Goal: Transaction & Acquisition: Purchase product/service

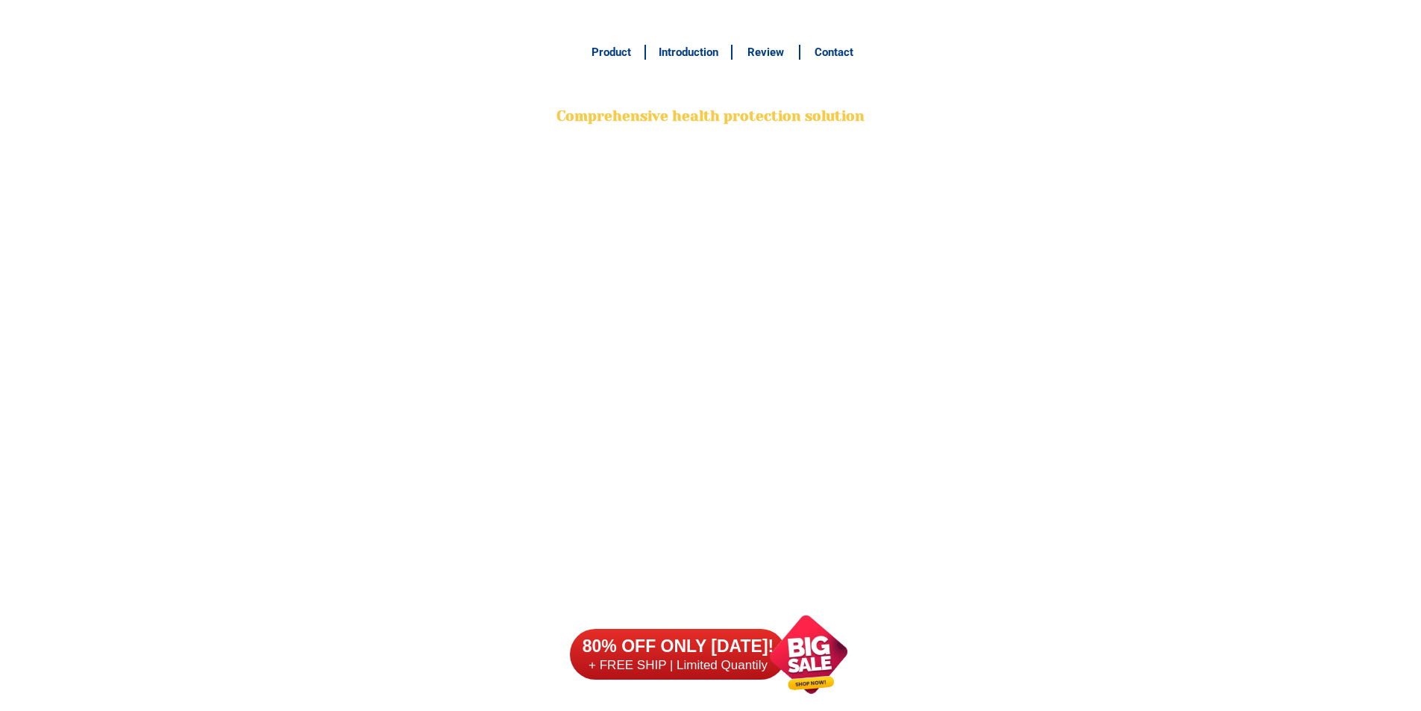
select select "63_386"
select select "63_386807"
select select "63_3868078561"
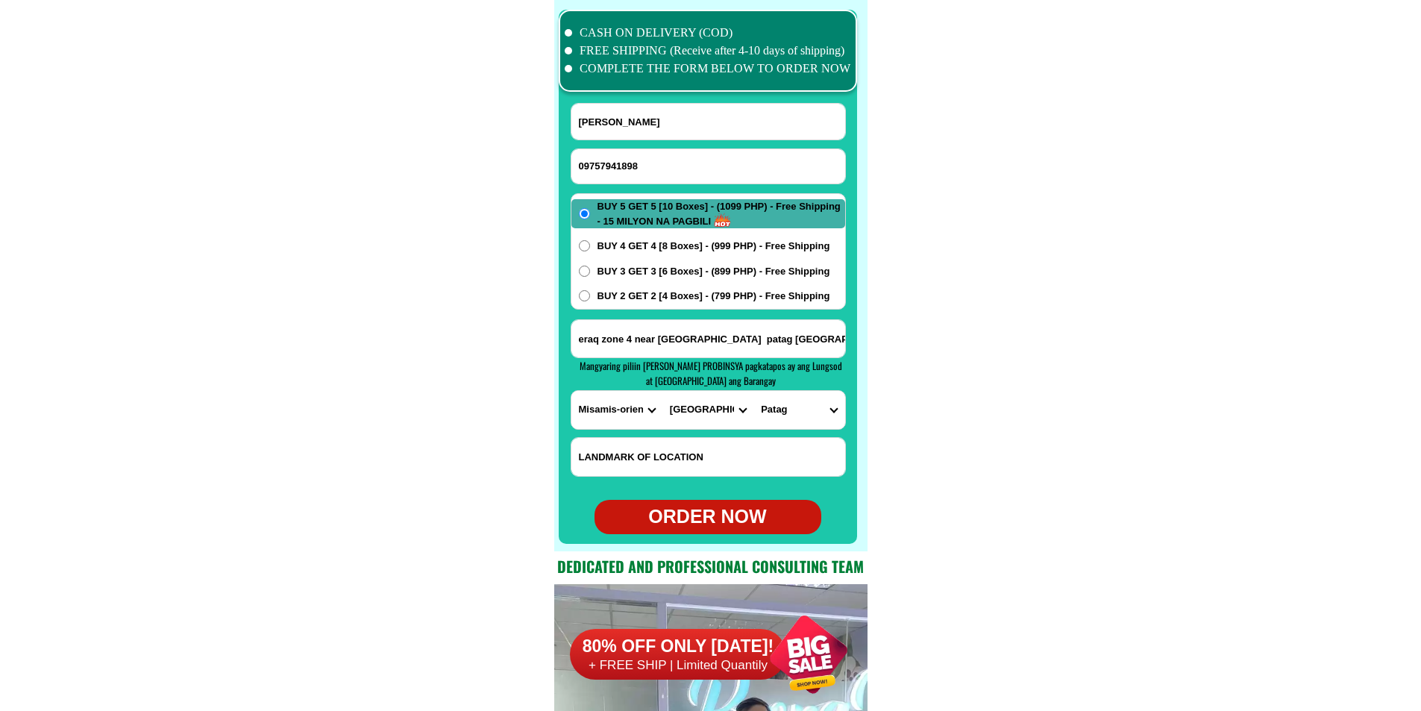
click at [717, 514] on div "ORDER NOW" at bounding box center [708, 517] width 227 height 28
type input "[PERSON_NAME]"
radio input "true"
click at [689, 177] on input "Input phone_number" at bounding box center [708, 166] width 274 height 34
paste input "09505632174"
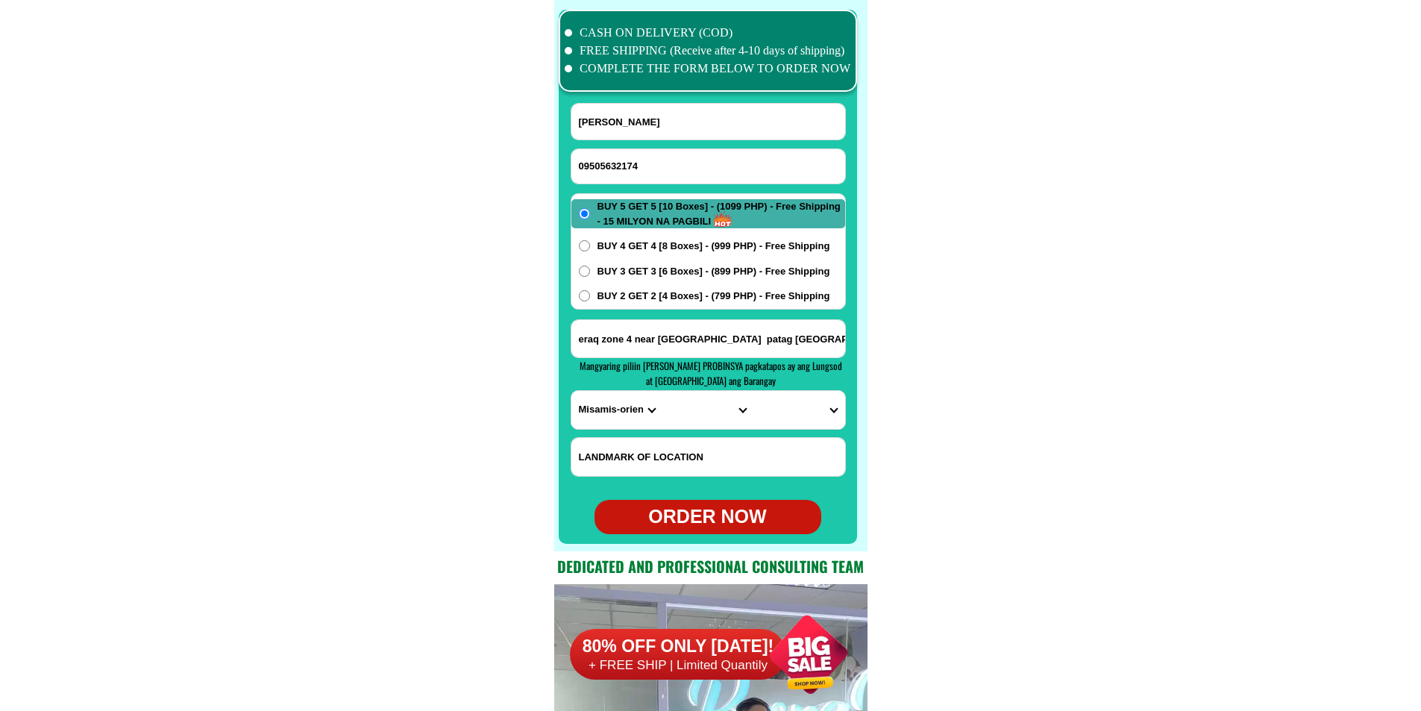
type input "09505632174"
click at [694, 117] on input "[PERSON_NAME]" at bounding box center [708, 122] width 274 height 36
paste input "[PERSON_NAME]"
type input "[PERSON_NAME]"
drag, startPoint x: 624, startPoint y: 338, endPoint x: 614, endPoint y: 346, distance: 12.7
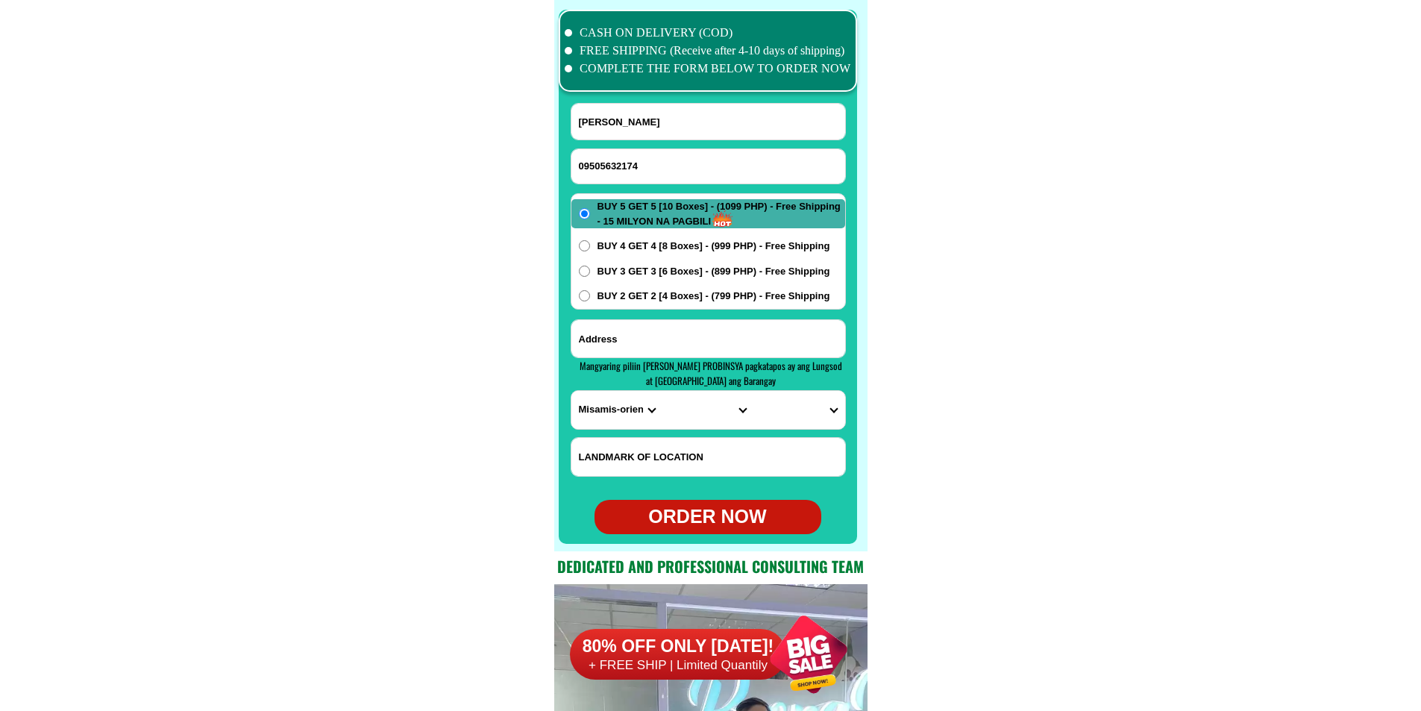
click at [624, 338] on input "Input address" at bounding box center [708, 338] width 274 height 37
paste input "113 beside [GEOGRAPHIC_DATA][PERSON_NAME]"
type input "113 beside [GEOGRAPHIC_DATA][PERSON_NAME]"
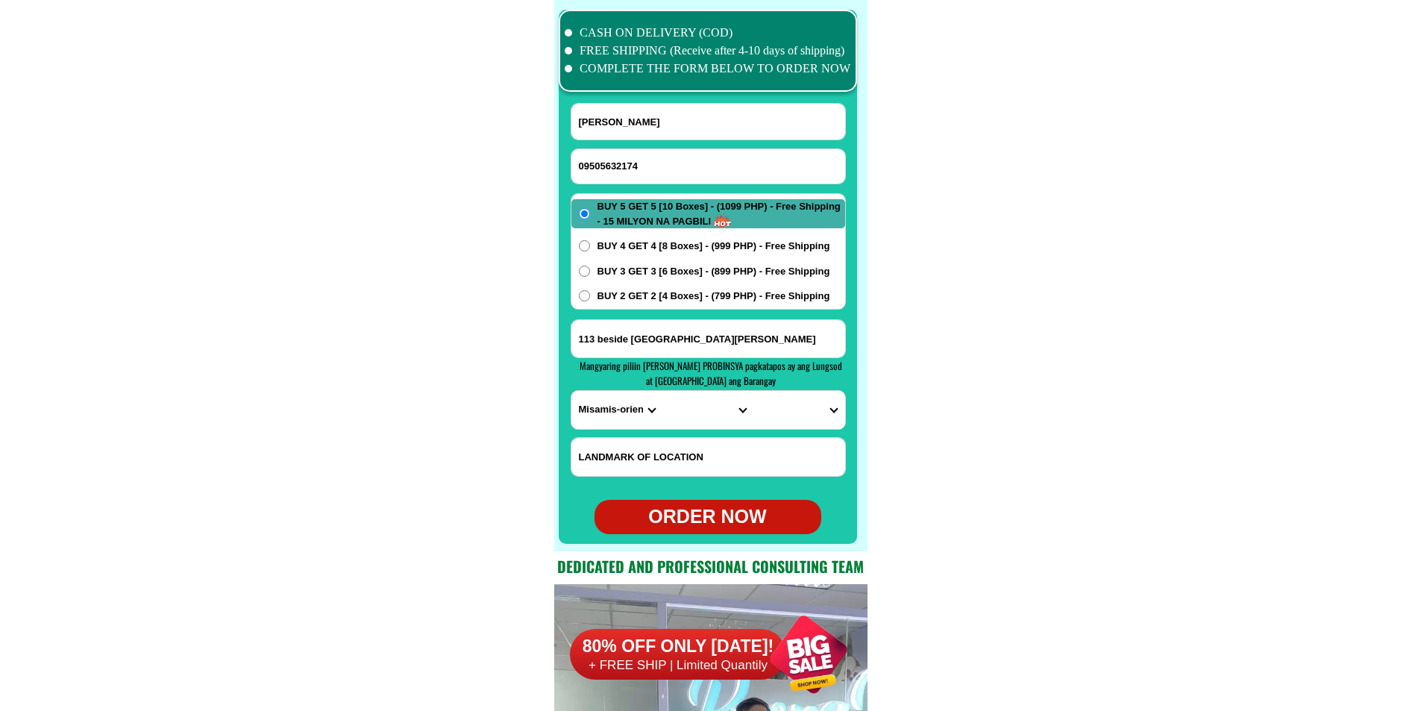
click at [592, 404] on select "PROVINCE [GEOGRAPHIC_DATA] [GEOGRAPHIC_DATA] [GEOGRAPHIC_DATA] [GEOGRAPHIC_DATA…" at bounding box center [616, 410] width 91 height 38
select select "63_904"
click at [571, 391] on select "PROVINCE [GEOGRAPHIC_DATA] [GEOGRAPHIC_DATA] [GEOGRAPHIC_DATA] [GEOGRAPHIC_DATA…" at bounding box center [616, 410] width 91 height 38
click at [674, 406] on select "CITY [GEOGRAPHIC_DATA]-city [GEOGRAPHIC_DATA]-city [GEOGRAPHIC_DATA] [GEOGRAPHI…" at bounding box center [707, 410] width 91 height 38
select select "63_9048628"
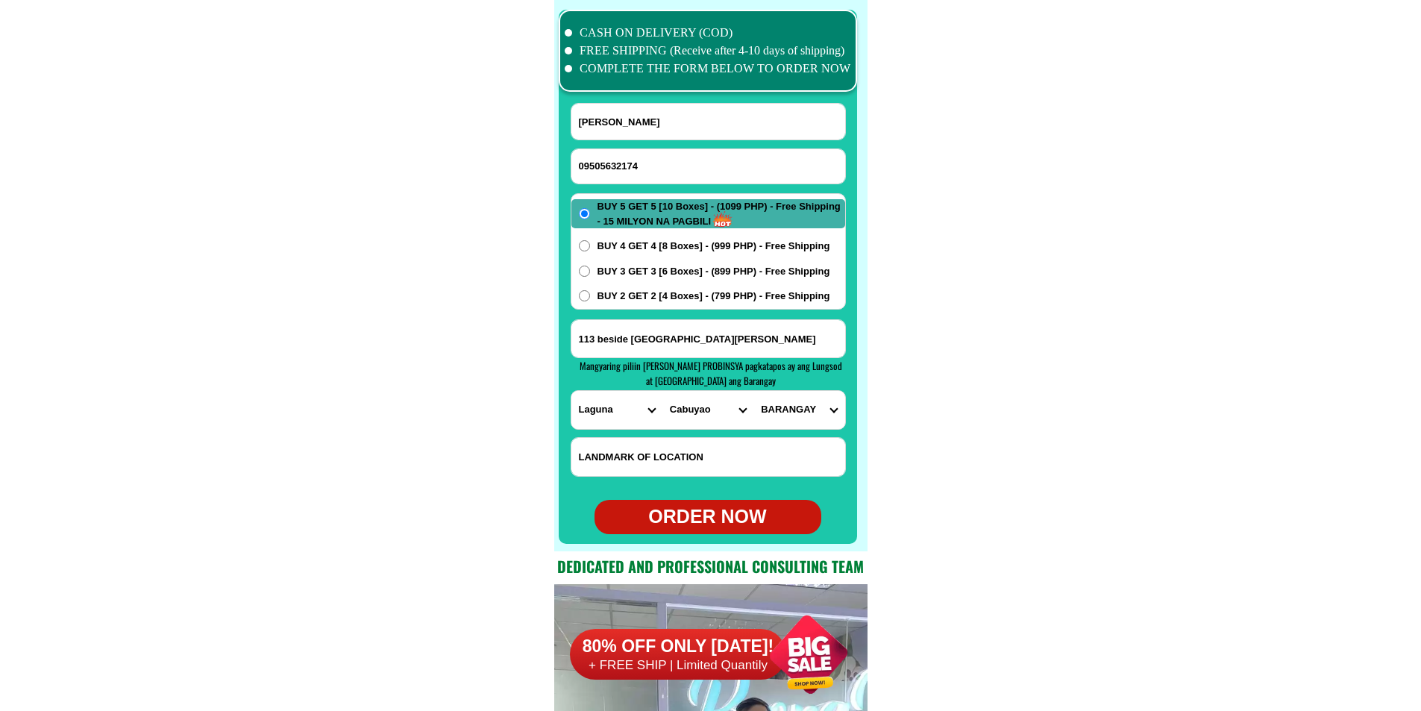
click at [662, 391] on select "CITY [GEOGRAPHIC_DATA]-city [GEOGRAPHIC_DATA]-city [GEOGRAPHIC_DATA] [GEOGRAPHI…" at bounding box center [707, 410] width 91 height 38
click at [800, 409] on select "BARANGAY Baclaran Banaybanay Banlic Barangay dos (pob.) [GEOGRAPHIC_DATA] (pob.…" at bounding box center [798, 410] width 91 height 38
select select "63_90486287762"
click at [753, 391] on select "BARANGAY Baclaran Banaybanay Banlic Barangay dos (pob.) [GEOGRAPHIC_DATA] (pob.…" at bounding box center [798, 410] width 91 height 38
click at [711, 520] on div "ORDER NOW" at bounding box center [708, 517] width 227 height 28
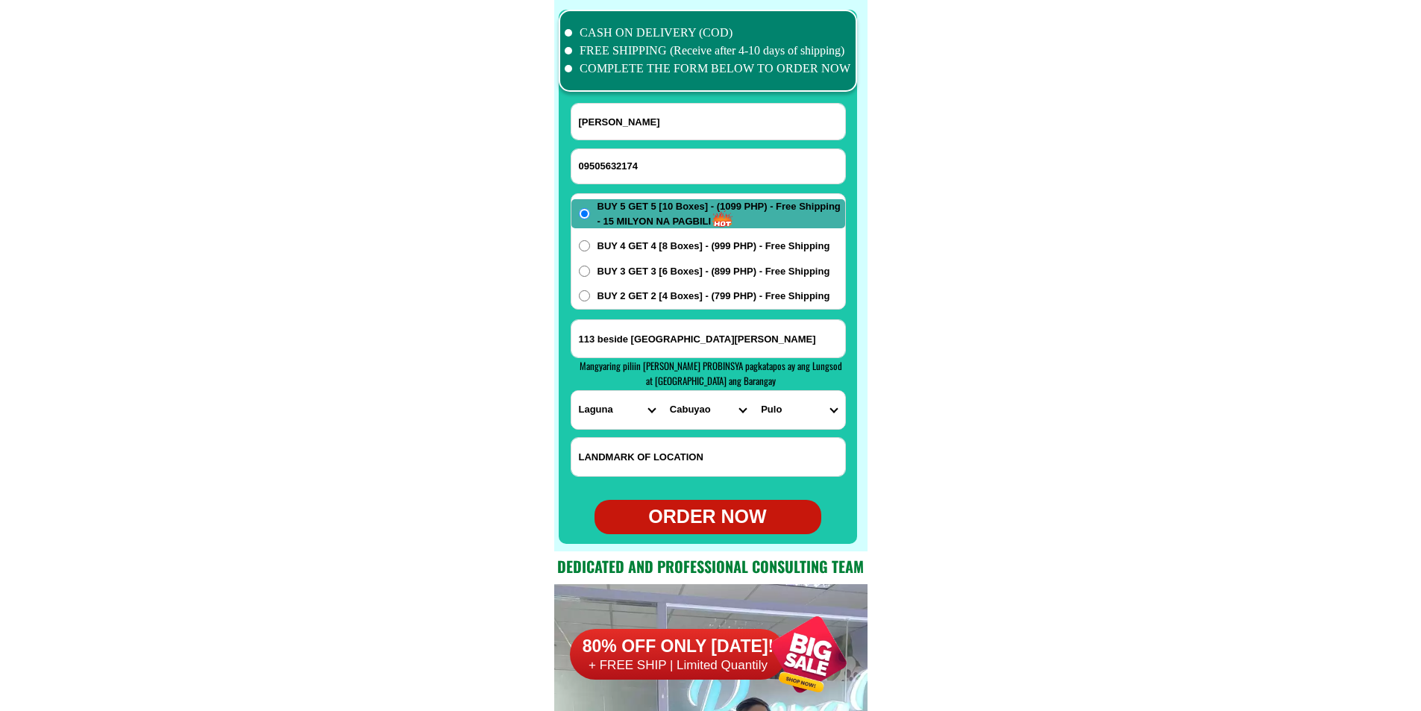
radio input "true"
click at [624, 164] on input "Input phone_number" at bounding box center [708, 166] width 274 height 34
paste input "09309589918"
type input "09309589918"
paste input "[PERSON_NAME]"
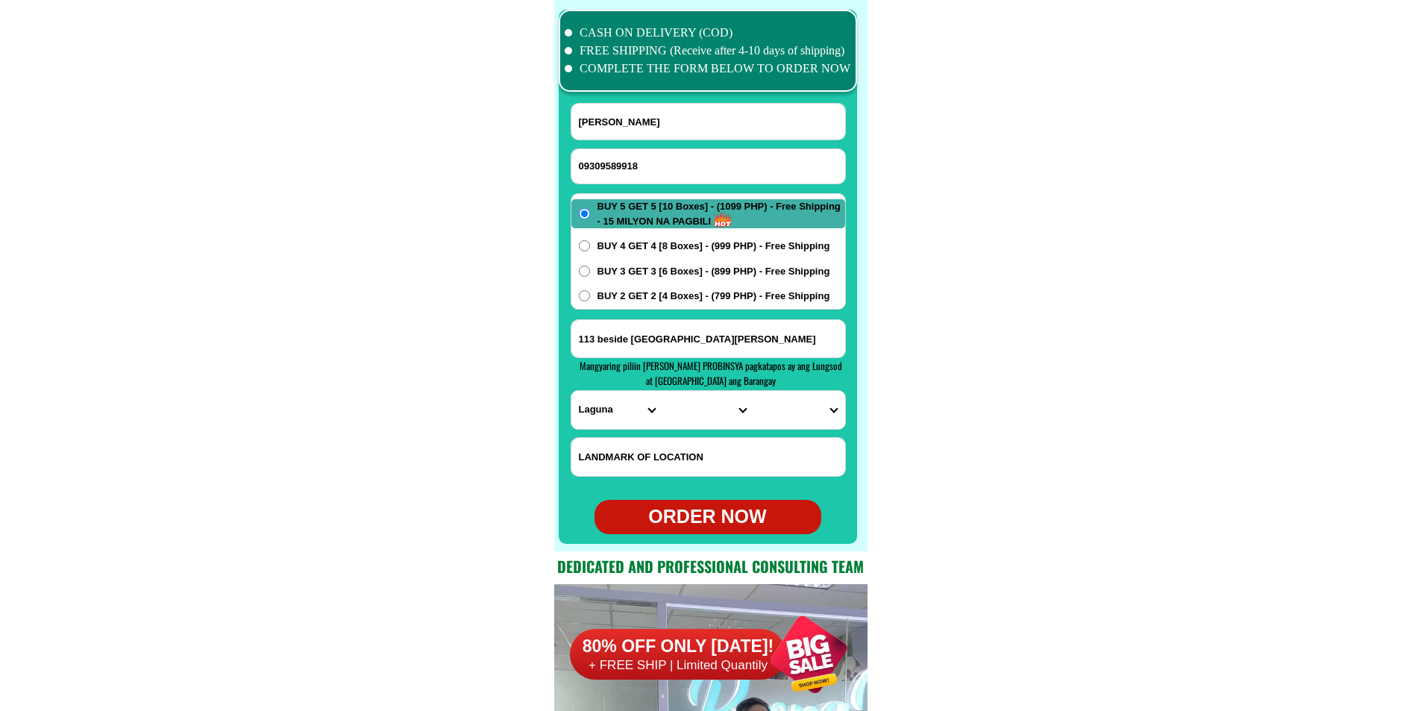
click at [667, 116] on input "[PERSON_NAME]" at bounding box center [708, 122] width 274 height 36
type input "[PERSON_NAME]"
paste input "Barangay gamut purok pamugsukan tago Surigao del su"
click at [664, 339] on input "Input address" at bounding box center [708, 338] width 274 height 37
type input "Barangay gamut purok pamugsukan tago Surigao del su"
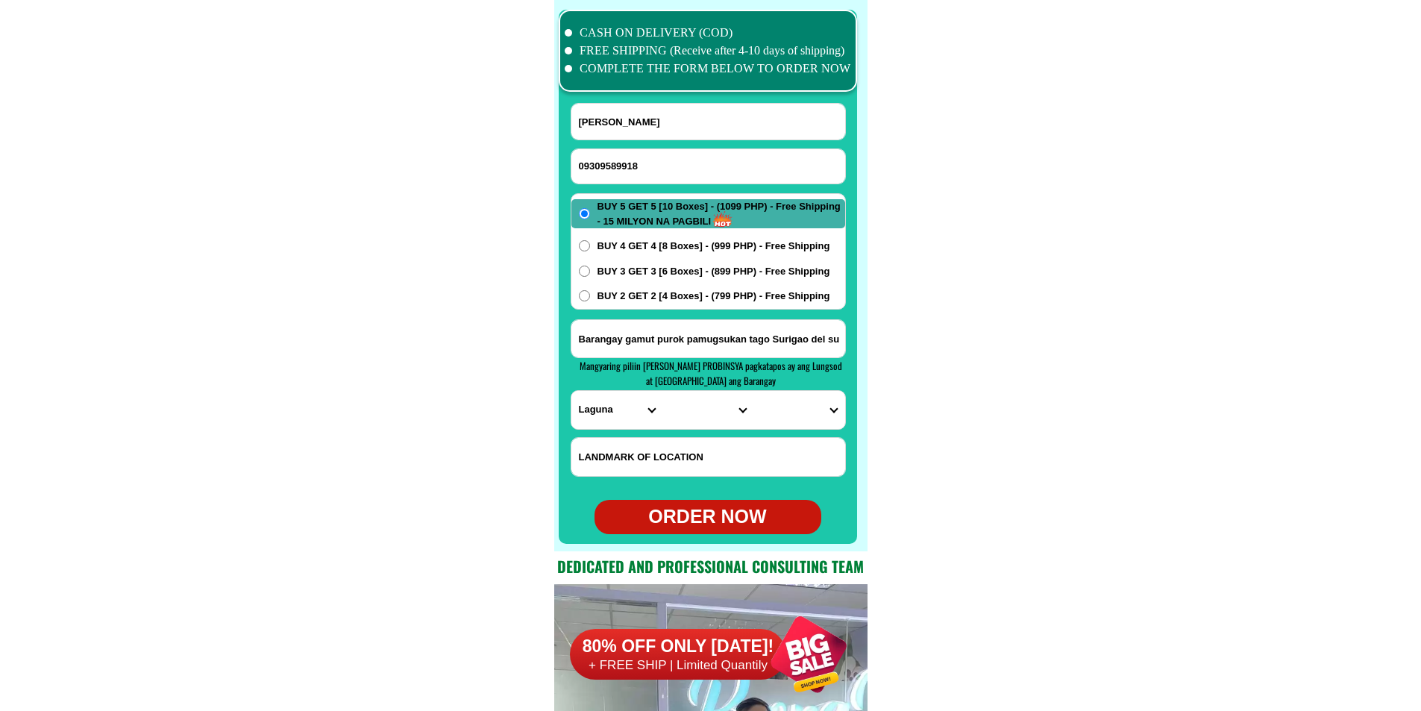
click at [610, 415] on select "PROVINCE [GEOGRAPHIC_DATA] [GEOGRAPHIC_DATA] [GEOGRAPHIC_DATA] [GEOGRAPHIC_DATA…" at bounding box center [616, 410] width 91 height 38
select select "63_115"
click at [571, 391] on select "PROVINCE [GEOGRAPHIC_DATA] [GEOGRAPHIC_DATA] [GEOGRAPHIC_DATA] [GEOGRAPHIC_DATA…" at bounding box center [616, 410] width 91 height 38
click at [707, 421] on select "CITY [GEOGRAPHIC_DATA] Bislig-city [GEOGRAPHIC_DATA] Carrascal Hinatuan [PERSON…" at bounding box center [707, 410] width 91 height 38
select select "63_1155108"
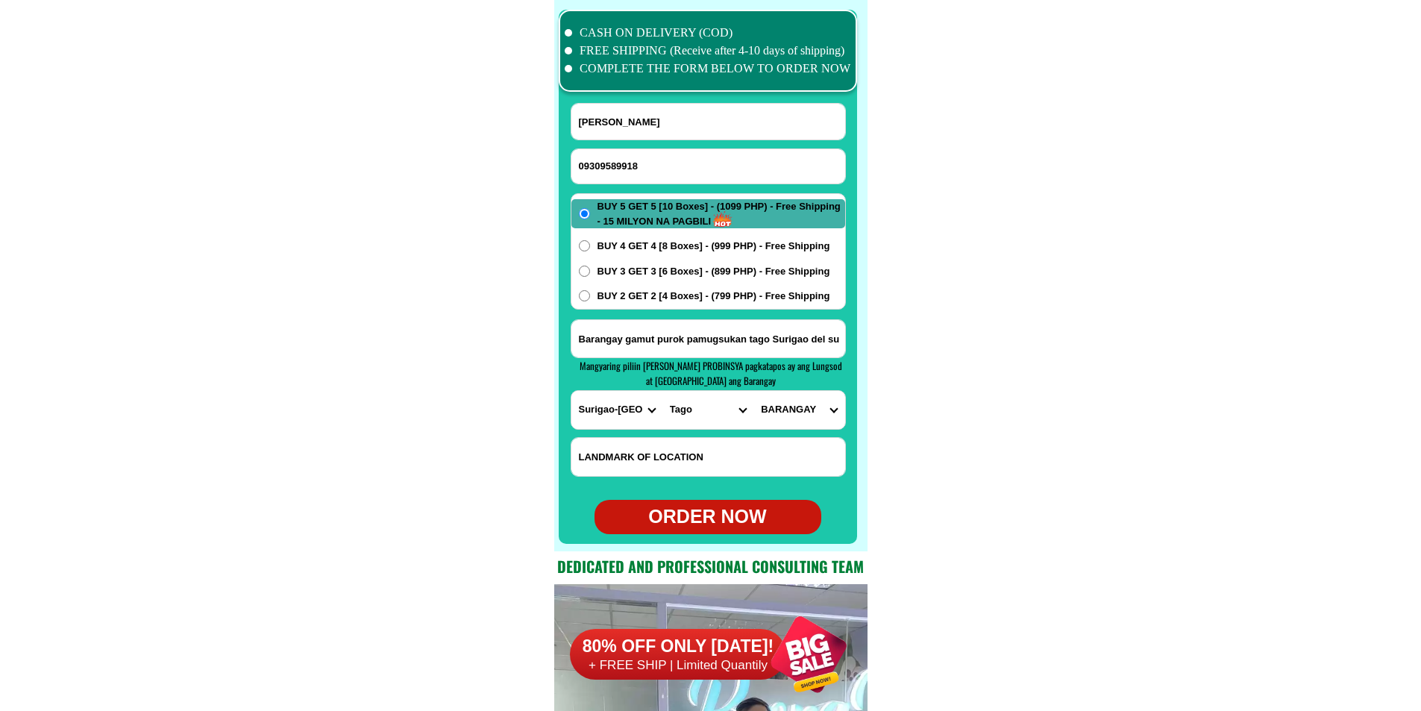
click at [662, 391] on select "CITY [GEOGRAPHIC_DATA] Bislig-city [GEOGRAPHIC_DATA] Carrascal Hinatuan [PERSON…" at bounding box center [707, 410] width 91 height 38
click at [798, 404] on select "BARANGAY Alba Anahao bag-o Anahao daan Badong Bajao [GEOGRAPHIC_DATA] Cabangaha…" at bounding box center [798, 410] width 91 height 38
select select "63_1155108183"
drag, startPoint x: 783, startPoint y: 339, endPoint x: 711, endPoint y: 268, distance: 101.3
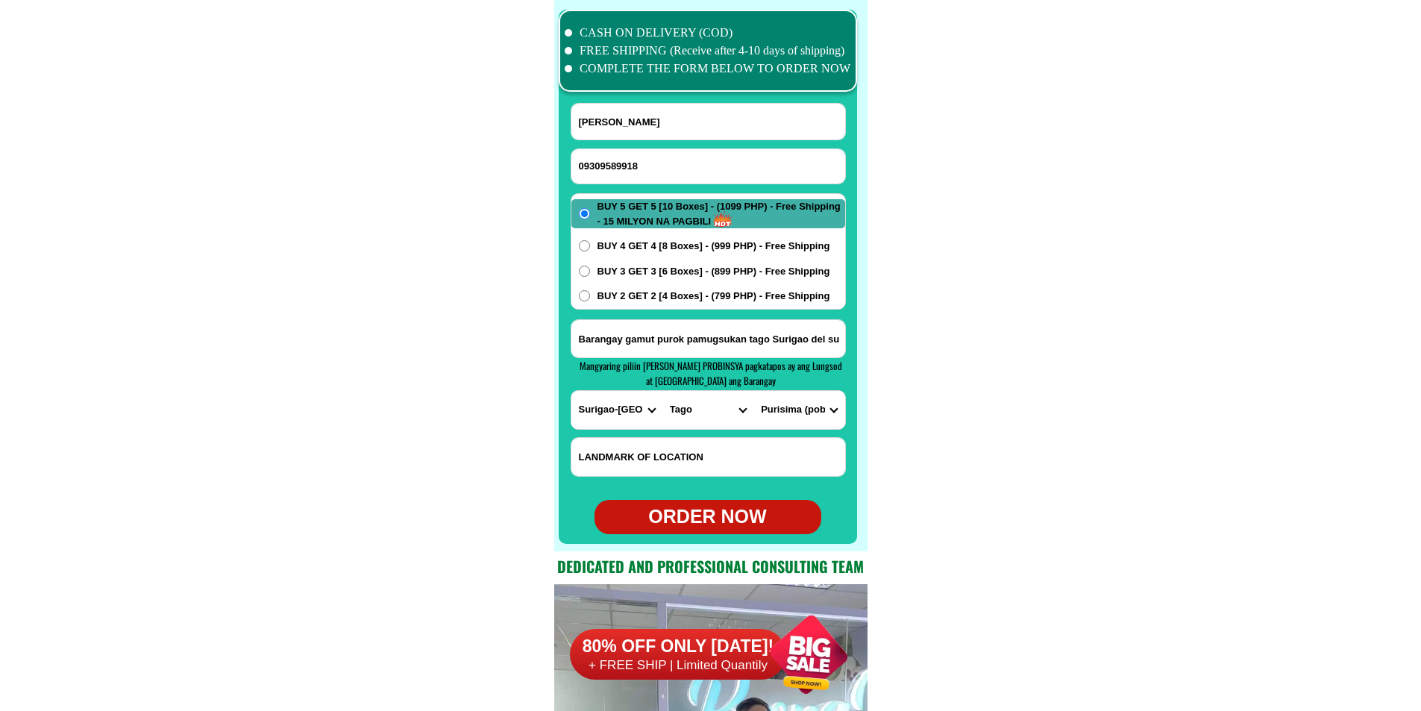
click at [783, 339] on input "Barangay gamut purok pamugsukan tago Surigao del su" at bounding box center [708, 338] width 274 height 37
click at [810, 410] on select "BARANGAY Alba Anahao bag-o Anahao daan Badong Bajao [GEOGRAPHIC_DATA] Cabangaha…" at bounding box center [798, 410] width 91 height 38
click at [813, 422] on select "BARANGAY Alba Anahao bag-o Anahao daan Badong Bajao [GEOGRAPHIC_DATA] Cabangaha…" at bounding box center [798, 410] width 91 height 38
click at [753, 391] on select "BARANGAY Alba Anahao bag-o Anahao daan Badong Bajao [GEOGRAPHIC_DATA] Cabangaha…" at bounding box center [798, 410] width 91 height 38
click at [734, 510] on div "ORDER NOW" at bounding box center [708, 517] width 227 height 28
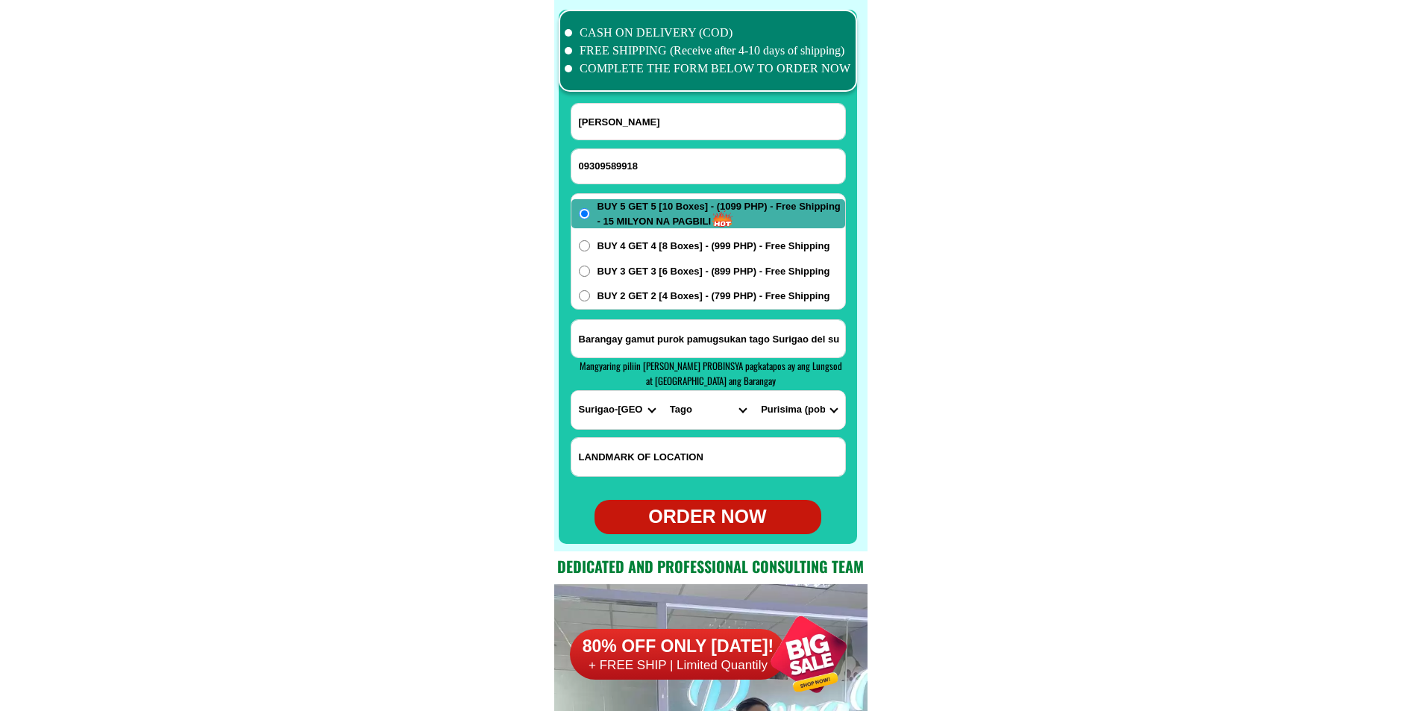
radio input "true"
click at [629, 169] on input "Input phone_number" at bounding box center [708, 166] width 274 height 34
paste input "O9093096541"
drag, startPoint x: 584, startPoint y: 163, endPoint x: 539, endPoint y: 163, distance: 45.5
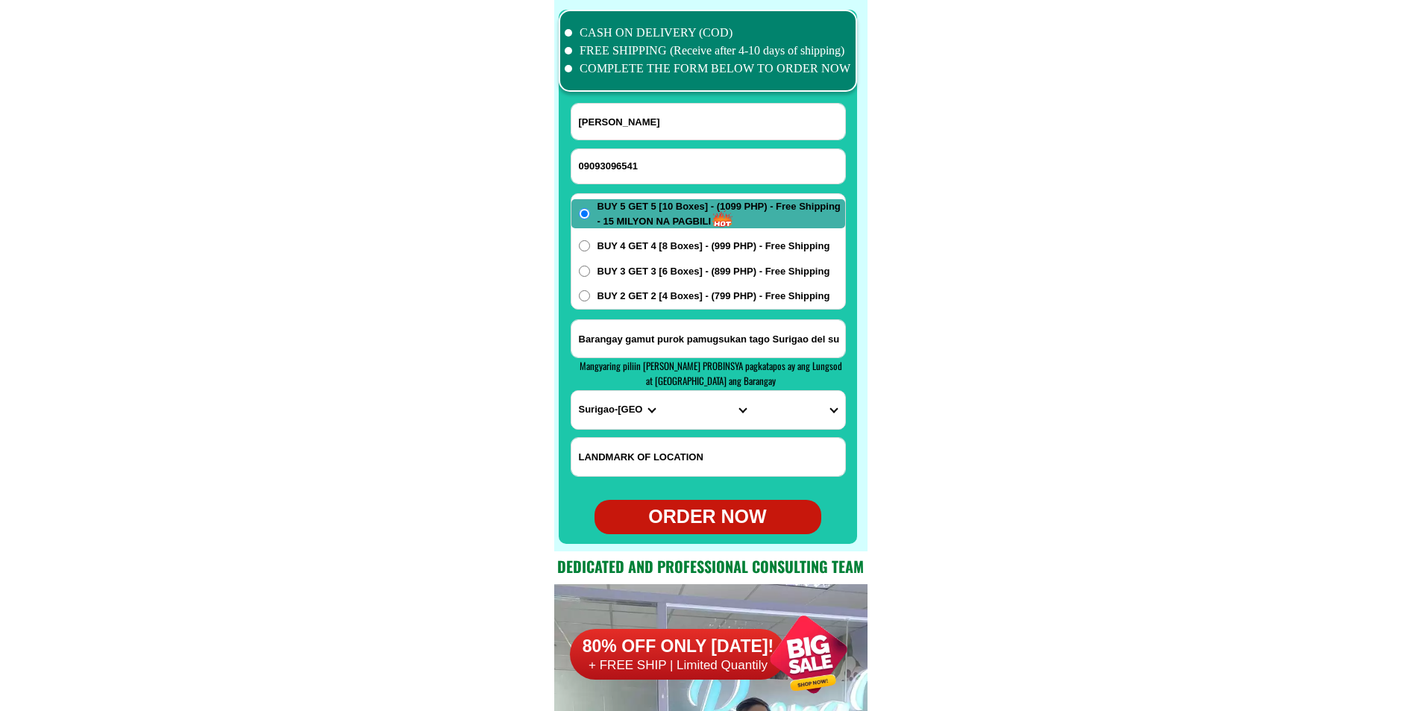
type input "09093096541"
click at [633, 115] on input "Input full_name" at bounding box center [708, 122] width 274 height 36
paste input "[PERSON_NAME]"
type input "[PERSON_NAME]"
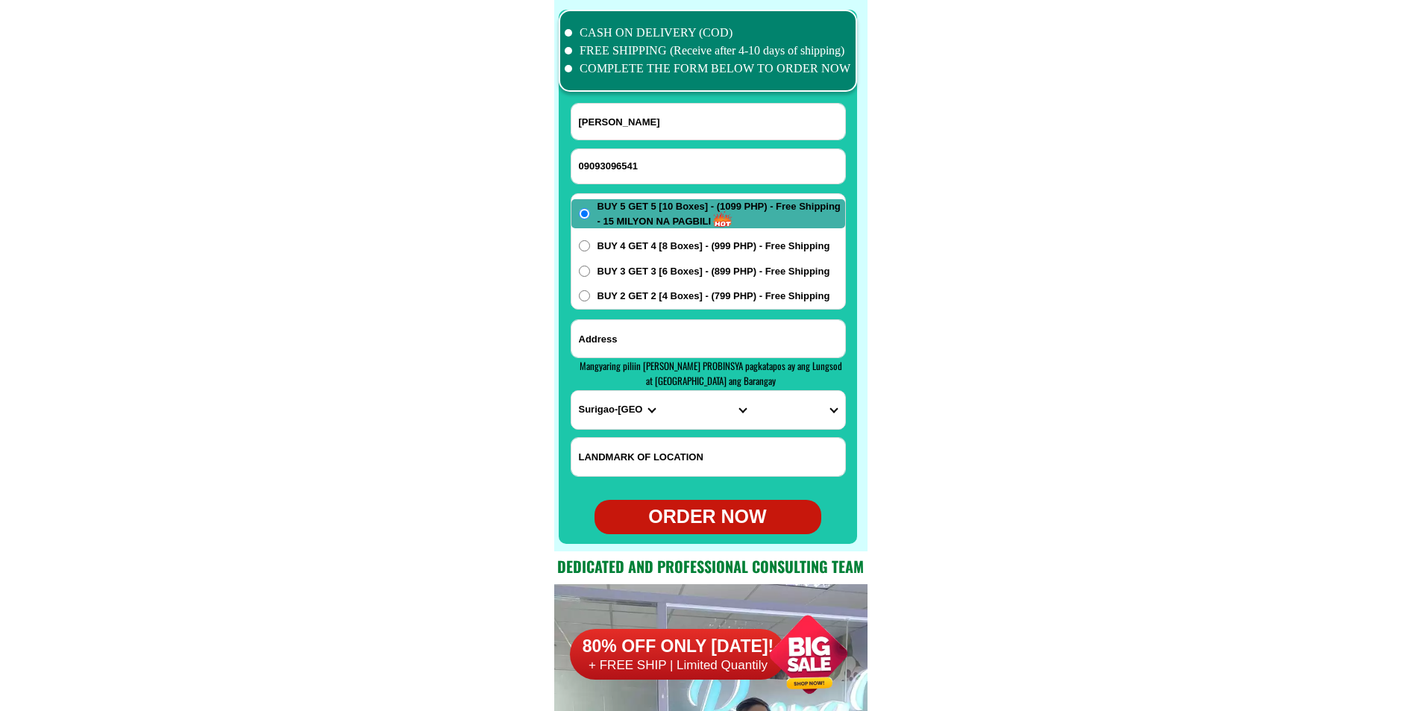
drag, startPoint x: 682, startPoint y: 342, endPoint x: 675, endPoint y: 327, distance: 16.4
click at [682, 342] on input "Input address" at bounding box center [708, 338] width 274 height 37
paste input "Purok 3 [GEOGRAPHIC_DATA] [GEOGRAPHIC_DATA] near [GEOGRAPHIC_DATA]"
type input "Purok 3 [GEOGRAPHIC_DATA] [GEOGRAPHIC_DATA] near [GEOGRAPHIC_DATA]"
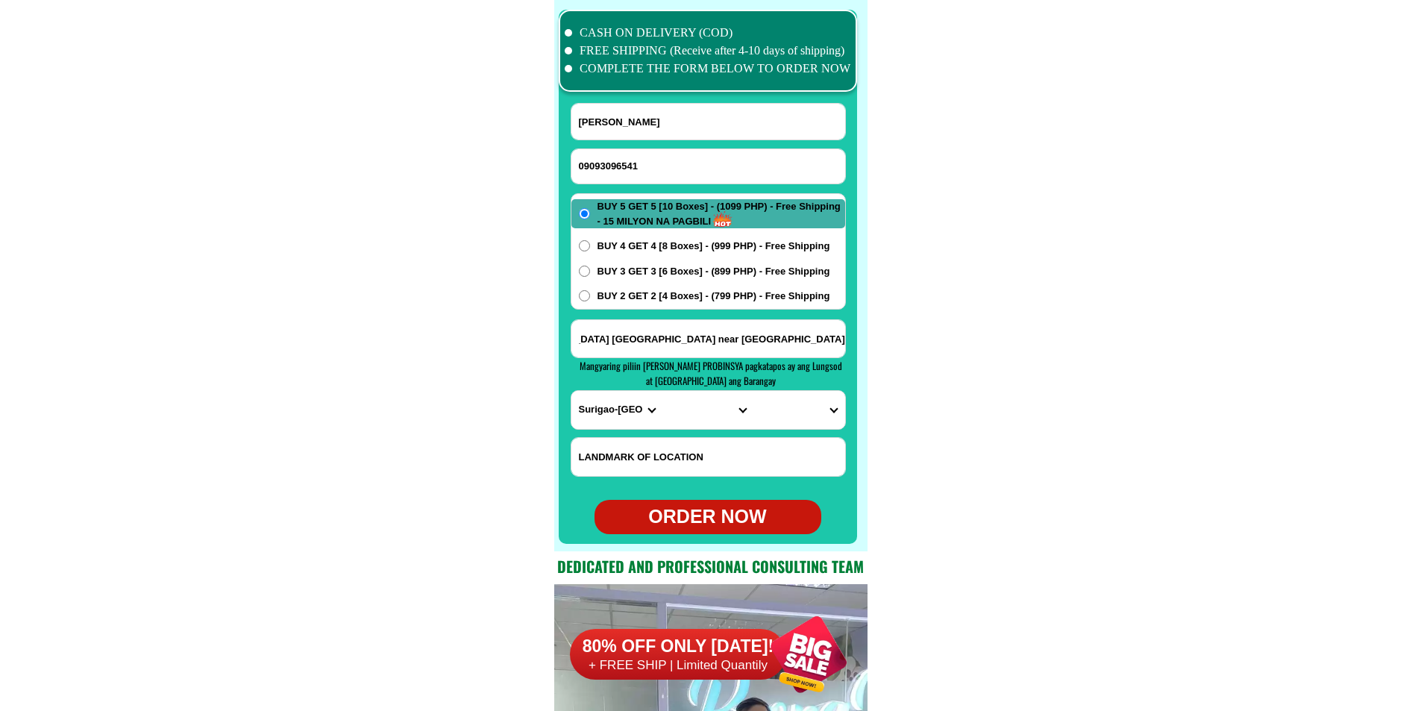
click at [595, 407] on select "PROVINCE [GEOGRAPHIC_DATA] [GEOGRAPHIC_DATA] [GEOGRAPHIC_DATA] [GEOGRAPHIC_DATA…" at bounding box center [616, 410] width 91 height 38
select select "63_283"
click at [571, 391] on select "PROVINCE [GEOGRAPHIC_DATA] [GEOGRAPHIC_DATA] [GEOGRAPHIC_DATA] [GEOGRAPHIC_DATA…" at bounding box center [616, 410] width 91 height 38
click at [695, 413] on select "CITY Aloran [GEOGRAPHIC_DATA] [GEOGRAPHIC_DATA][PERSON_NAME] [PERSON_NAME]-chio…" at bounding box center [707, 410] width 91 height 38
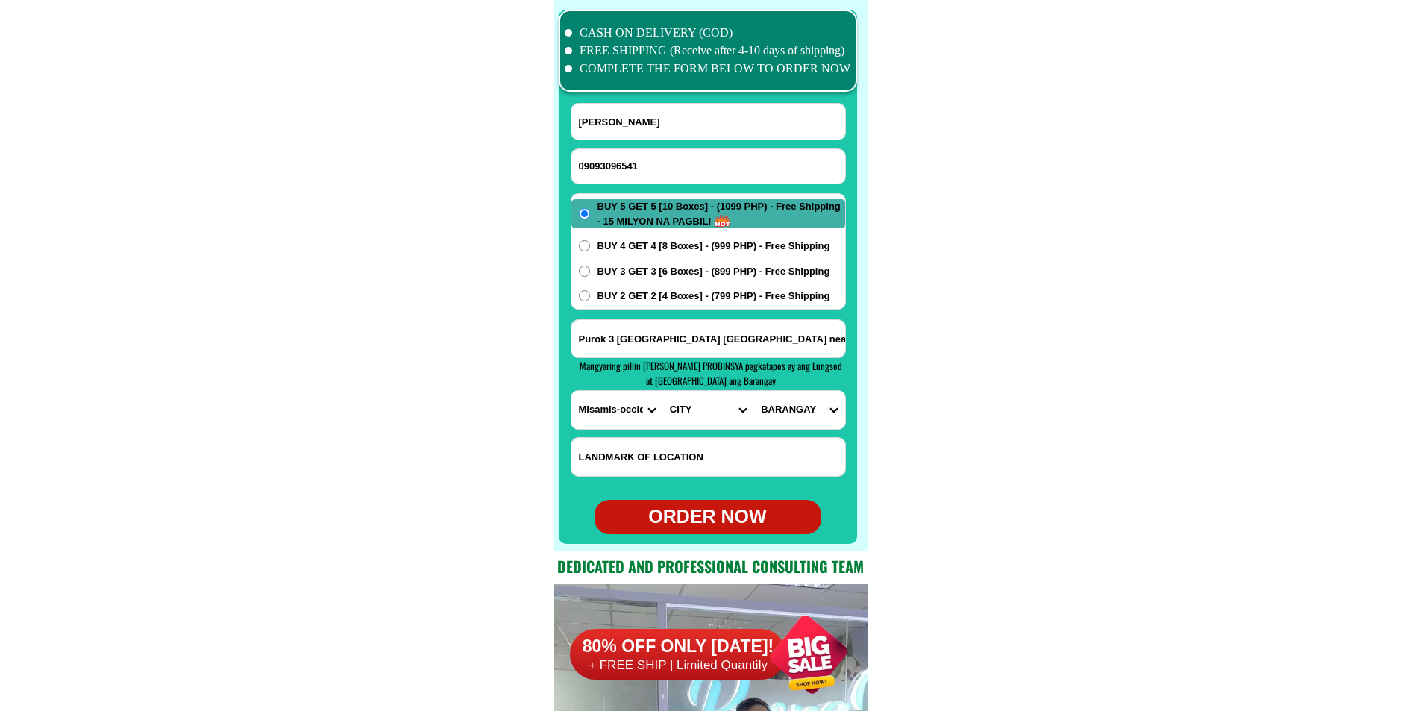
select select "63_2836076"
click at [662, 391] on select "CITY Aloran [GEOGRAPHIC_DATA] [GEOGRAPHIC_DATA][PERSON_NAME] [PERSON_NAME]-chio…" at bounding box center [707, 410] width 91 height 38
click at [786, 401] on select "BARANGAY [PERSON_NAME] ([PERSON_NAME]) [GEOGRAPHIC_DATA] [PERSON_NAME][GEOGRAPH…" at bounding box center [798, 410] width 91 height 38
select select "63_28360766844"
click at [753, 391] on select "BARANGAY [PERSON_NAME] ([PERSON_NAME]) [GEOGRAPHIC_DATA] [PERSON_NAME][GEOGRAPH…" at bounding box center [798, 410] width 91 height 38
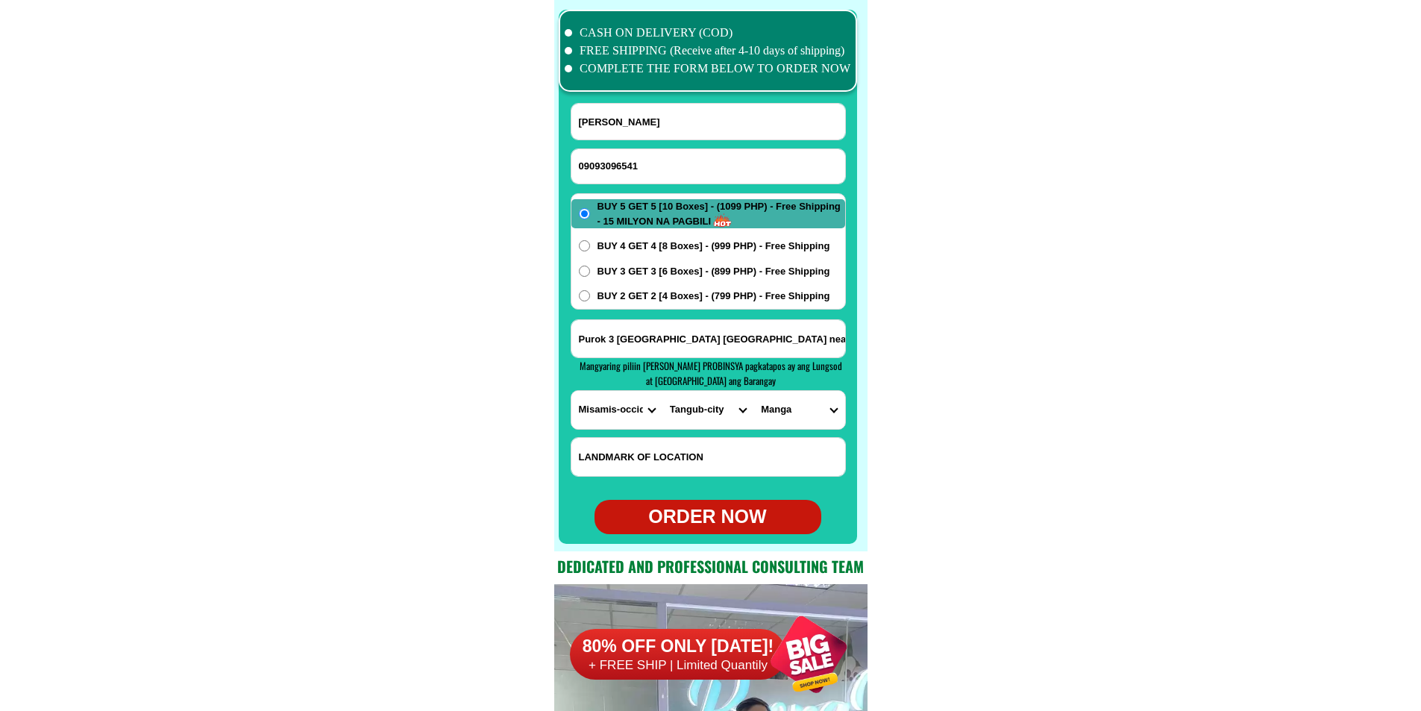
click at [620, 291] on span "BUY 2 GET 2 [4 Boxes] - (799 PHP) - Free Shipping" at bounding box center [714, 296] width 233 height 15
click at [590, 291] on input "BUY 2 GET 2 [4 Boxes] - (799 PHP) - Free Shipping" at bounding box center [584, 295] width 11 height 11
radio input "true"
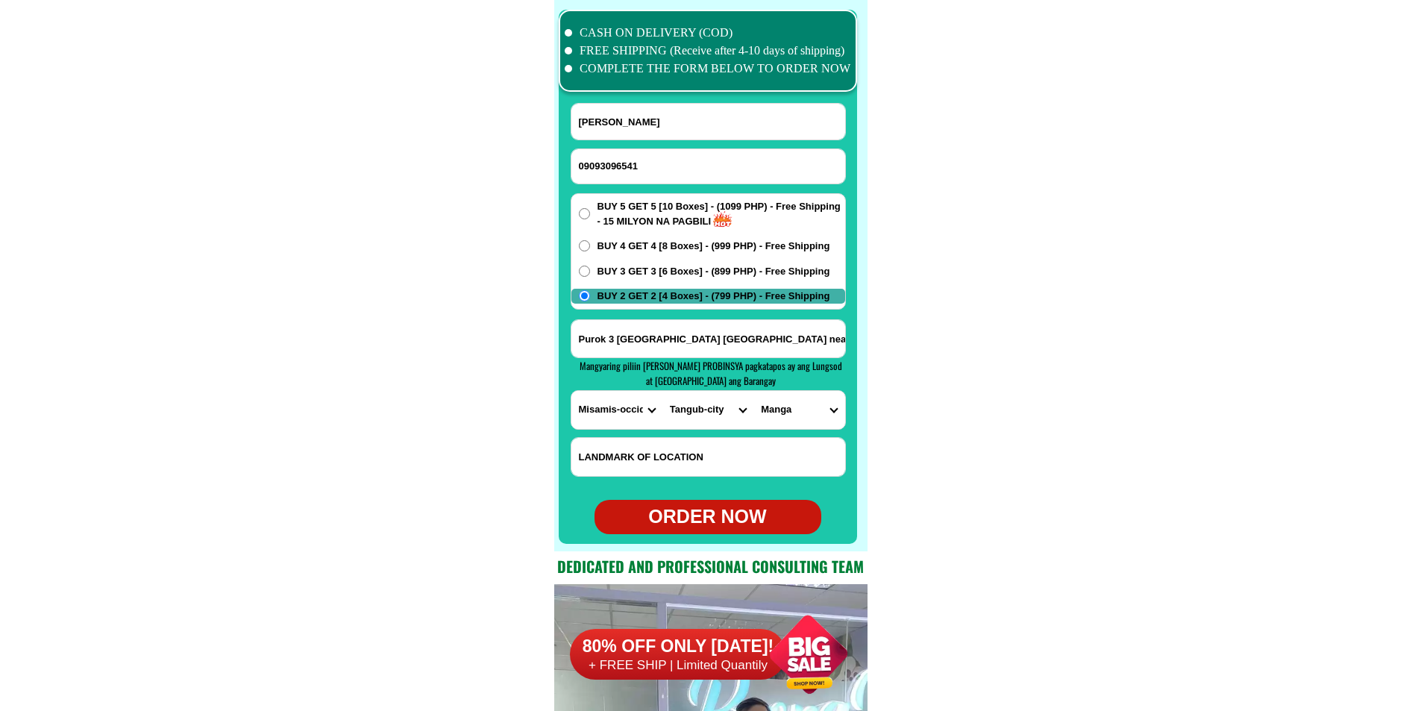
click at [713, 514] on div "ORDER NOW" at bounding box center [708, 517] width 227 height 28
type input "Purok 3 [GEOGRAPHIC_DATA] [GEOGRAPHIC_DATA] near [GEOGRAPHIC_DATA]"
radio input "true"
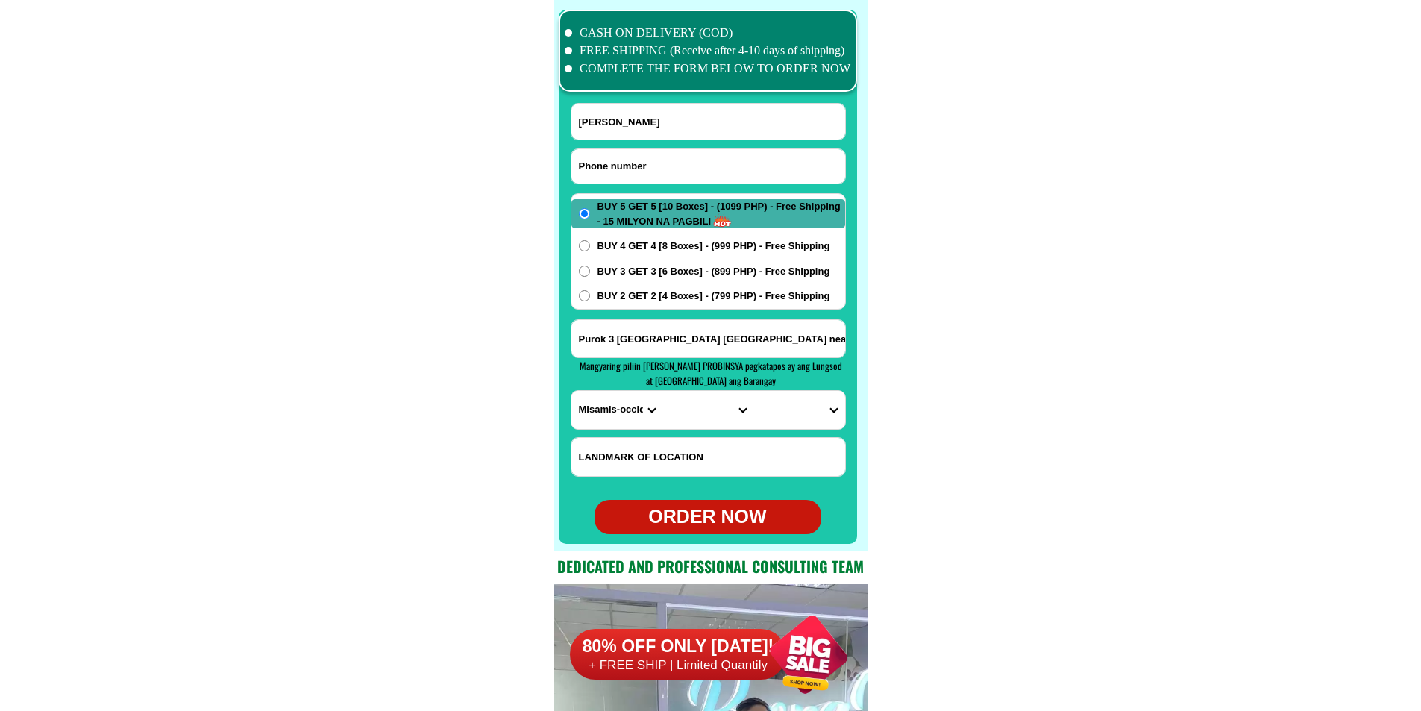
paste input "[CREDIT_CARD_NUMBER]"
click at [670, 163] on input "[CREDIT_CARD_NUMBER]" at bounding box center [708, 166] width 274 height 34
drag, startPoint x: 587, startPoint y: 164, endPoint x: 554, endPoint y: 164, distance: 33.6
click at [554, 164] on div "CASH ON DELIVERY (COD) FREE SHIPPING (Receive after 4-10 days of shipping) COMP…" at bounding box center [710, 275] width 313 height 551
type input "09614831571"
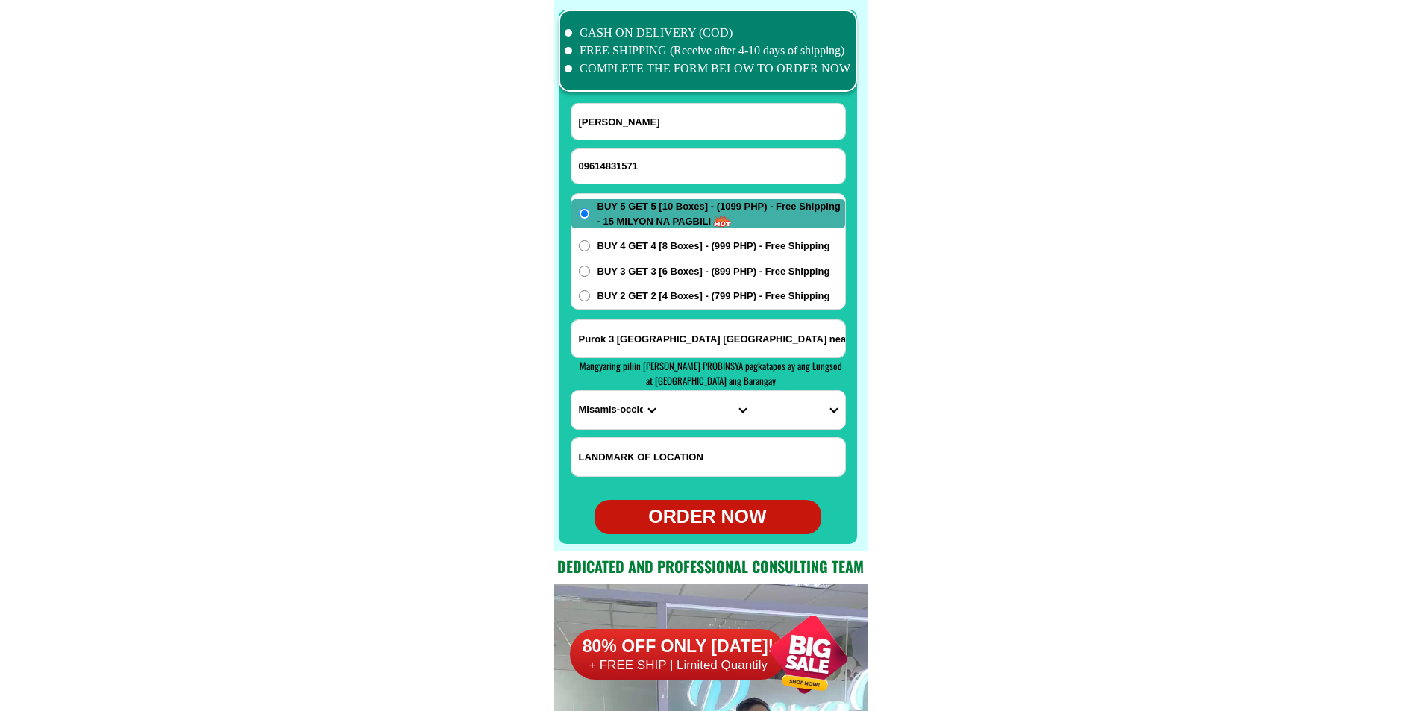
drag, startPoint x: 652, startPoint y: 121, endPoint x: 570, endPoint y: 66, distance: 98.9
click at [652, 121] on input "Input full_name" at bounding box center [708, 122] width 274 height 36
paste input "[PERSON_NAME]"
paste input "boy [PERSON_NAME]"
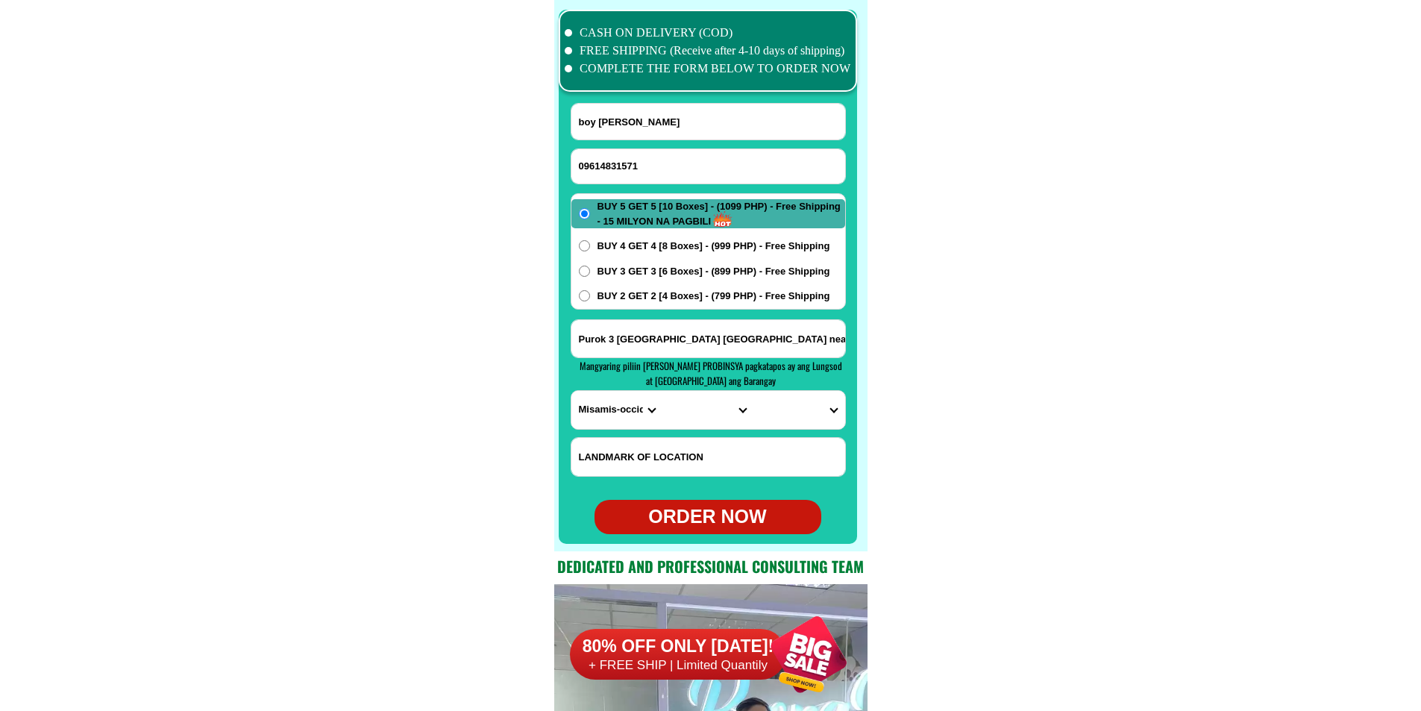
type input "boy [PERSON_NAME]"
click at [648, 303] on span "BUY 2 GET 2 [4 Boxes] - (799 PHP) - Free Shipping" at bounding box center [714, 296] width 233 height 15
click at [590, 301] on input "BUY 2 GET 2 [4 Boxes] - (799 PHP) - Free Shipping" at bounding box center [584, 295] width 11 height 11
radio input "true"
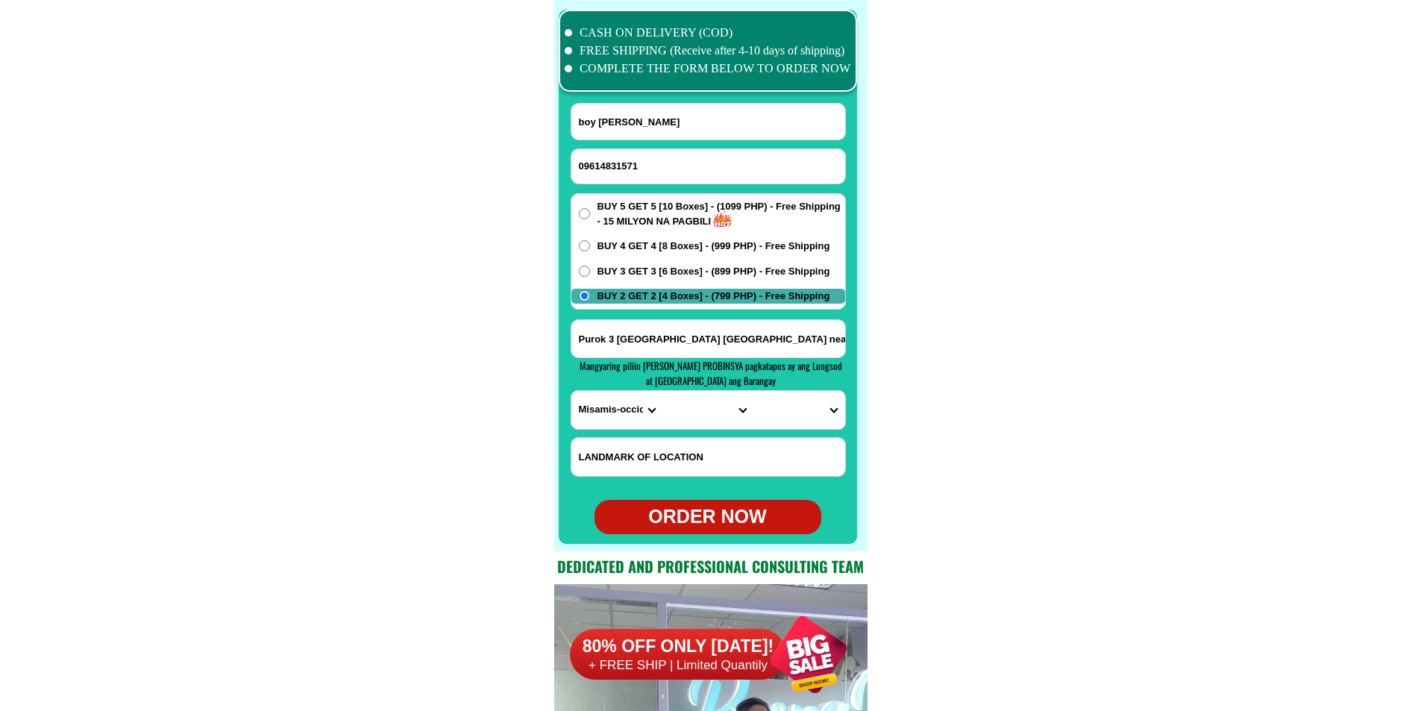
click at [633, 345] on input "Purok 3 [GEOGRAPHIC_DATA] [GEOGRAPHIC_DATA] near [GEOGRAPHIC_DATA]" at bounding box center [708, 338] width 274 height 37
paste input "block14 lot5 granada heighs subd. brgy. granada bacolod city buy 2 boxes"
type input "block14 lot5 granada heighs subd. brgy. granada bacolod city buy 2 boxes"
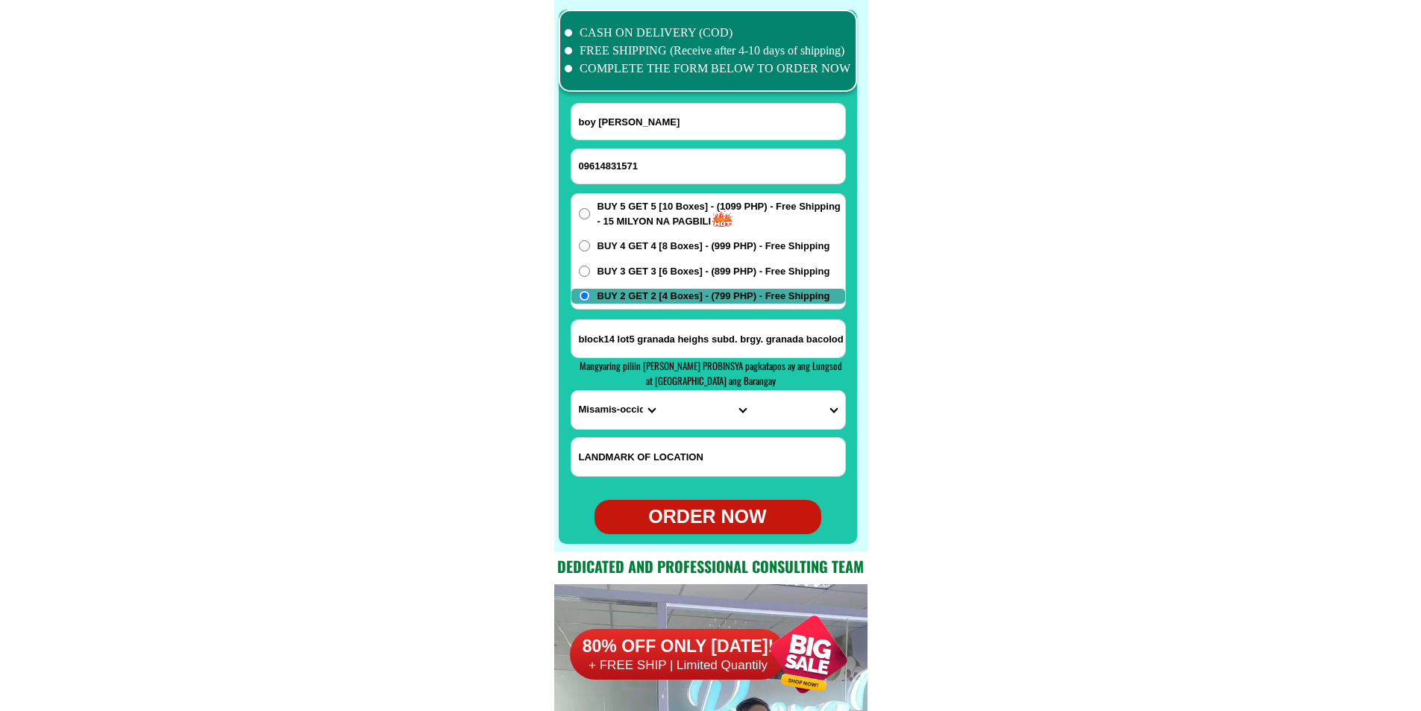
click at [618, 416] on select "PROVINCE [GEOGRAPHIC_DATA] [GEOGRAPHIC_DATA] [GEOGRAPHIC_DATA] [GEOGRAPHIC_DATA…" at bounding box center [616, 410] width 91 height 38
select select "63_396"
click at [571, 391] on select "PROVINCE [GEOGRAPHIC_DATA] [GEOGRAPHIC_DATA] [GEOGRAPHIC_DATA] [GEOGRAPHIC_DATA…" at bounding box center [616, 410] width 91 height 38
click at [663, 407] on select "CITY [GEOGRAPHIC_DATA]-city [GEOGRAPHIC_DATA]-city [GEOGRAPHIC_DATA] [GEOGRAPHI…" at bounding box center [707, 410] width 91 height 38
select select "63_3968348"
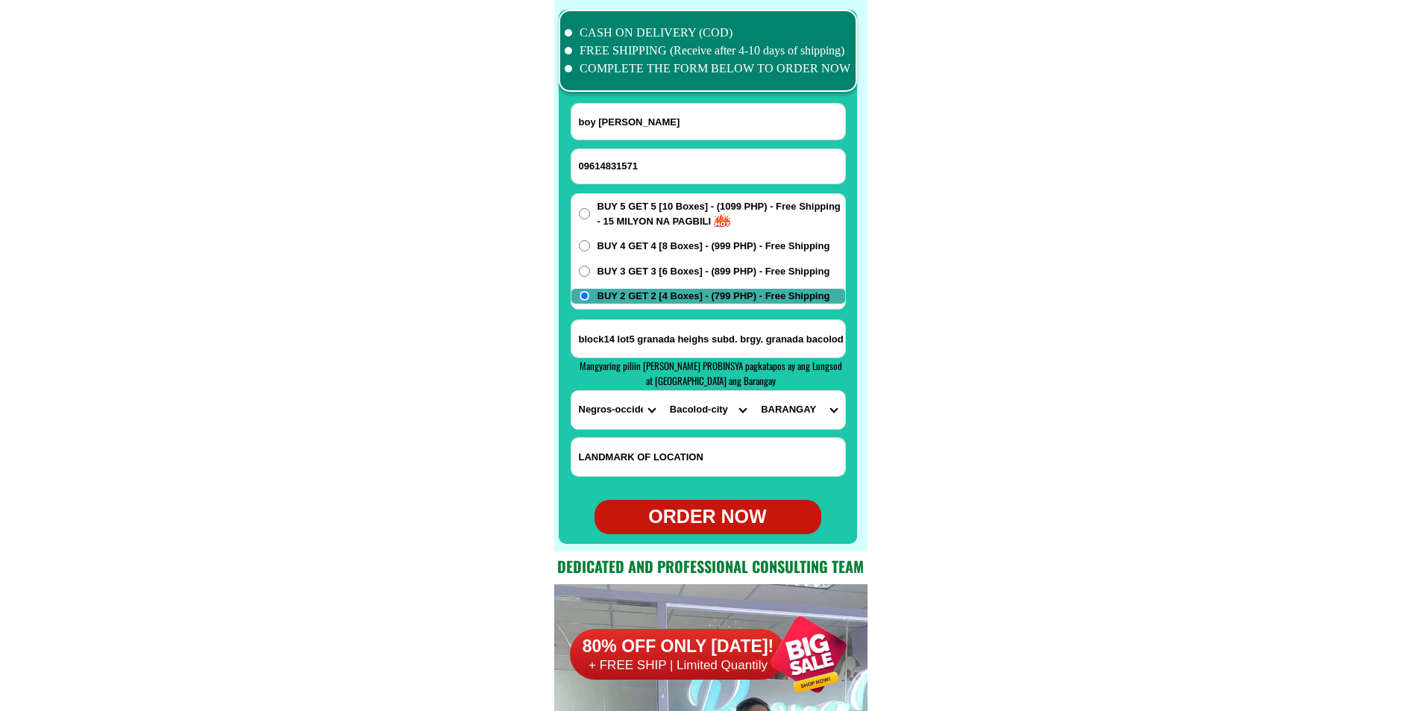
click at [662, 391] on select "CITY [GEOGRAPHIC_DATA]-city [GEOGRAPHIC_DATA]-city [GEOGRAPHIC_DATA] [GEOGRAPHI…" at bounding box center [707, 410] width 91 height 38
click at [815, 424] on select "BARANGAY [PERSON_NAME] Barangay 1 (pob.) Barangay 10 (pob.) Barangay 11 (pob.) …" at bounding box center [798, 410] width 91 height 38
select select "63_396834888911"
click at [753, 391] on select "BARANGAY [PERSON_NAME] Barangay 1 (pob.) Barangay 10 (pob.) Barangay 11 (pob.) …" at bounding box center [798, 410] width 91 height 38
click at [732, 523] on div "ORDER NOW" at bounding box center [708, 517] width 227 height 28
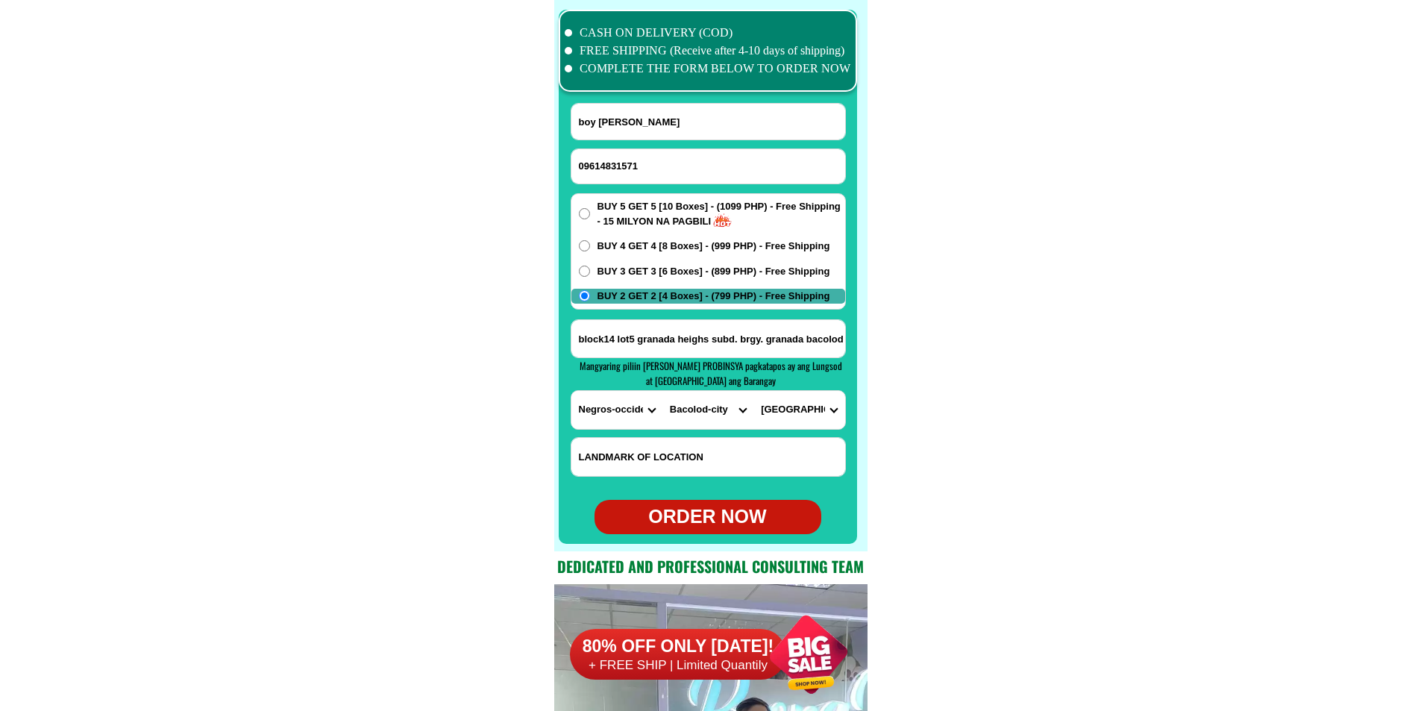
type input "boy [PERSON_NAME]"
radio input "true"
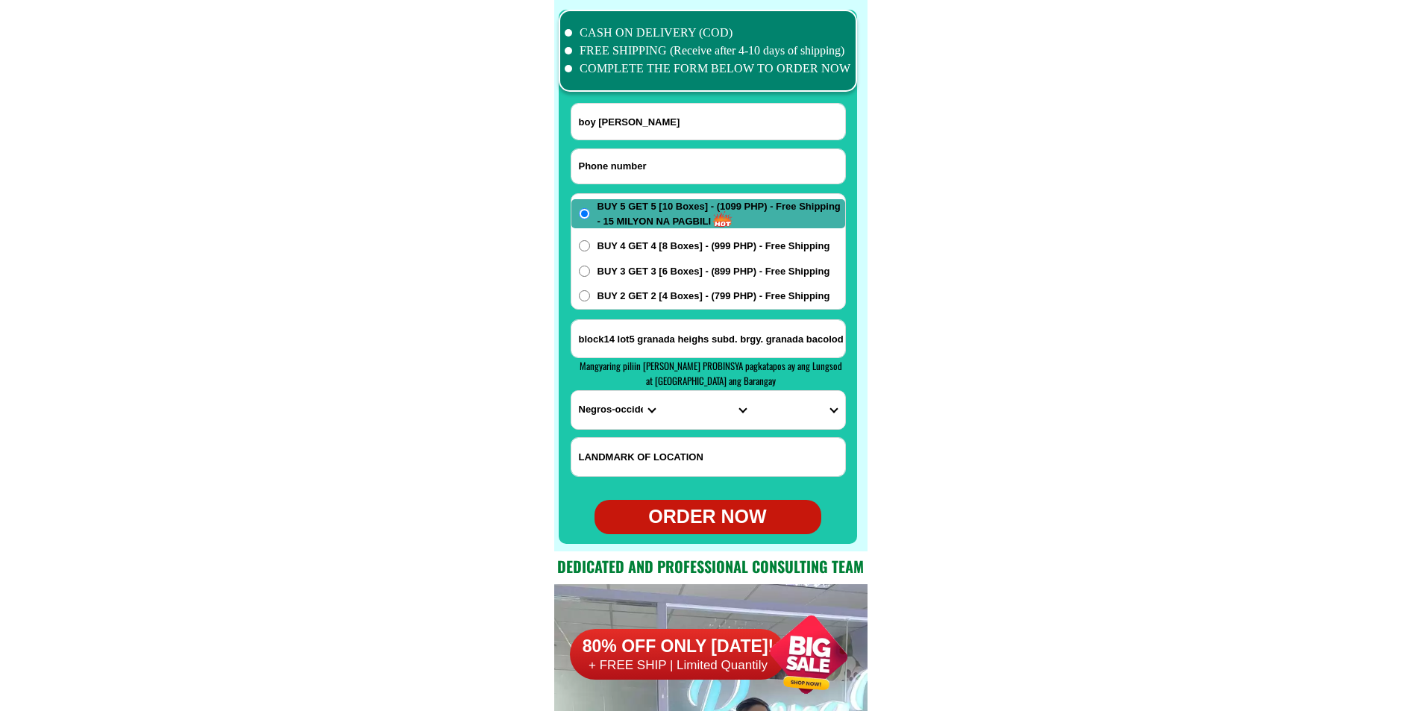
paste input "09944872486"
drag, startPoint x: 657, startPoint y: 177, endPoint x: 648, endPoint y: 169, distance: 11.1
click at [657, 175] on input "Input phone_number" at bounding box center [708, 166] width 274 height 34
type input "09944872486"
click at [642, 112] on input "Input full_name" at bounding box center [708, 122] width 274 height 36
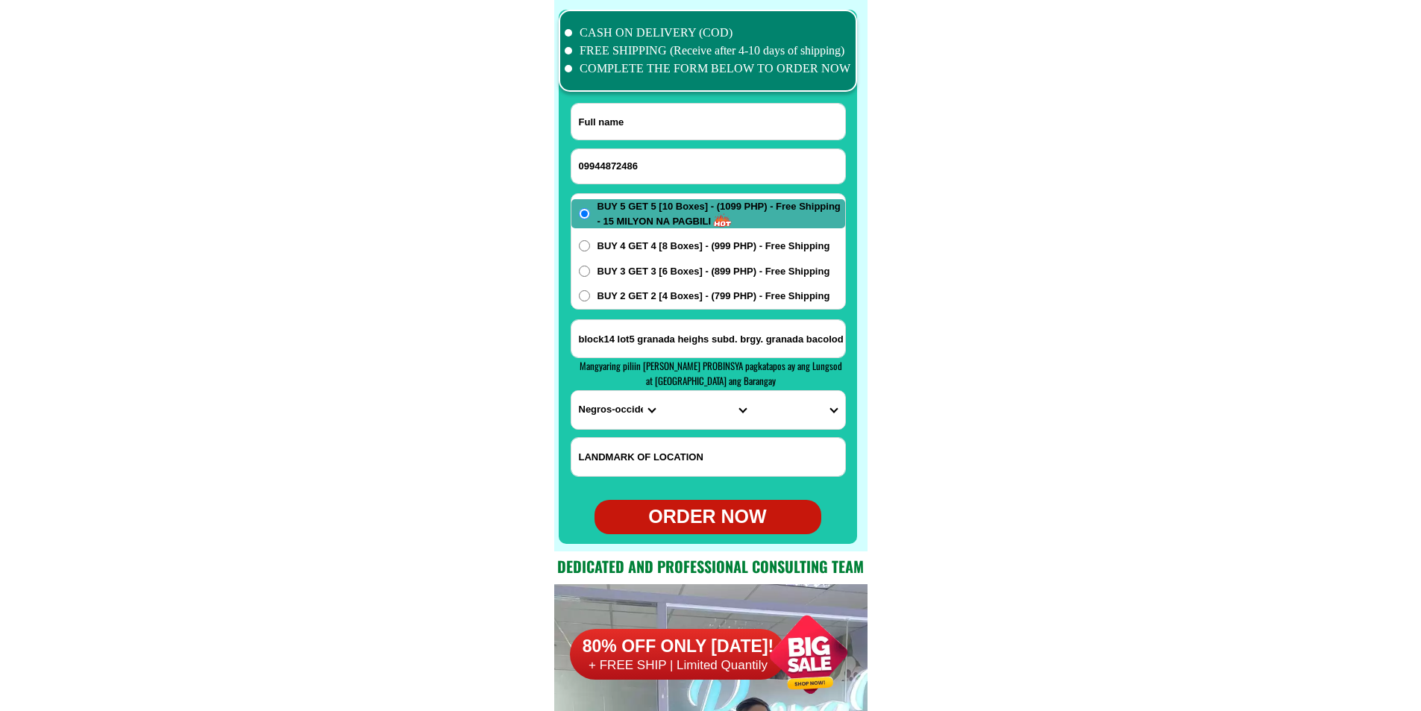
paste input "[PERSON_NAME] Reclosa"
type input "[PERSON_NAME] Reclosa"
paste input "Sitio 4 [GEOGRAPHIC_DATA] [GEOGRAPHIC_DATA]..."
click at [662, 342] on input "Input address" at bounding box center [708, 338] width 274 height 37
type input "Sitio 4 [GEOGRAPHIC_DATA] [GEOGRAPHIC_DATA]..."
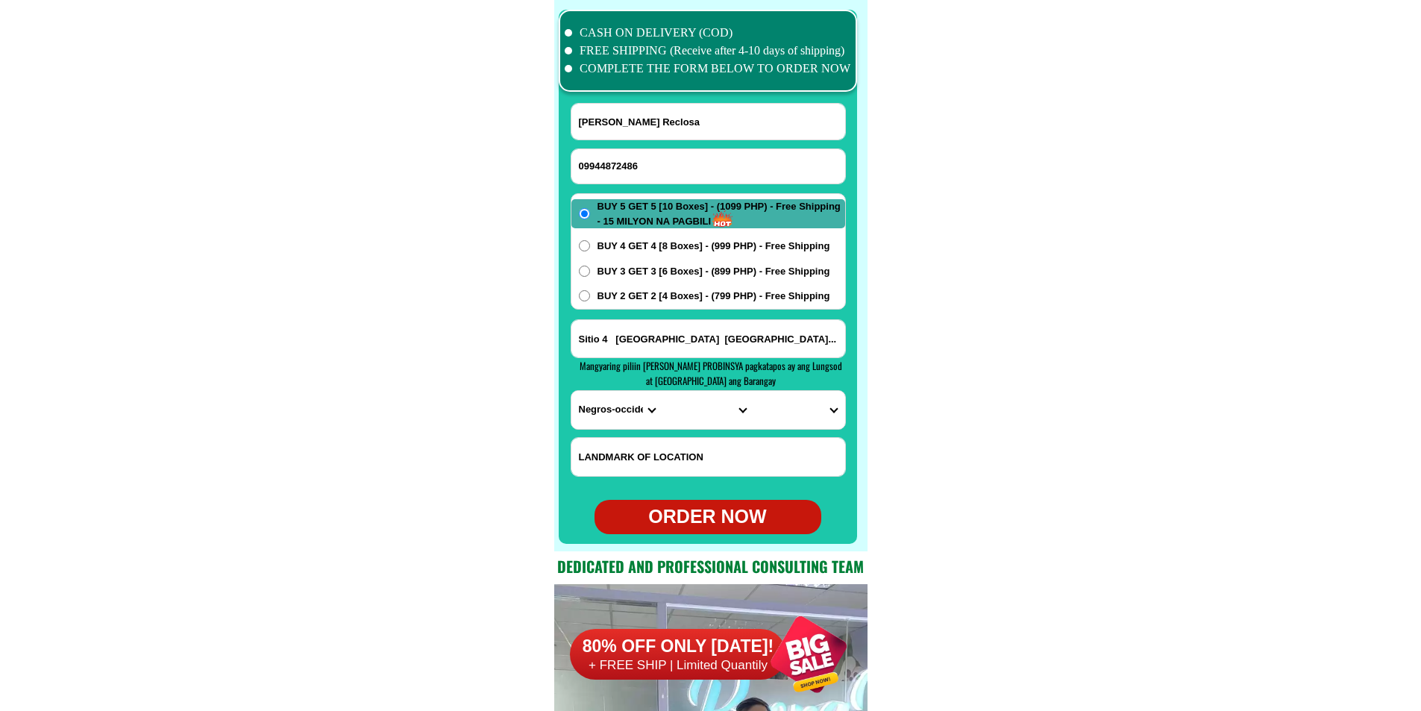
click at [614, 416] on select "PROVINCE [GEOGRAPHIC_DATA] [GEOGRAPHIC_DATA] [GEOGRAPHIC_DATA] [GEOGRAPHIC_DATA…" at bounding box center [616, 410] width 91 height 38
select select "63_904"
click at [571, 391] on select "PROVINCE [GEOGRAPHIC_DATA] [GEOGRAPHIC_DATA] [GEOGRAPHIC_DATA] [GEOGRAPHIC_DATA…" at bounding box center [616, 410] width 91 height 38
click at [671, 405] on select "CITY [GEOGRAPHIC_DATA]-city [GEOGRAPHIC_DATA]-city [GEOGRAPHIC_DATA] [GEOGRAPHI…" at bounding box center [707, 410] width 91 height 38
select select "63_9046104"
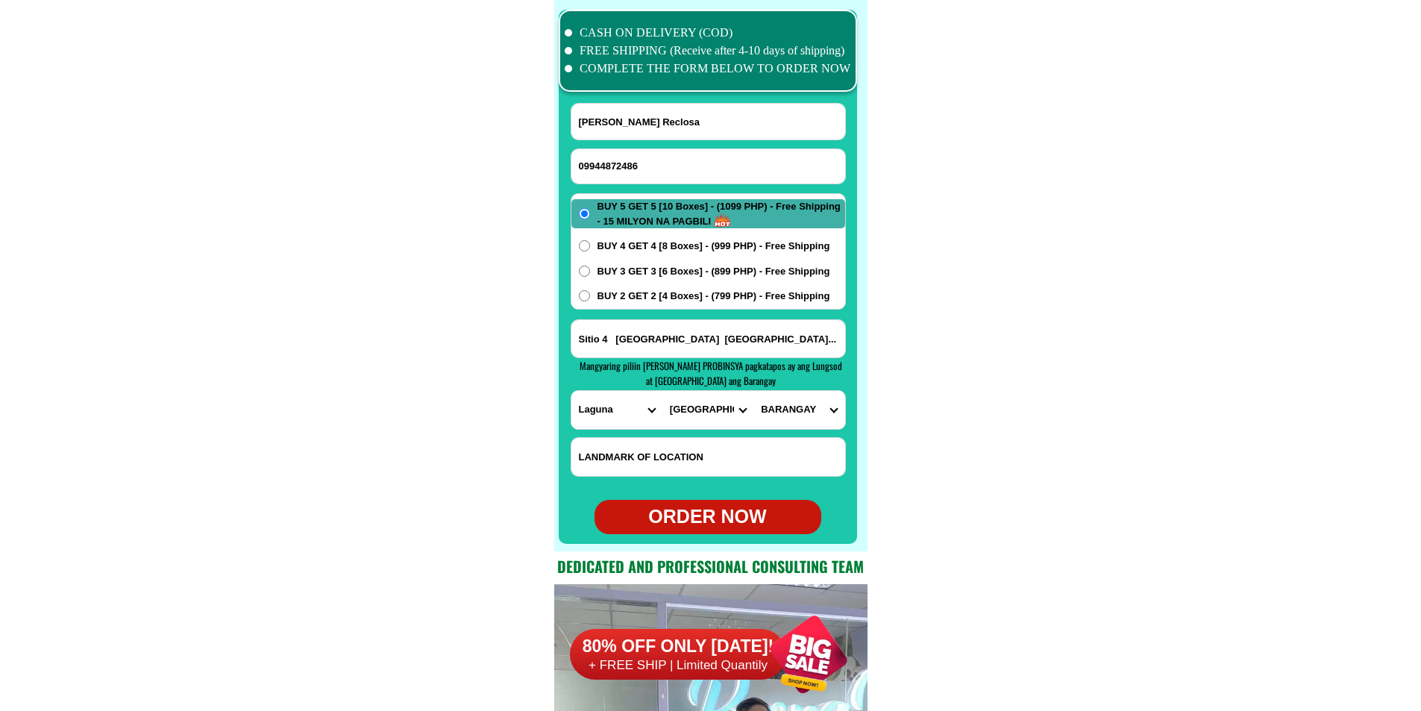
click at [662, 391] on select "CITY [GEOGRAPHIC_DATA]-city [GEOGRAPHIC_DATA]-city [GEOGRAPHIC_DATA] [GEOGRAPHI…" at bounding box center [707, 410] width 91 height 38
click at [803, 405] on select "BARANGAY Atisan Bagong bayan ii-a (pob.) Bagong pook vi-c (pob.) BARANGAY I-A (…" at bounding box center [798, 410] width 91 height 38
select select "63_90461049730"
click at [753, 391] on select "BARANGAY Atisan Bagong bayan ii-a (pob.) Bagong pook vi-c (pob.) BARANGAY I-A (…" at bounding box center [798, 410] width 91 height 38
click at [748, 521] on div "ORDER NOW" at bounding box center [708, 517] width 227 height 28
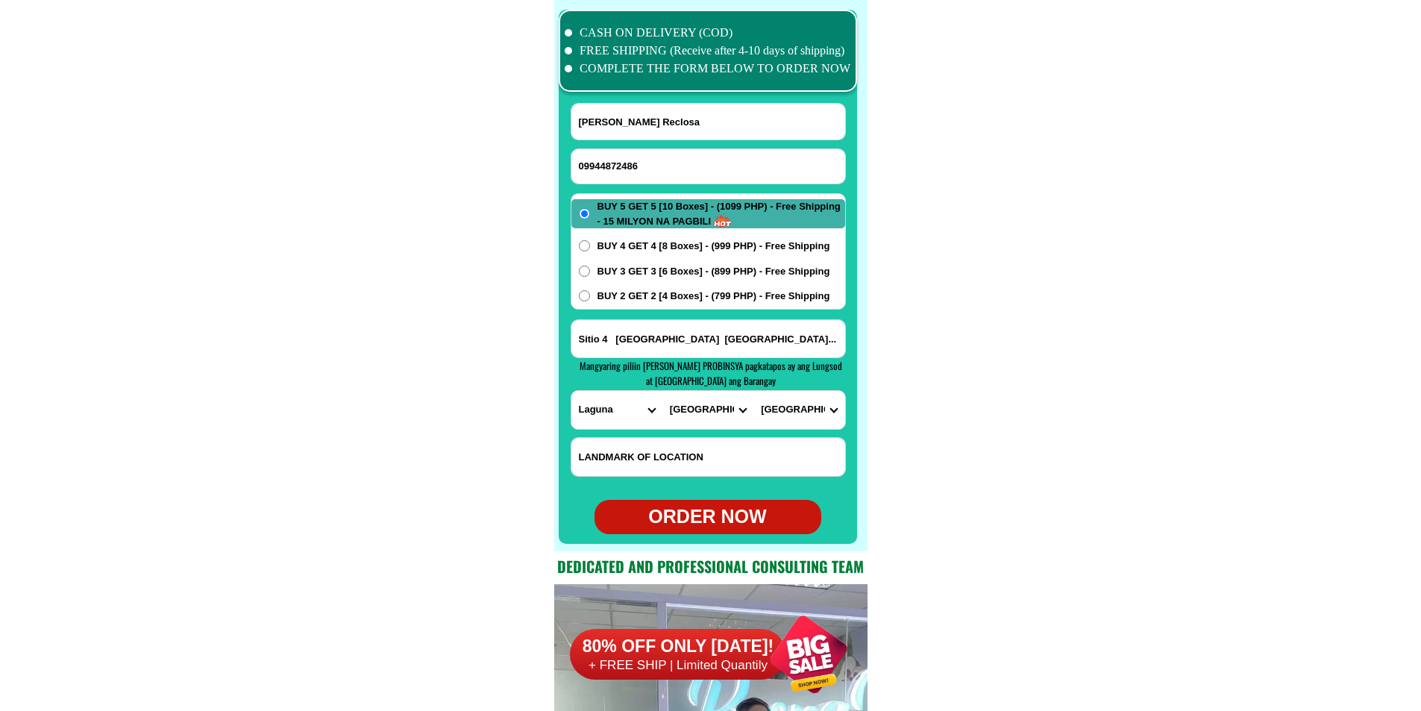
radio input "true"
click at [654, 164] on input "Input phone_number" at bounding box center [708, 166] width 274 height 34
paste input "09481169224"
type input "09481169224"
click at [698, 142] on form "[PERSON_NAME] Reclosa 09481169224 ORDER NOW Sitio 4 [GEOGRAPHIC_DATA]... PROVIN…" at bounding box center [708, 318] width 275 height 431
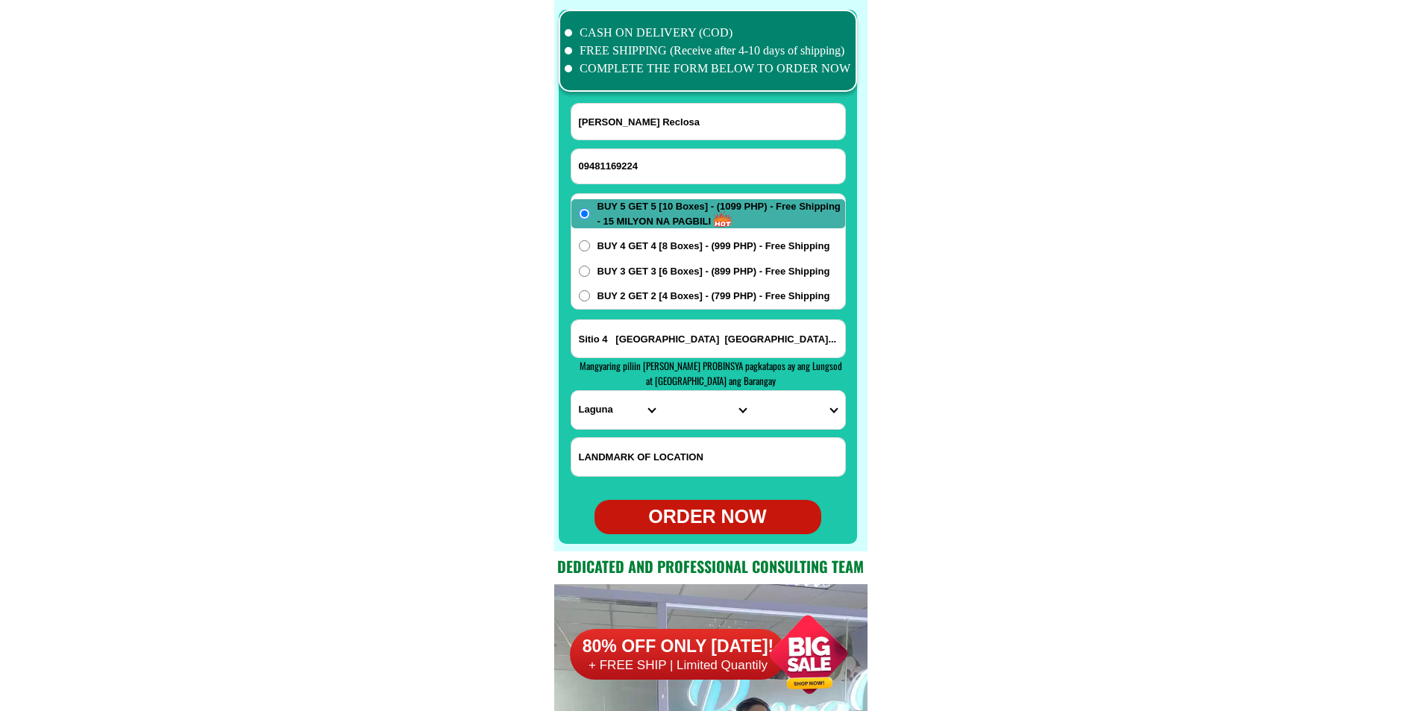
drag, startPoint x: 670, startPoint y: 133, endPoint x: 670, endPoint y: 118, distance: 14.9
click at [670, 133] on input "[PERSON_NAME] Reclosa" at bounding box center [708, 122] width 274 height 36
paste input "[PERSON_NAME]"
type input "[PERSON_NAME]"
drag, startPoint x: 664, startPoint y: 311, endPoint x: 669, endPoint y: 323, distance: 13.0
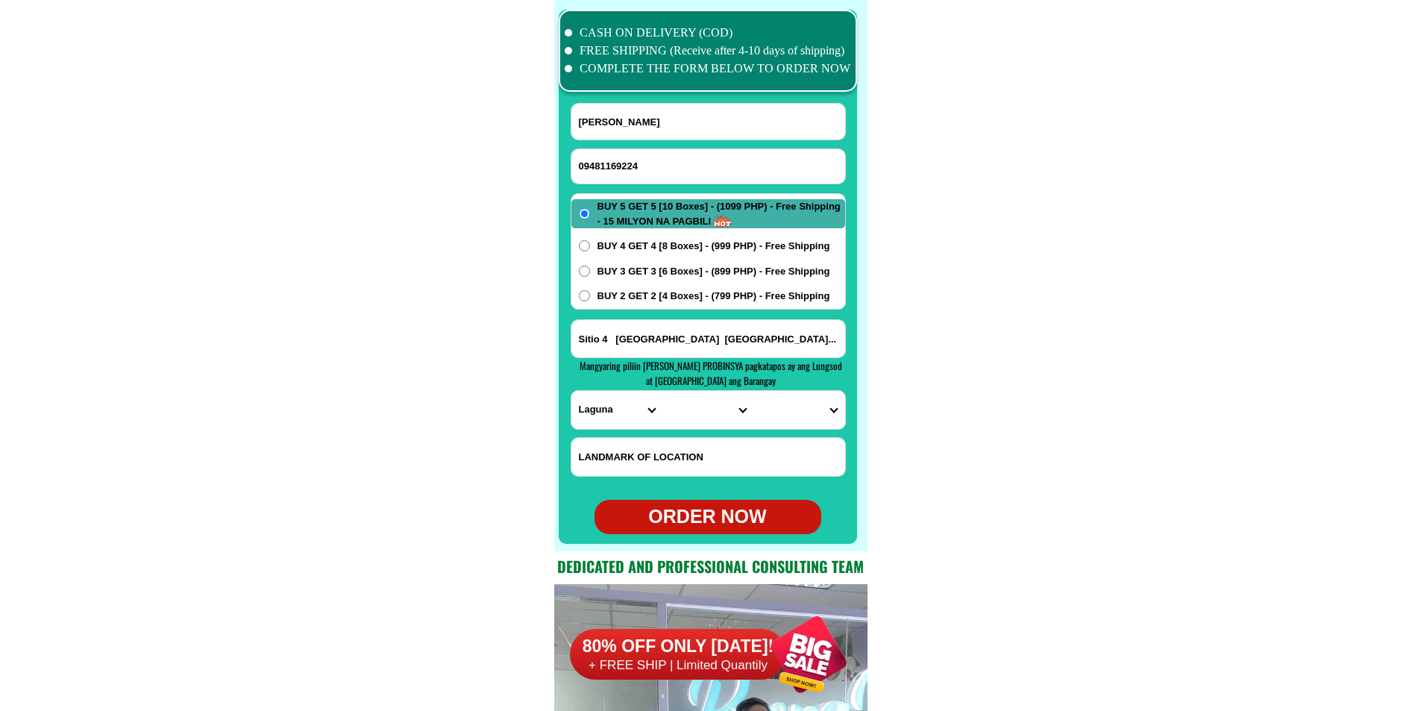
click at [667, 316] on form "[PERSON_NAME] 09481169224 ORDER NOW Sitio 4 [GEOGRAPHIC_DATA]... PROVINCE Abra …" at bounding box center [708, 318] width 275 height 431
paste input "brgy botilao Santa cruzarinduque"
drag, startPoint x: 655, startPoint y: 341, endPoint x: 645, endPoint y: 316, distance: 26.7
click at [655, 341] on input "Input address" at bounding box center [708, 338] width 274 height 37
type input "brgy botilao Santa cruzarinduque"
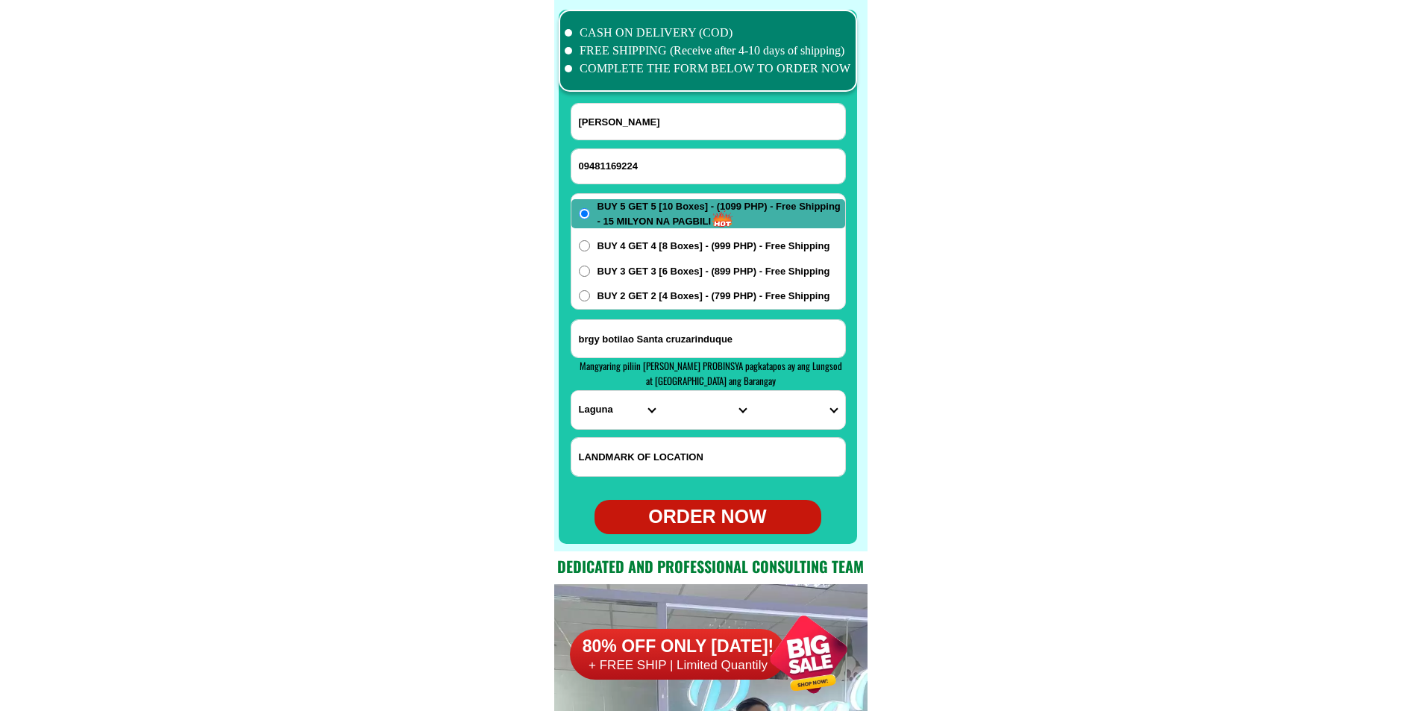
click at [612, 414] on select "PROVINCE [GEOGRAPHIC_DATA] [GEOGRAPHIC_DATA] [GEOGRAPHIC_DATA] [GEOGRAPHIC_DATA…" at bounding box center [616, 410] width 91 height 38
select select "63_880"
click at [571, 391] on select "PROVINCE [GEOGRAPHIC_DATA] [GEOGRAPHIC_DATA] [GEOGRAPHIC_DATA] [GEOGRAPHIC_DATA…" at bounding box center [616, 410] width 91 height 38
click at [692, 407] on select "CITY Boac Gasan [GEOGRAPHIC_DATA]-buenavista [GEOGRAPHIC_DATA]-[GEOGRAPHIC_DATA…" at bounding box center [707, 410] width 91 height 38
select select "63_8809300"
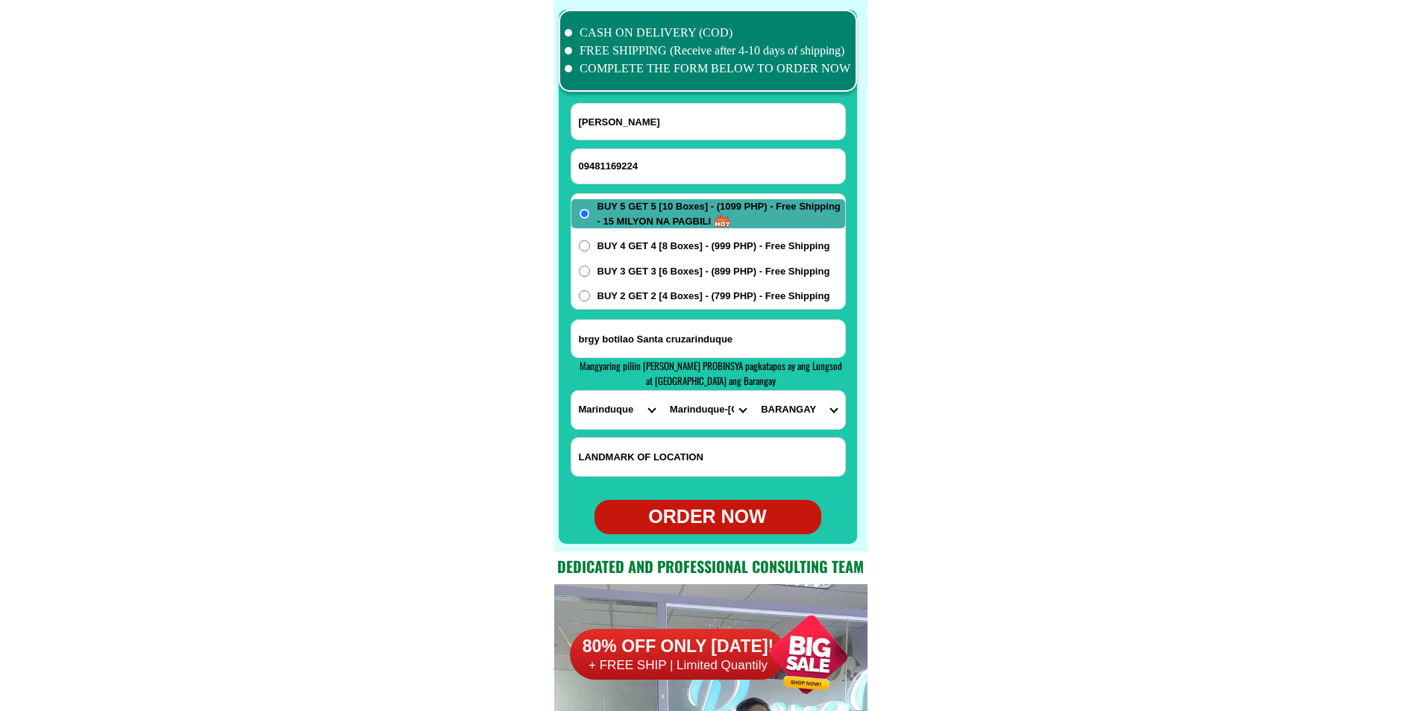
click at [662, 391] on select "CITY Boac Gasan [GEOGRAPHIC_DATA]-buenavista [GEOGRAPHIC_DATA]-[GEOGRAPHIC_DATA…" at bounding box center [707, 410] width 91 height 38
click at [796, 404] on select "BARANGAY Alobo Angas Aturan [GEOGRAPHIC_DATA] pob. Bagong silang pob. (2nd zone…" at bounding box center [798, 410] width 91 height 38
select select "63_88093009331"
click at [753, 391] on select "BARANGAY Alobo Angas Aturan [GEOGRAPHIC_DATA] pob. Bagong silang pob. (2nd zone…" at bounding box center [798, 410] width 91 height 38
click at [728, 524] on div "ORDER NOW" at bounding box center [708, 517] width 227 height 28
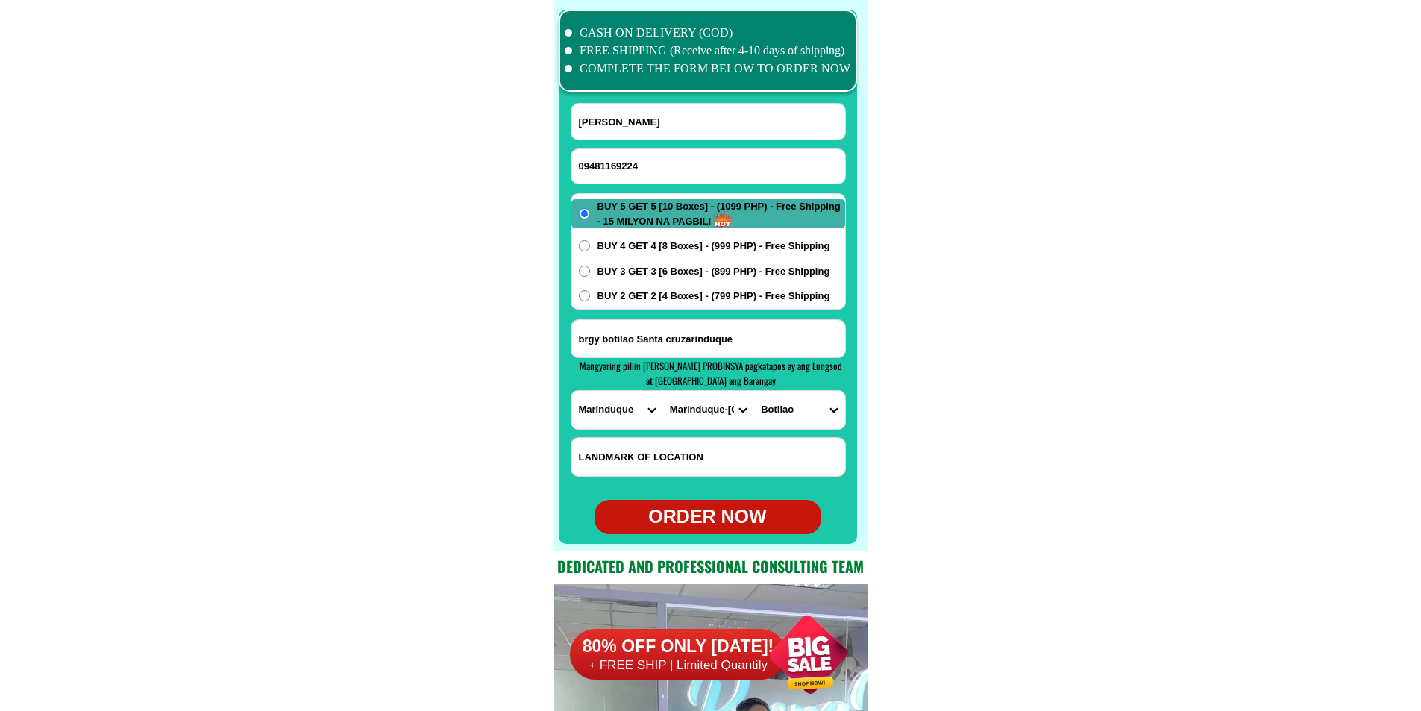
type input "09481169224"
type input "brgy botilao Santa cruzarinduque"
radio input "true"
click at [660, 151] on input "Input phone_number" at bounding box center [708, 166] width 274 height 34
paste input "09395692870"
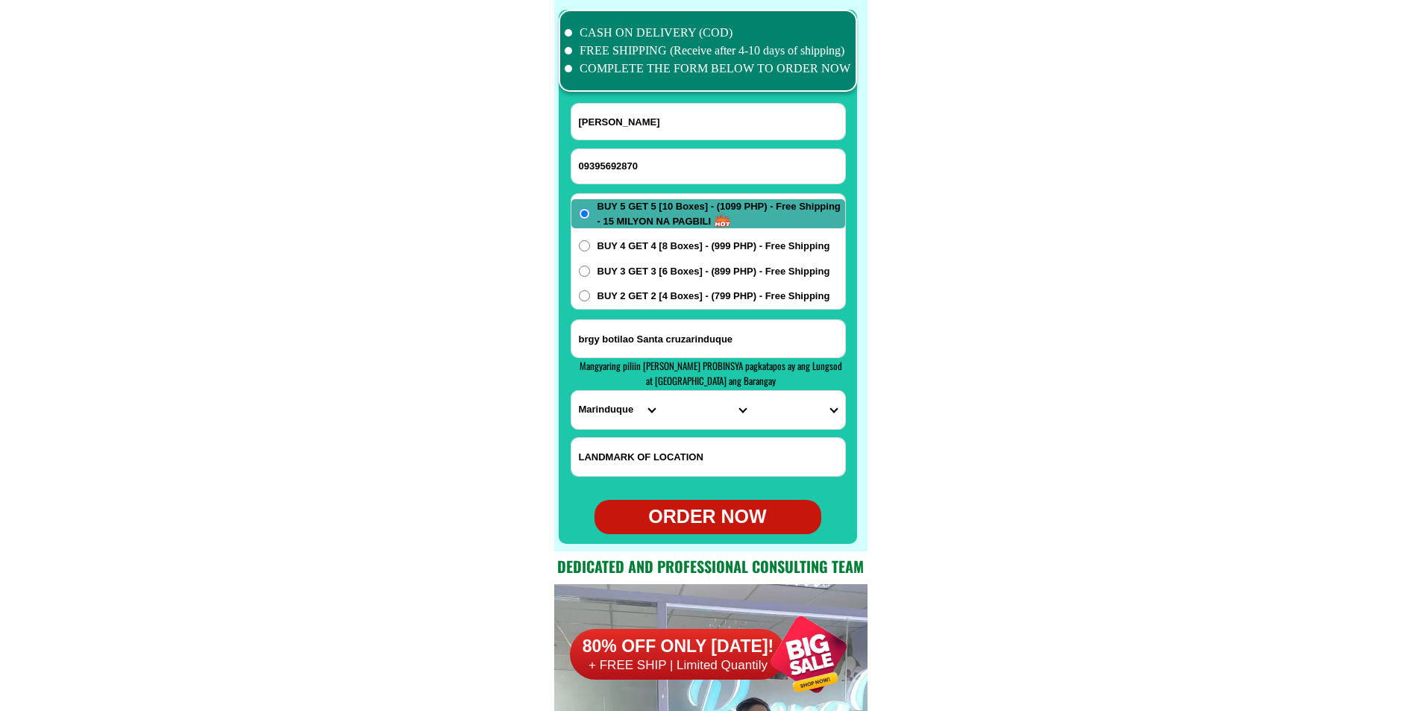
type input "09395692870"
paste input "[PERSON_NAME]"
click at [649, 128] on input "Input full_name" at bounding box center [708, 122] width 274 height 36
type input "[PERSON_NAME]"
click at [639, 340] on input "Input address" at bounding box center [708, 338] width 274 height 37
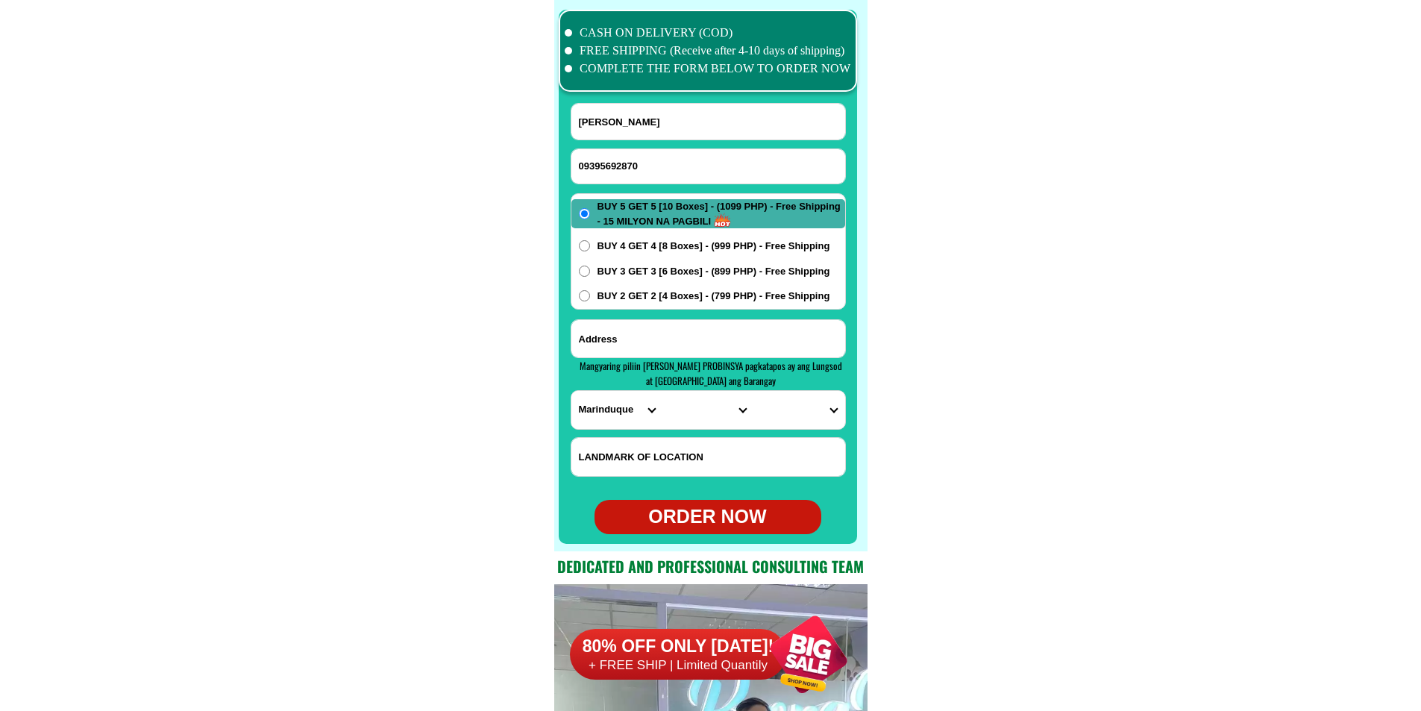
paste input "Address marebago bagombayan 2 lapu lapu Cebu nem, [PERSON_NAME]"
type input "Address marebago bagombayan 2 lapu lapu Cebu nem, [PERSON_NAME]"
click at [618, 408] on select "PROVINCE [GEOGRAPHIC_DATA] [GEOGRAPHIC_DATA] [GEOGRAPHIC_DATA] [GEOGRAPHIC_DATA…" at bounding box center [616, 410] width 91 height 38
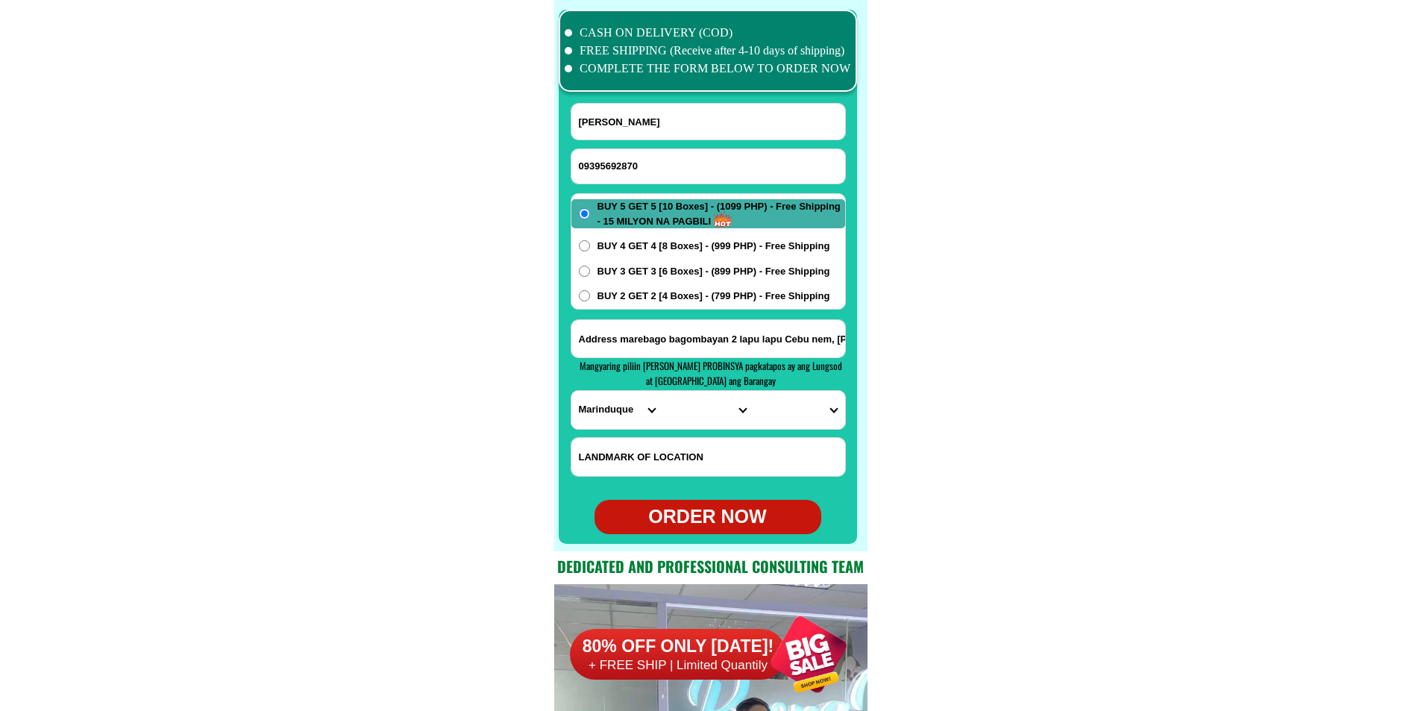
select select "63_8"
click at [571, 391] on select "PROVINCE [GEOGRAPHIC_DATA] [GEOGRAPHIC_DATA] [GEOGRAPHIC_DATA] [GEOGRAPHIC_DATA…" at bounding box center [616, 410] width 91 height 38
click at [672, 419] on select "CITY Alcoy [GEOGRAPHIC_DATA] [GEOGRAPHIC_DATA] [GEOGRAPHIC_DATA] [GEOGRAPHIC_DA…" at bounding box center [707, 410] width 91 height 38
select select "63_83104"
click at [662, 391] on select "CITY Alcoy [GEOGRAPHIC_DATA] [GEOGRAPHIC_DATA] [GEOGRAPHIC_DATA] [GEOGRAPHIC_DA…" at bounding box center [707, 410] width 91 height 38
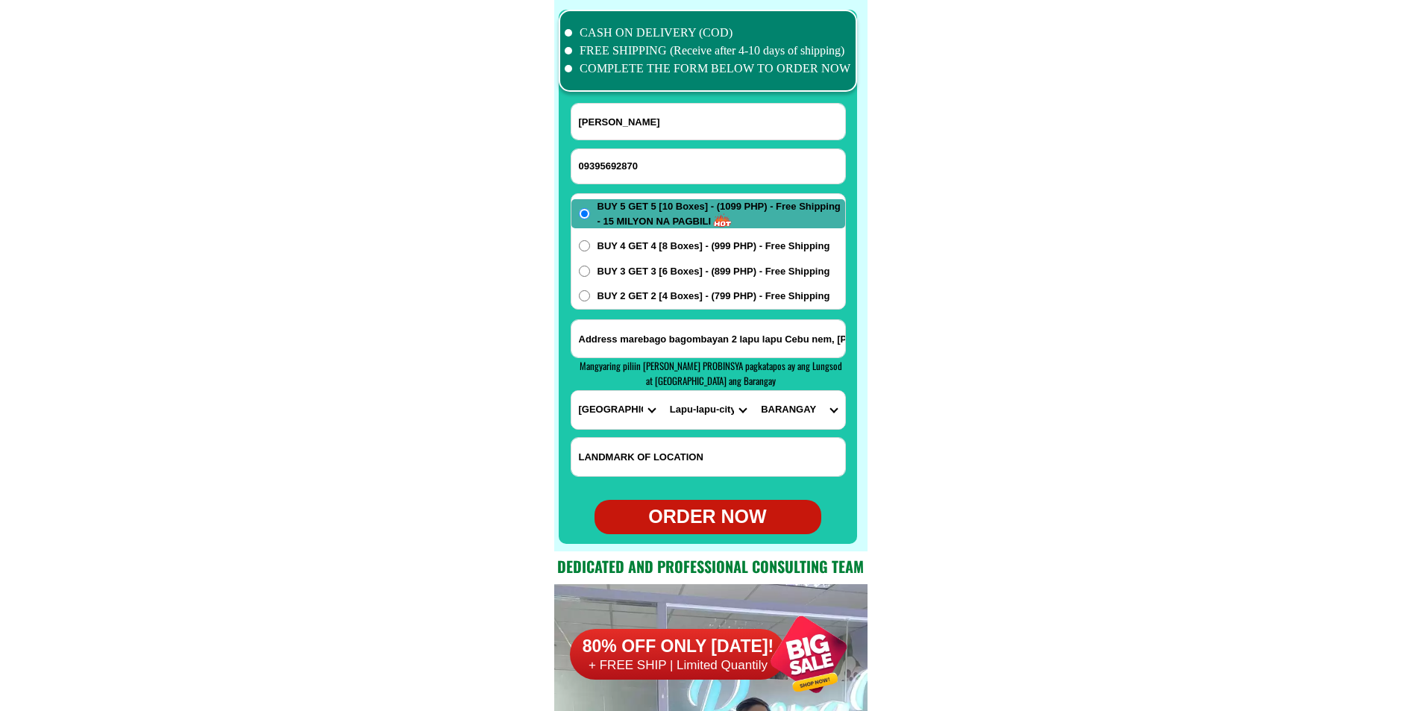
click at [791, 417] on select "BARANGAY Agus Babag Bankal Baring [PERSON_NAME] Buaya Calawisan Canjulao Caubia…" at bounding box center [798, 410] width 91 height 38
click at [792, 413] on select "BARANGAY Agus Babag Bankal Baring [PERSON_NAME] Buaya Calawisan Canjulao Caubia…" at bounding box center [798, 410] width 91 height 38
click at [753, 391] on select "BARANGAY Agus Babag Bankal Baring [PERSON_NAME] Buaya Calawisan Canjulao Caubia…" at bounding box center [798, 410] width 91 height 38
click at [763, 348] on input "Address marebago bagombayan 2 lapu lapu Cebu nem, [PERSON_NAME]" at bounding box center [708, 338] width 274 height 37
click at [813, 418] on select "BARANGAY Agus Babag Bankal Baring [PERSON_NAME] Buaya Calawisan Canjulao Caubia…" at bounding box center [798, 410] width 91 height 38
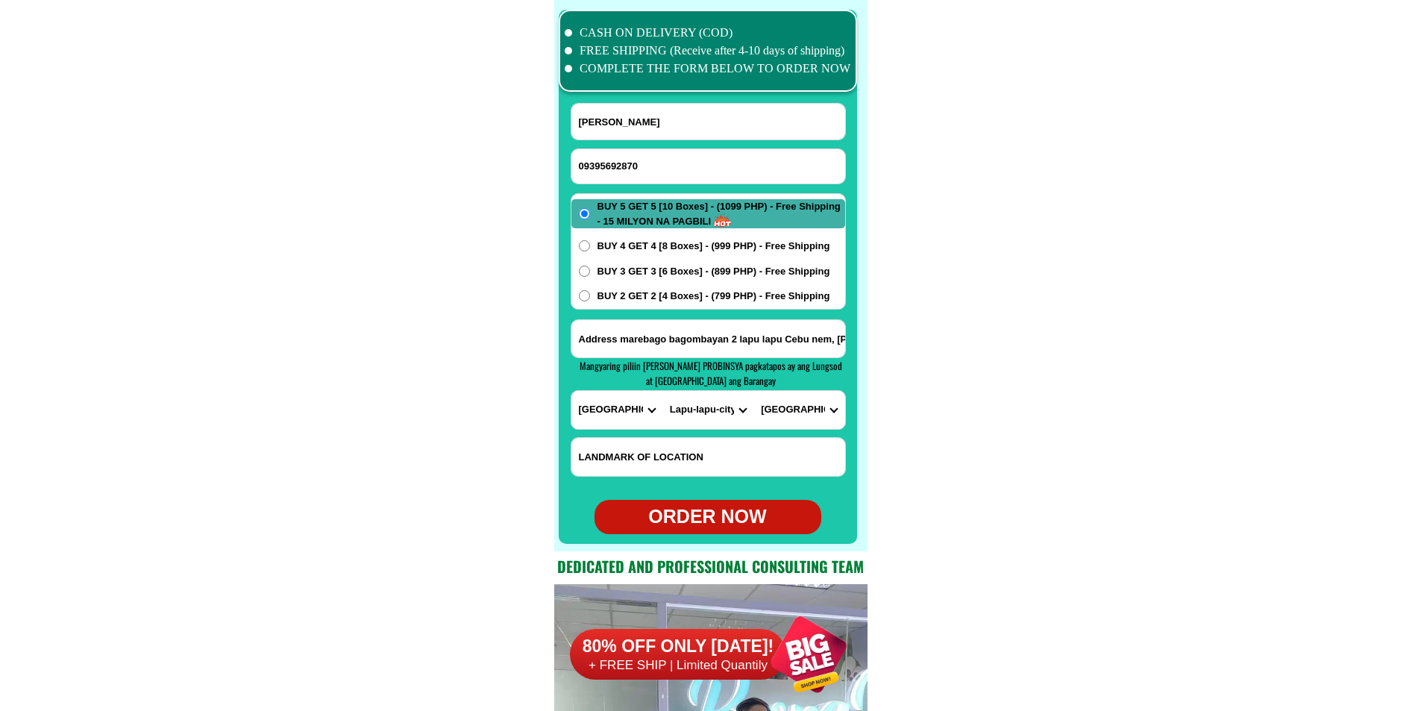
click at [813, 418] on select "BARANGAY Agus Babag Bankal Baring [PERSON_NAME] Buaya Calawisan Canjulao Caubia…" at bounding box center [798, 410] width 91 height 38
click at [812, 410] on select "BARANGAY Agus Babag Bankal Baring [PERSON_NAME] Buaya Calawisan Canjulao Caubia…" at bounding box center [798, 410] width 91 height 38
click at [753, 391] on select "BARANGAY Agus Babag Bankal Baring [PERSON_NAME] Buaya Calawisan Canjulao Caubia…" at bounding box center [798, 410] width 91 height 38
click at [804, 418] on select "BARANGAY Agus Babag Bankal Baring [PERSON_NAME] Buaya Calawisan Canjulao Caubia…" at bounding box center [798, 410] width 91 height 38
click at [753, 391] on select "BARANGAY Agus Babag Bankal Baring [PERSON_NAME] Buaya Calawisan Canjulao Caubia…" at bounding box center [798, 410] width 91 height 38
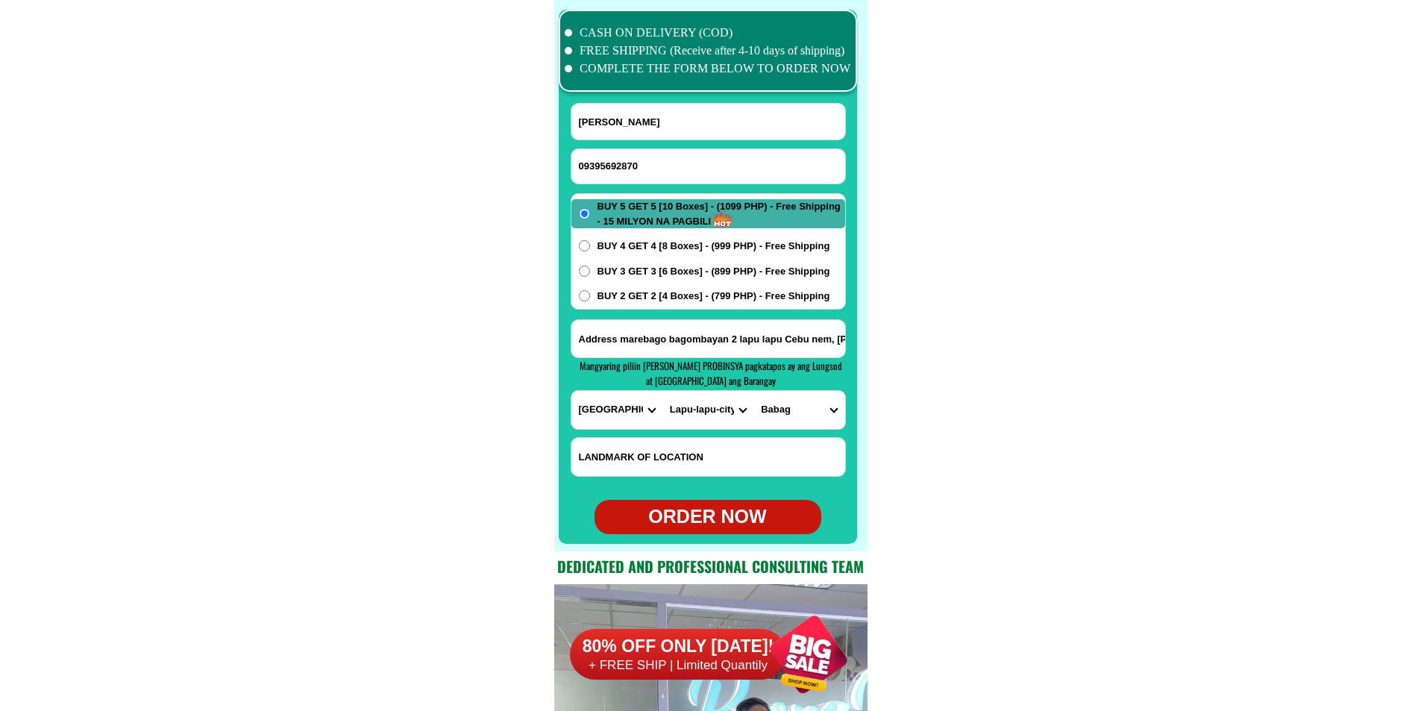
click at [822, 422] on select "BARANGAY Agus Babag Bankal Baring [PERSON_NAME] Buaya Calawisan Canjulao Caubia…" at bounding box center [798, 410] width 91 height 38
drag, startPoint x: 822, startPoint y: 422, endPoint x: 792, endPoint y: 340, distance: 87.6
click at [822, 422] on select "BARANGAY Agus Babag Bankal Baring [PERSON_NAME] Buaya Calawisan Canjulao Caubia…" at bounding box center [798, 410] width 91 height 38
click at [807, 417] on select "BARANGAY Agus Babag Bankal Baring [PERSON_NAME] Buaya Calawisan Canjulao Caubia…" at bounding box center [798, 410] width 91 height 38
select select "63_831045684"
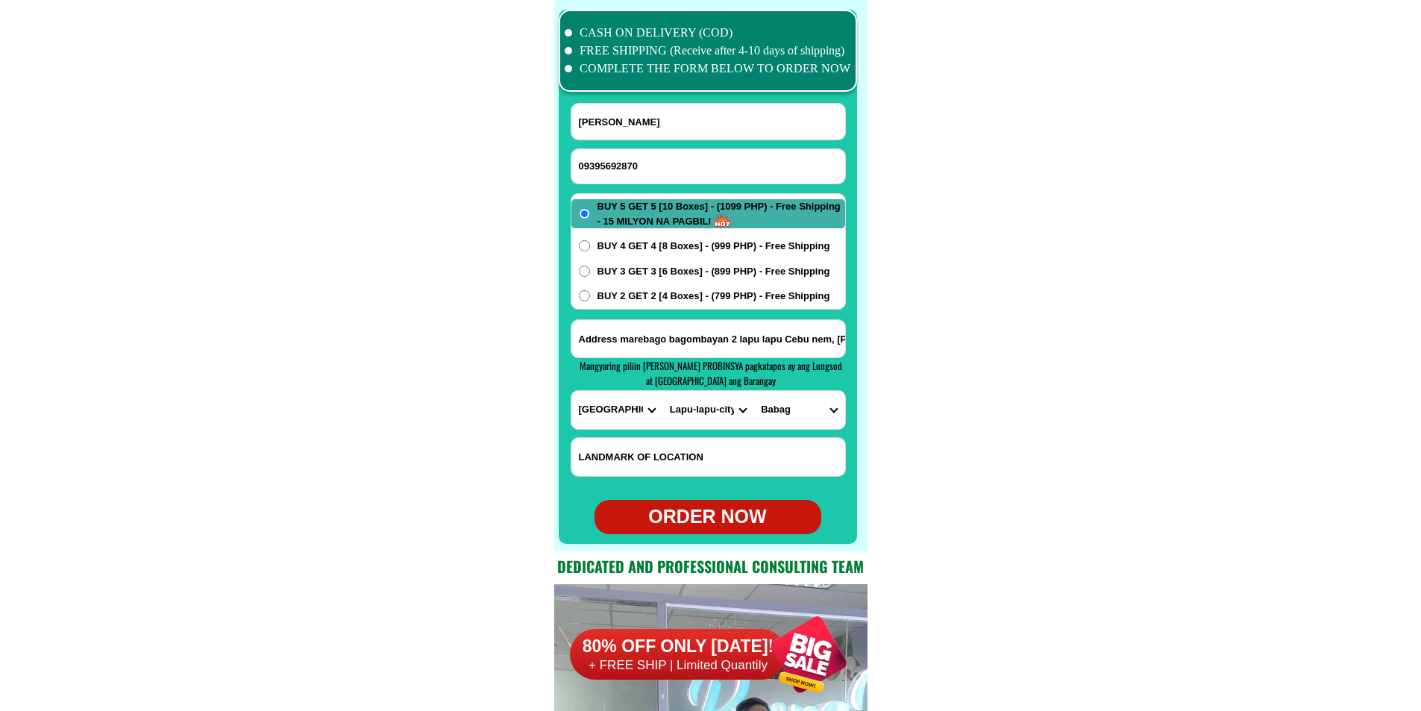
click at [753, 391] on select "BARANGAY Agus Babag Bankal Baring [PERSON_NAME] Buaya Calawisan Canjulao Caubia…" at bounding box center [798, 410] width 91 height 38
click at [729, 529] on div "ORDER NOW" at bounding box center [708, 517] width 227 height 28
radio input "true"
paste input "09318008744"
click at [657, 168] on input "Input phone_number" at bounding box center [708, 166] width 274 height 34
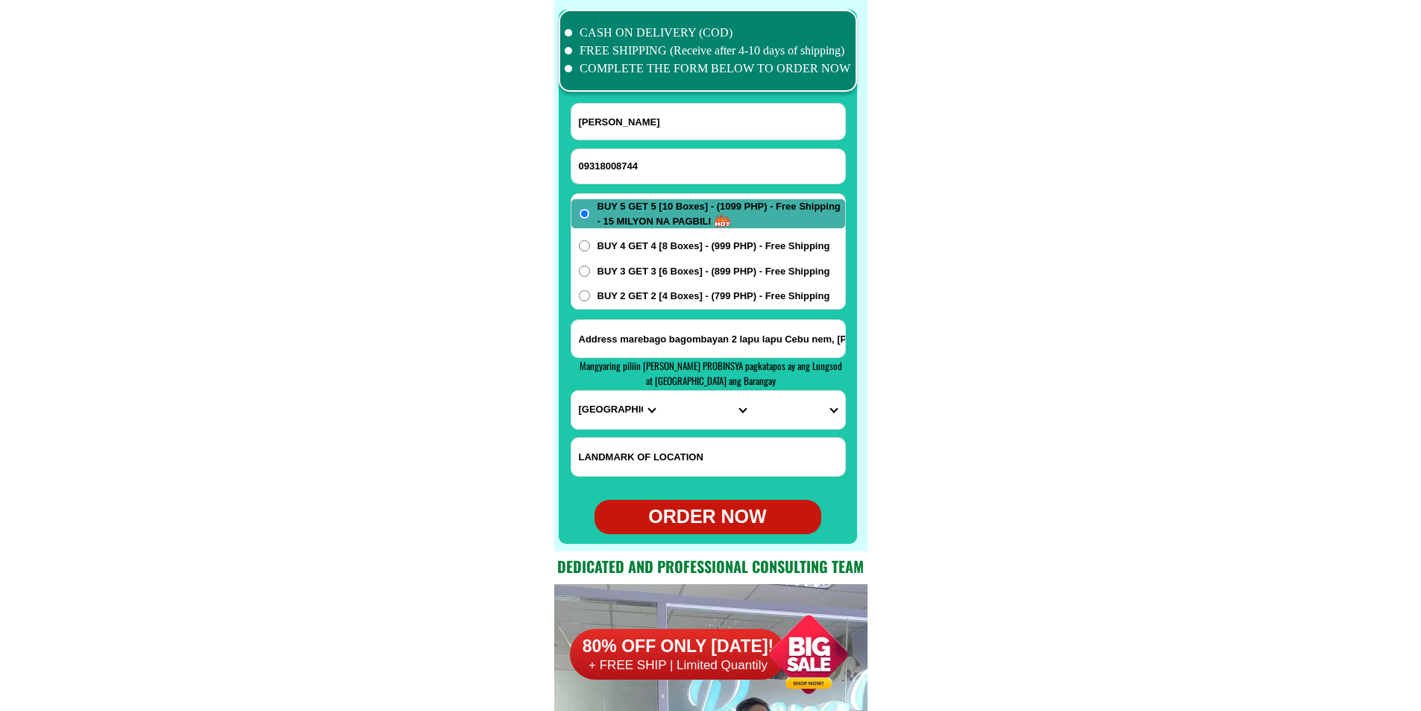
type input "09318008744"
paste input "[PERSON_NAME]"
click at [679, 124] on input "[PERSON_NAME]" at bounding box center [708, 122] width 274 height 36
type input "[PERSON_NAME]"
click at [656, 330] on input "Address marebago bagombayan 2 lapu lapu Cebu nem, [PERSON_NAME]" at bounding box center [708, 338] width 274 height 37
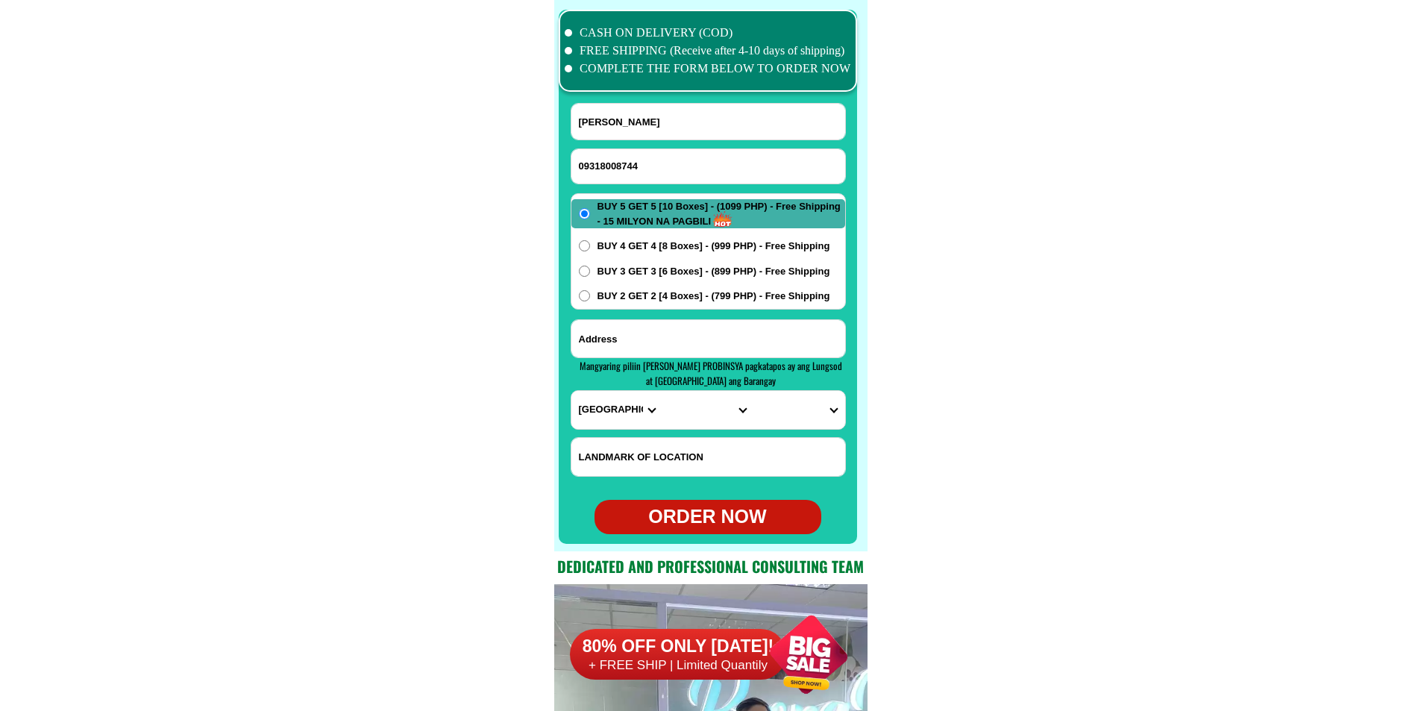
paste input "Boljo..on. Cebu purok [PERSON_NAME]..angayun..2 [PERSON_NAME]. Boljo.n [GEOGRAP…"
type input "Boljo..on. Cebu purok [PERSON_NAME]..angayun..2 [PERSON_NAME]. Boljo.n [GEOGRAP…"
click at [648, 292] on span "BUY 2 GET 2 [4 Boxes] - (799 PHP) - Free Shipping" at bounding box center [714, 296] width 233 height 15
click at [590, 292] on input "BUY 2 GET 2 [4 Boxes] - (799 PHP) - Free Shipping" at bounding box center [584, 295] width 11 height 11
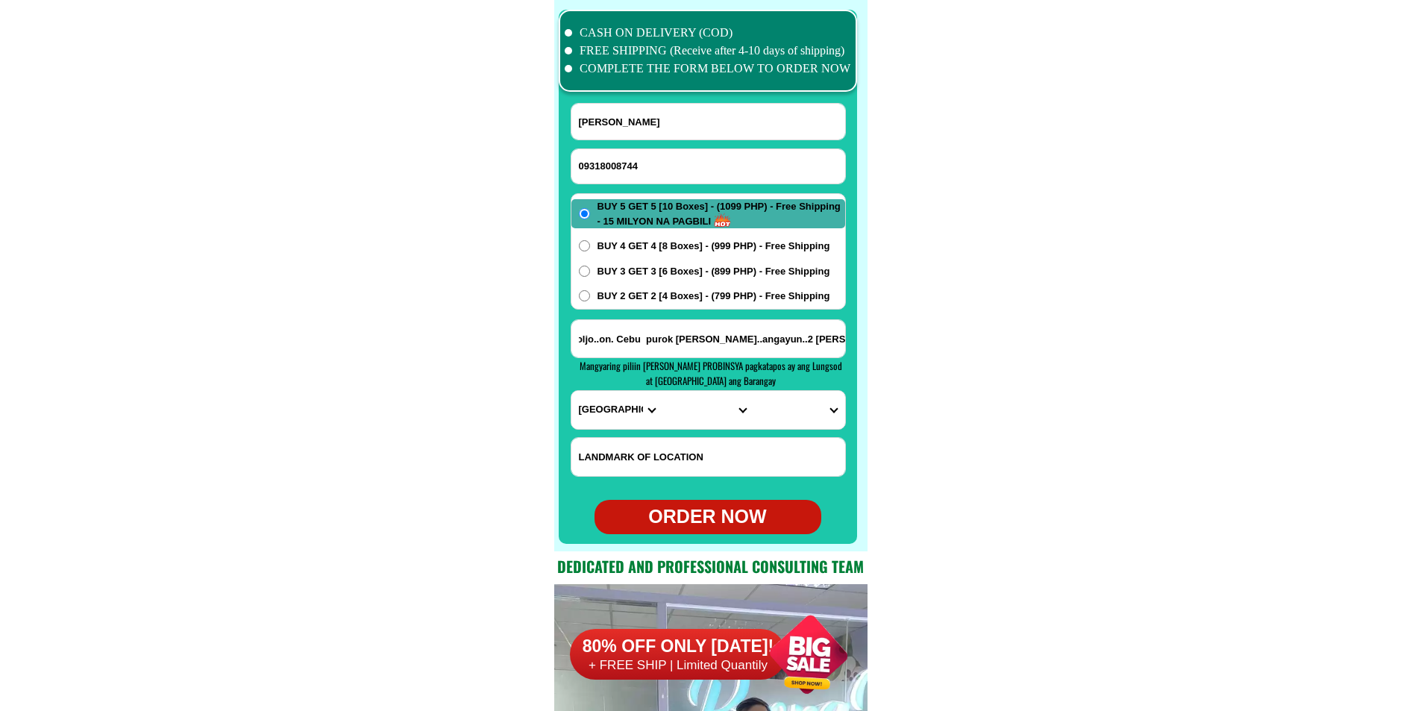
radio input "true"
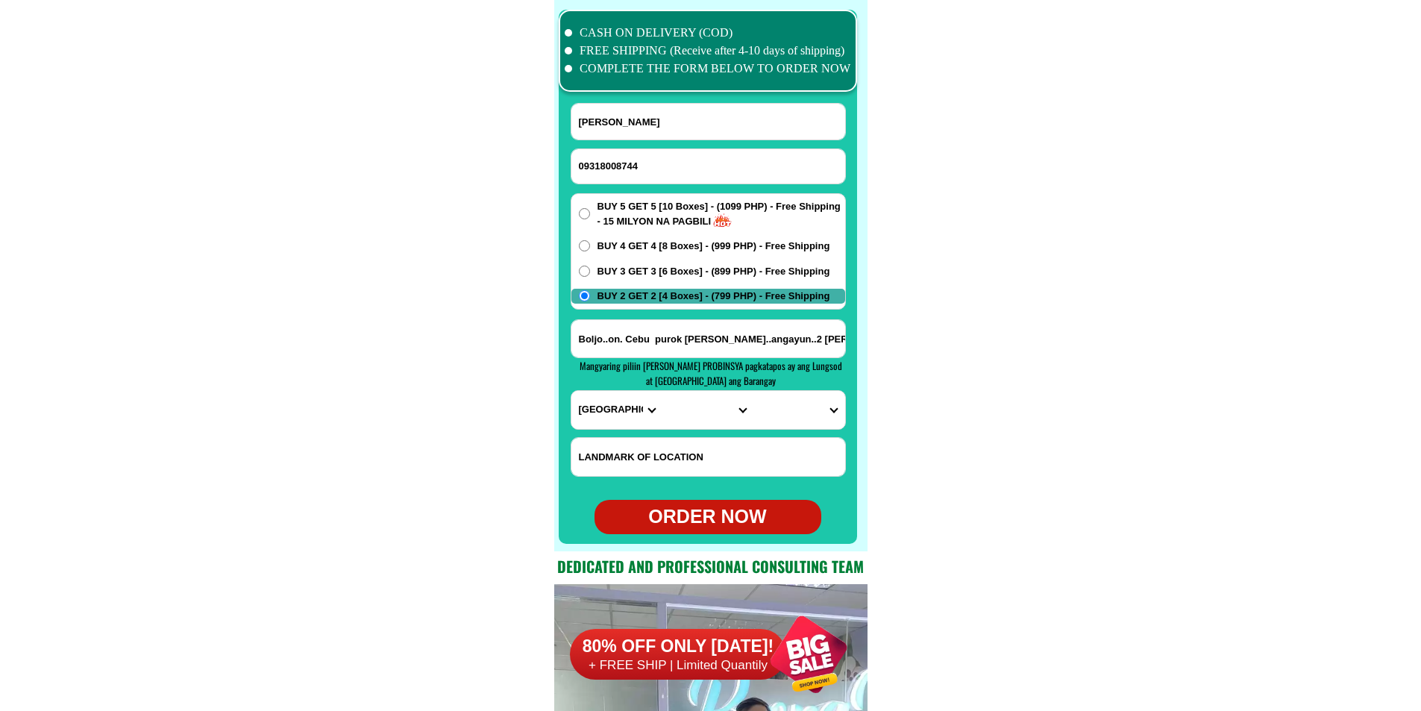
click at [630, 412] on select "PROVINCE [GEOGRAPHIC_DATA] [GEOGRAPHIC_DATA] [GEOGRAPHIC_DATA] [GEOGRAPHIC_DATA…" at bounding box center [616, 410] width 91 height 38
select select "63_8"
click at [571, 391] on select "PROVINCE [GEOGRAPHIC_DATA] [GEOGRAPHIC_DATA] [GEOGRAPHIC_DATA] [GEOGRAPHIC_DATA…" at bounding box center [616, 410] width 91 height 38
click at [688, 419] on select "CITY Alcoy [GEOGRAPHIC_DATA] [GEOGRAPHIC_DATA] [GEOGRAPHIC_DATA] [GEOGRAPHIC_DA…" at bounding box center [707, 410] width 91 height 38
select select "63_88649"
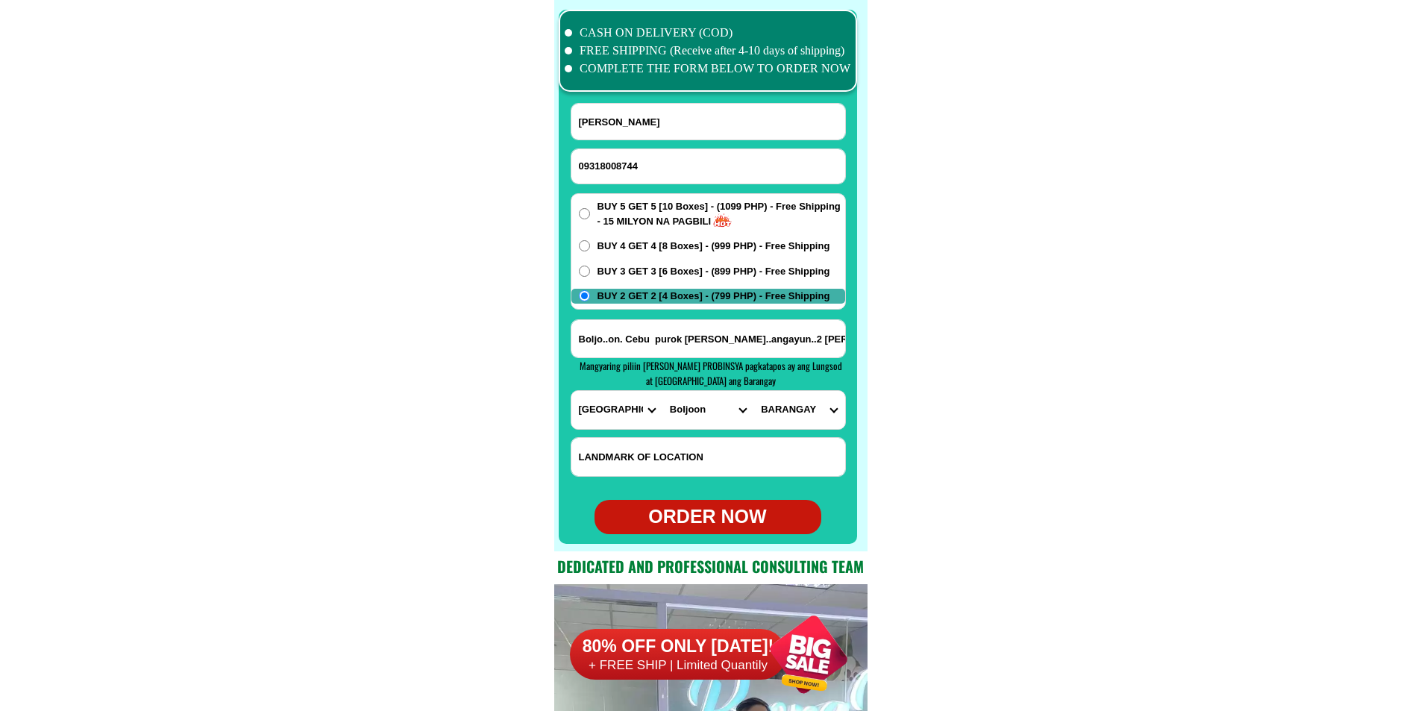
click at [662, 391] on select "CITY Alcoy [GEOGRAPHIC_DATA] [GEOGRAPHIC_DATA] [GEOGRAPHIC_DATA] [GEOGRAPHIC_DA…" at bounding box center [707, 410] width 91 height 38
click at [794, 413] on select "[GEOGRAPHIC_DATA] [GEOGRAPHIC_DATA] [GEOGRAPHIC_DATA][PERSON_NAME] [GEOGRAPHIC_…" at bounding box center [798, 410] width 91 height 38
select select "63_886495910"
click at [753, 391] on select "[GEOGRAPHIC_DATA] [GEOGRAPHIC_DATA] [GEOGRAPHIC_DATA][PERSON_NAME] [GEOGRAPHIC_…" at bounding box center [798, 410] width 91 height 38
click at [736, 521] on div "ORDER NOW" at bounding box center [708, 517] width 227 height 28
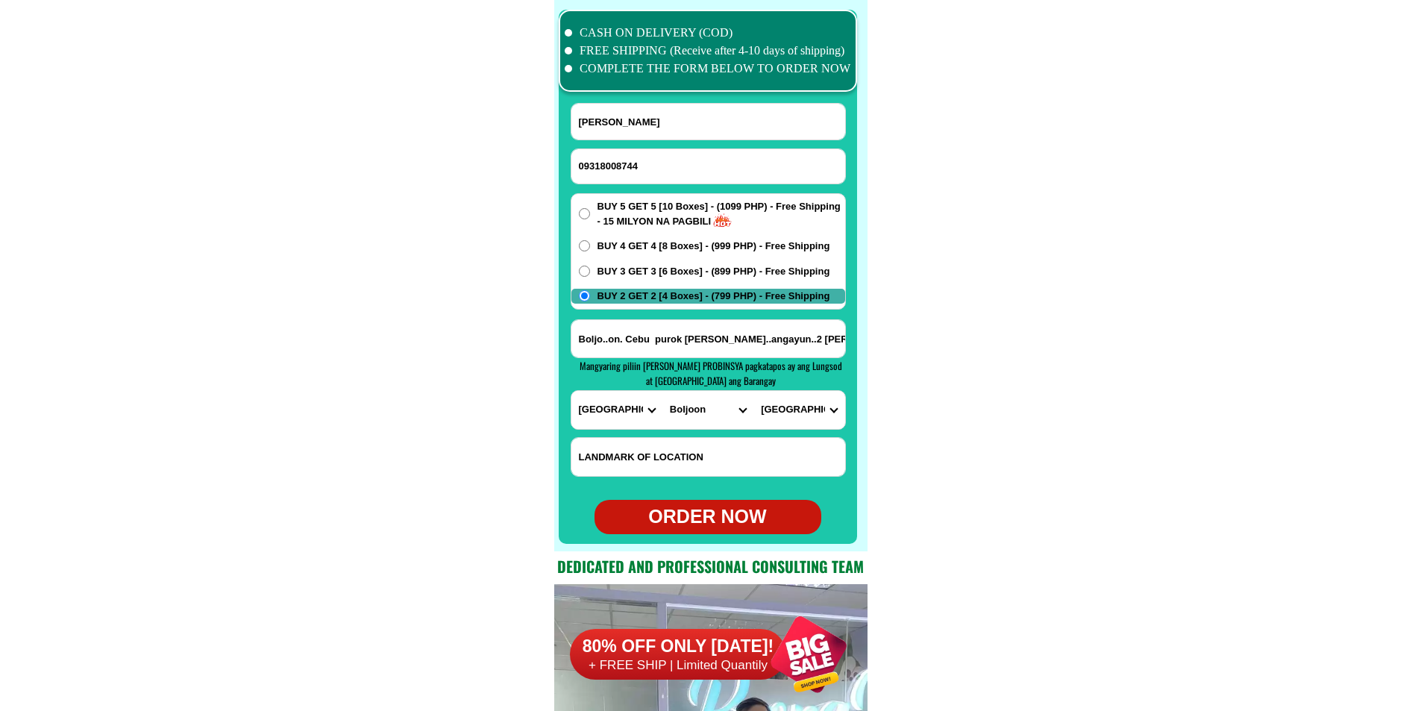
type input "09318008744"
type input "Boljo..on. Cebu purok [PERSON_NAME]..angayun..2 [PERSON_NAME]. Boljo.n [GEOGRAP…"
radio input "true"
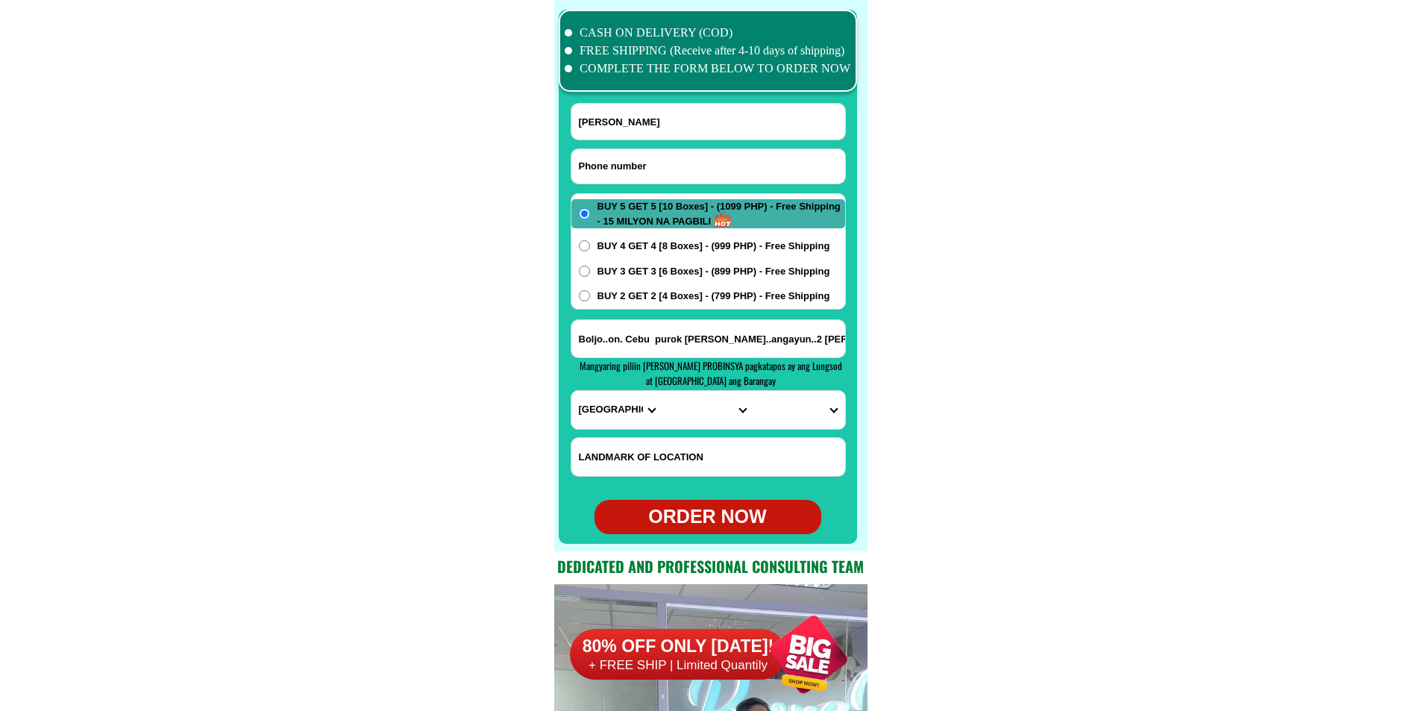
paste input "09089472255"
drag, startPoint x: 643, startPoint y: 167, endPoint x: 397, endPoint y: 13, distance: 290.2
click at [643, 166] on input "Input phone_number" at bounding box center [708, 166] width 274 height 34
type input "09089472255"
paste input "[PERSON_NAME]"
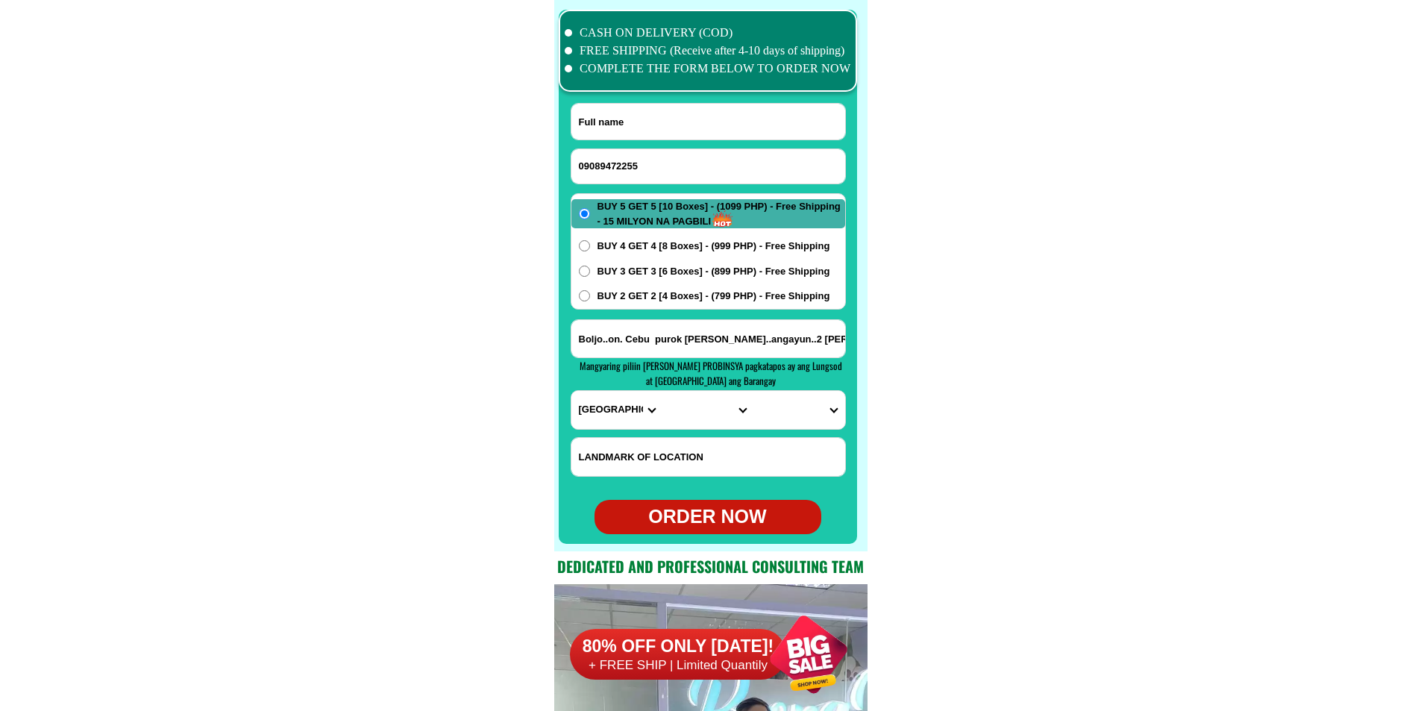
click at [662, 104] on input "Input full_name" at bounding box center [708, 122] width 274 height 36
type input "[PERSON_NAME]"
paste input "909-f [GEOGRAPHIC_DATA][PERSON_NAME], delpan tdo, mla, bago dumating ng gat hos…"
click at [679, 346] on input "909-f [GEOGRAPHIC_DATA][PERSON_NAME], delpan tdo, mla, bago dumating ng gat hos…" at bounding box center [708, 338] width 274 height 37
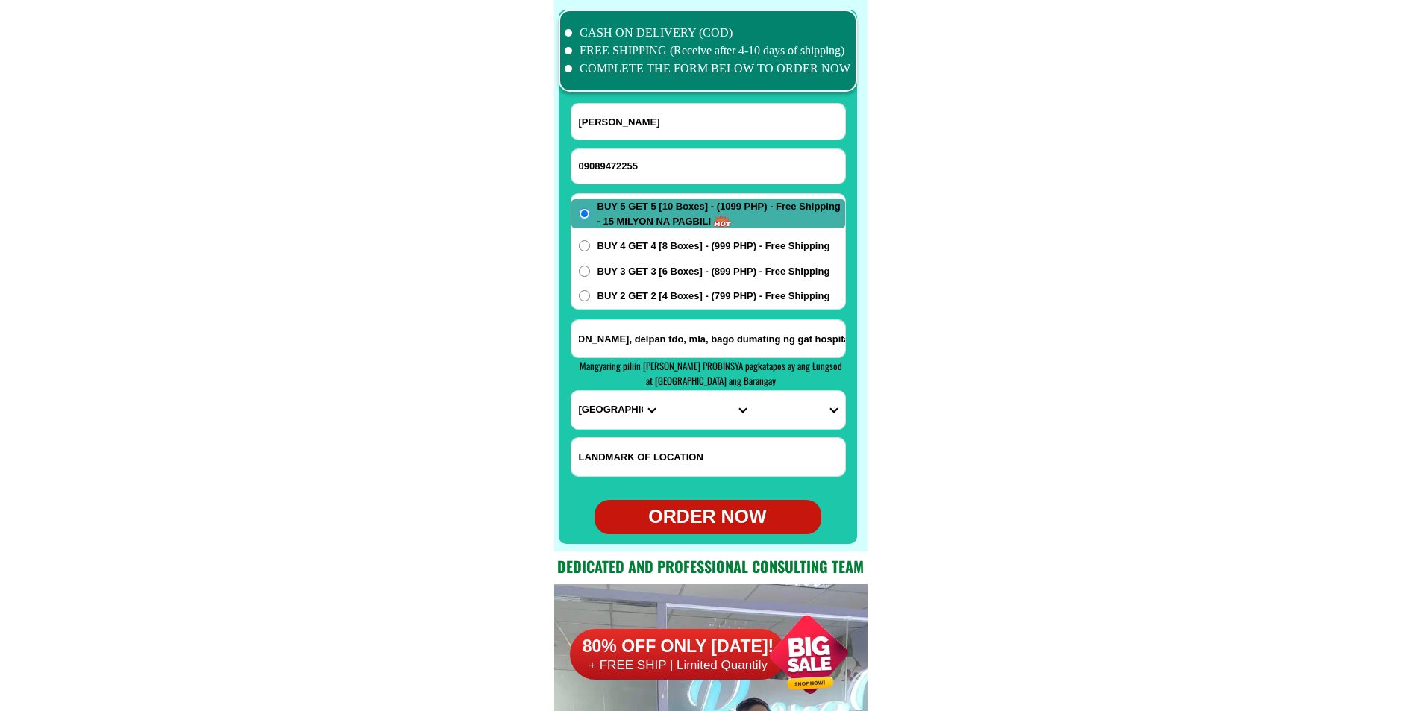
type input "909-f [GEOGRAPHIC_DATA][PERSON_NAME], delpan tdo, mla, bago dumating ng gat hos…"
click at [580, 418] on select "PROVINCE [GEOGRAPHIC_DATA] [GEOGRAPHIC_DATA] [GEOGRAPHIC_DATA] [GEOGRAPHIC_DATA…" at bounding box center [616, 410] width 91 height 38
select select "63_219"
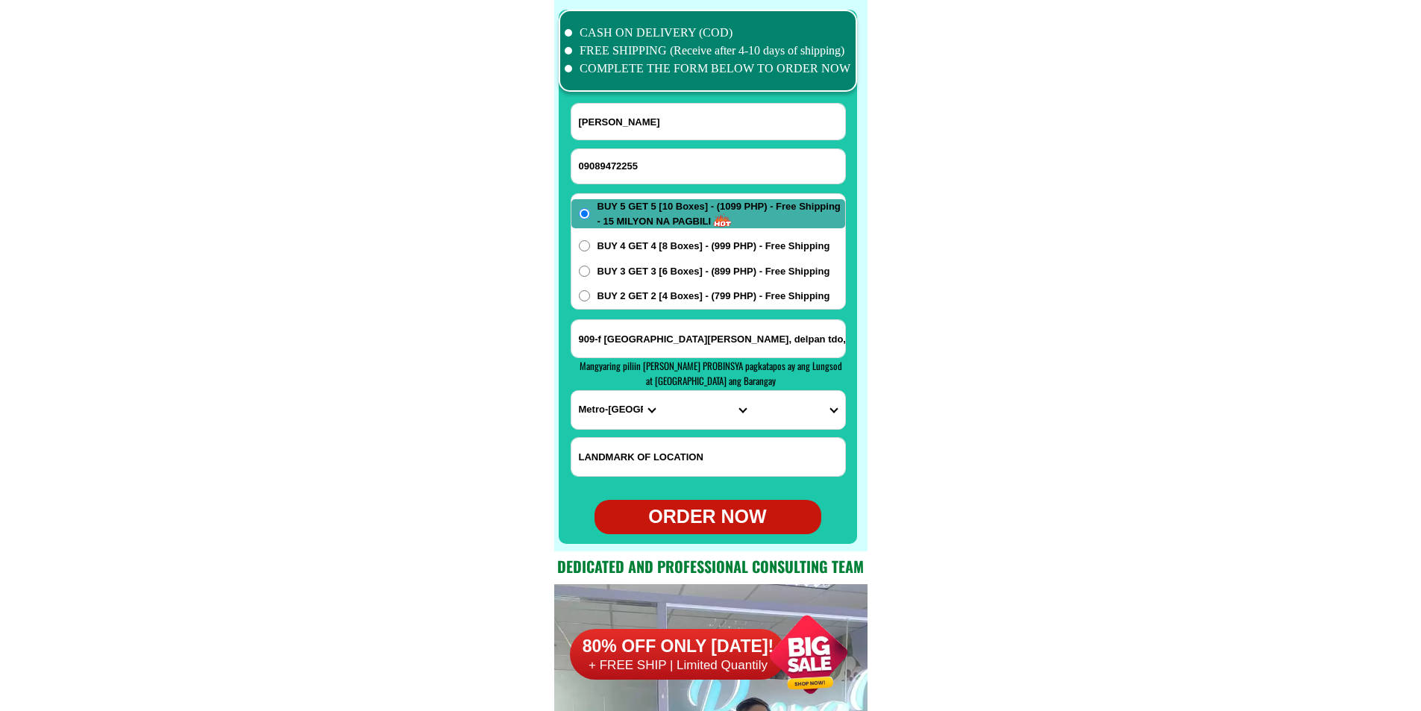
click at [571, 391] on select "PROVINCE [GEOGRAPHIC_DATA] [GEOGRAPHIC_DATA] [GEOGRAPHIC_DATA] [GEOGRAPHIC_DATA…" at bounding box center [616, 410] width 91 height 38
click at [680, 413] on select "CITY [GEOGRAPHIC_DATA] [GEOGRAPHIC_DATA] [GEOGRAPHIC_DATA] [GEOGRAPHIC_DATA]-ci…" at bounding box center [707, 410] width 91 height 38
click at [662, 391] on select "CITY [GEOGRAPHIC_DATA] [GEOGRAPHIC_DATA] [GEOGRAPHIC_DATA] [GEOGRAPHIC_DATA]-ci…" at bounding box center [707, 410] width 91 height 38
click at [764, 410] on select "[GEOGRAPHIC_DATA]" at bounding box center [798, 410] width 91 height 38
drag, startPoint x: 699, startPoint y: 415, endPoint x: 701, endPoint y: 398, distance: 16.6
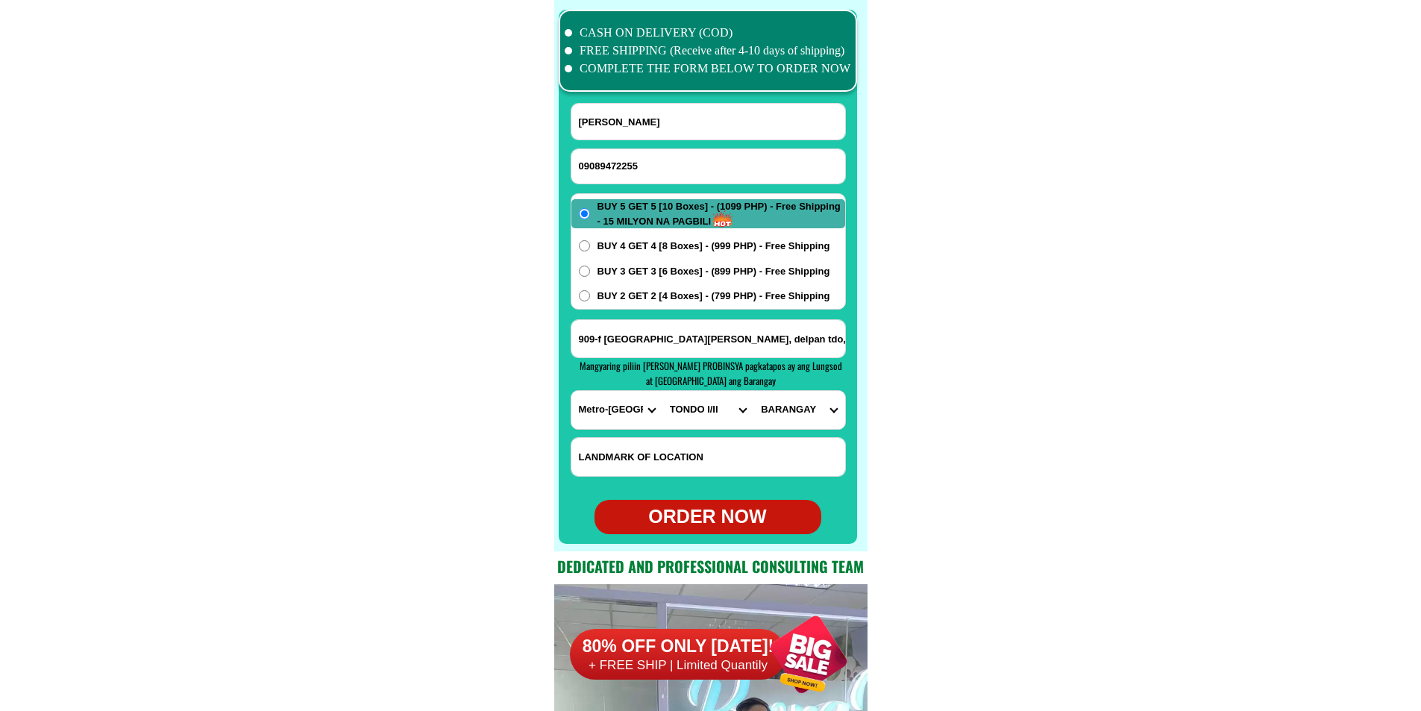
click at [699, 415] on select "CITY [GEOGRAPHIC_DATA] [GEOGRAPHIC_DATA] [GEOGRAPHIC_DATA] [GEOGRAPHIC_DATA]-ci…" at bounding box center [707, 410] width 91 height 38
click at [662, 391] on select "CITY [GEOGRAPHIC_DATA] [GEOGRAPHIC_DATA] [GEOGRAPHIC_DATA] [GEOGRAPHIC_DATA]-ci…" at bounding box center [707, 410] width 91 height 38
click at [774, 407] on select "[GEOGRAPHIC_DATA]" at bounding box center [798, 410] width 91 height 38
drag, startPoint x: 1019, startPoint y: 380, endPoint x: 921, endPoint y: 387, distance: 98.0
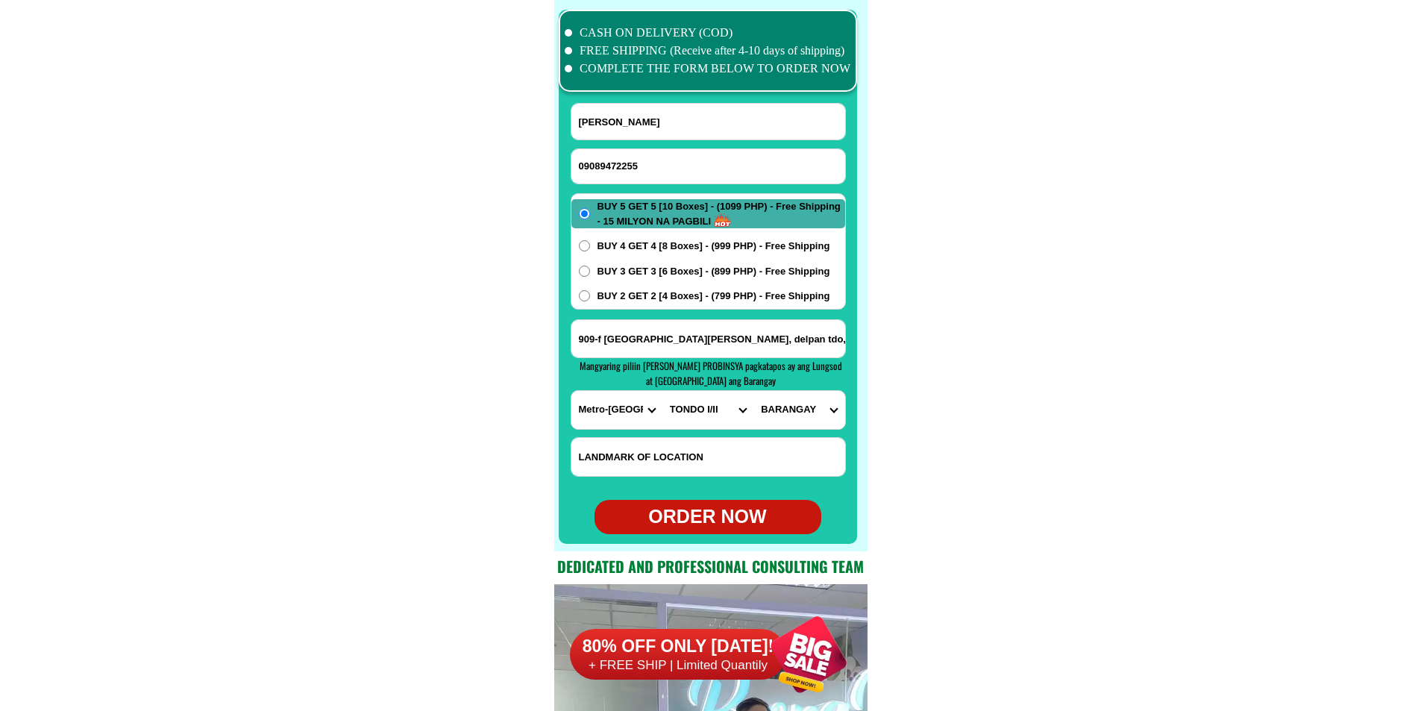
click at [808, 336] on input "909-f [GEOGRAPHIC_DATA][PERSON_NAME], delpan tdo, mla, bago dumating ng gat hos…" at bounding box center [708, 338] width 274 height 37
click at [710, 410] on select "CITY [GEOGRAPHIC_DATA] [GEOGRAPHIC_DATA] [GEOGRAPHIC_DATA] [GEOGRAPHIC_DATA]-ci…" at bounding box center [707, 410] width 91 height 38
click at [662, 391] on select "CITY [GEOGRAPHIC_DATA] [GEOGRAPHIC_DATA] [GEOGRAPHIC_DATA] [GEOGRAPHIC_DATA]-ci…" at bounding box center [707, 410] width 91 height 38
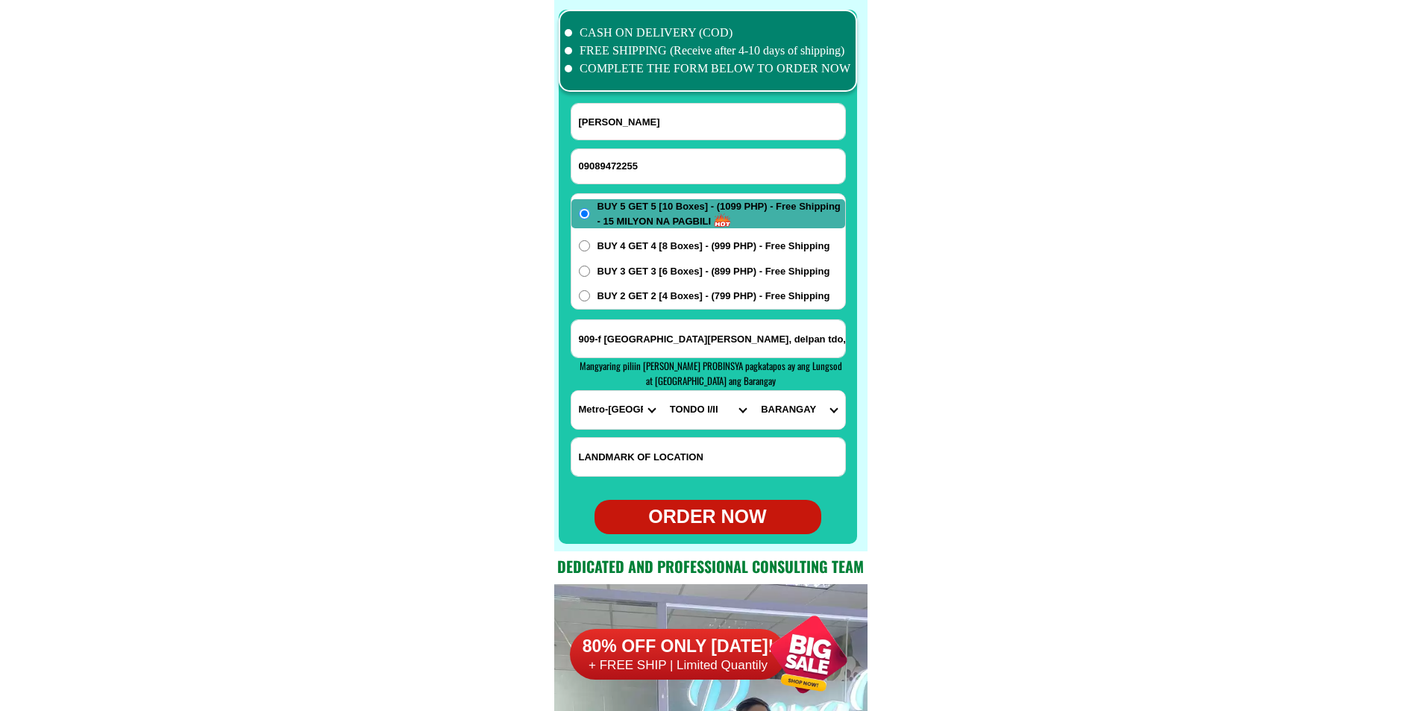
click at [781, 401] on select "[GEOGRAPHIC_DATA]" at bounding box center [798, 410] width 91 height 38
click at [688, 414] on select "CITY [GEOGRAPHIC_DATA] [GEOGRAPHIC_DATA] [GEOGRAPHIC_DATA] [GEOGRAPHIC_DATA]-ci…" at bounding box center [707, 410] width 91 height 38
select select "63_2195470"
click at [662, 391] on select "CITY [GEOGRAPHIC_DATA] [GEOGRAPHIC_DATA] [GEOGRAPHIC_DATA] [GEOGRAPHIC_DATA]-ci…" at bounding box center [707, 410] width 91 height 38
drag, startPoint x: 785, startPoint y: 416, endPoint x: 786, endPoint y: 407, distance: 8.2
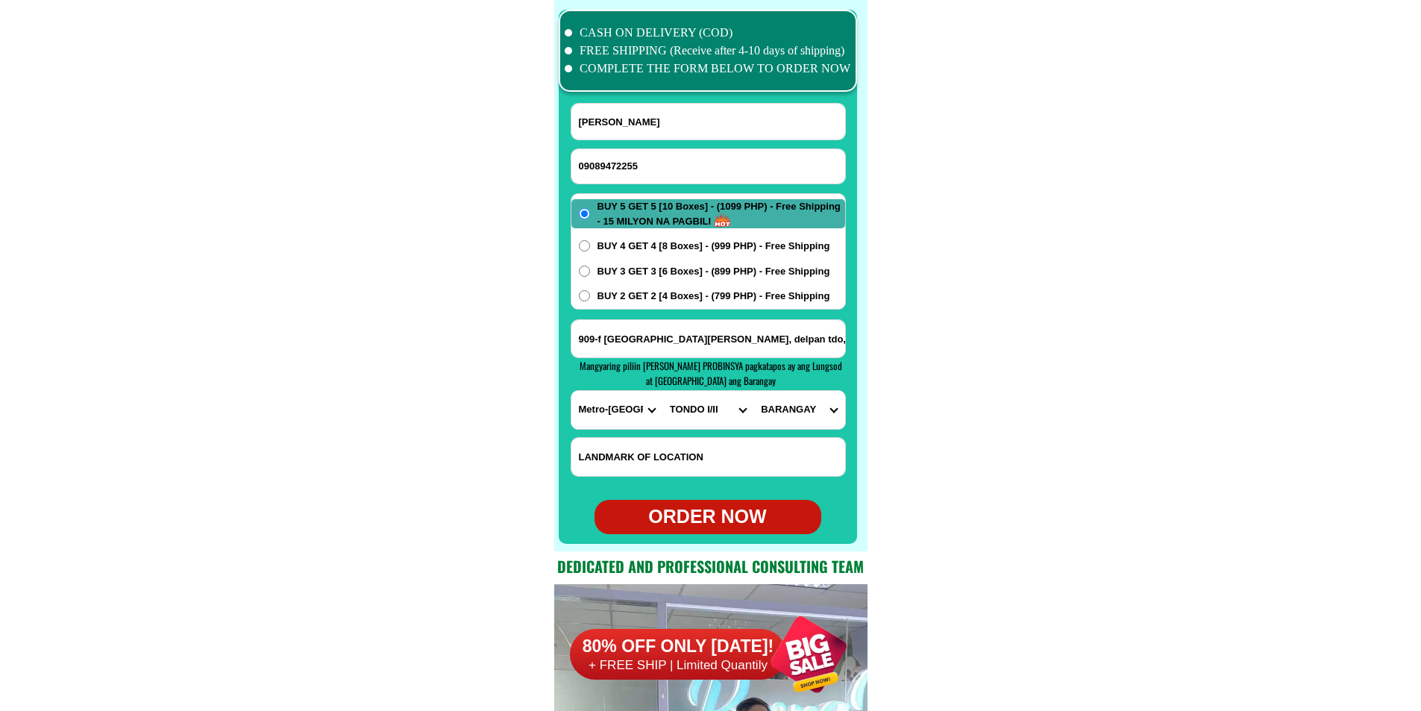
click at [785, 416] on select "[GEOGRAPHIC_DATA]" at bounding box center [798, 410] width 91 height 38
select select "63_21954701181"
click at [753, 391] on select "[GEOGRAPHIC_DATA]" at bounding box center [798, 410] width 91 height 38
click at [714, 521] on div "ORDER NOW" at bounding box center [708, 517] width 227 height 28
type input "09089472255"
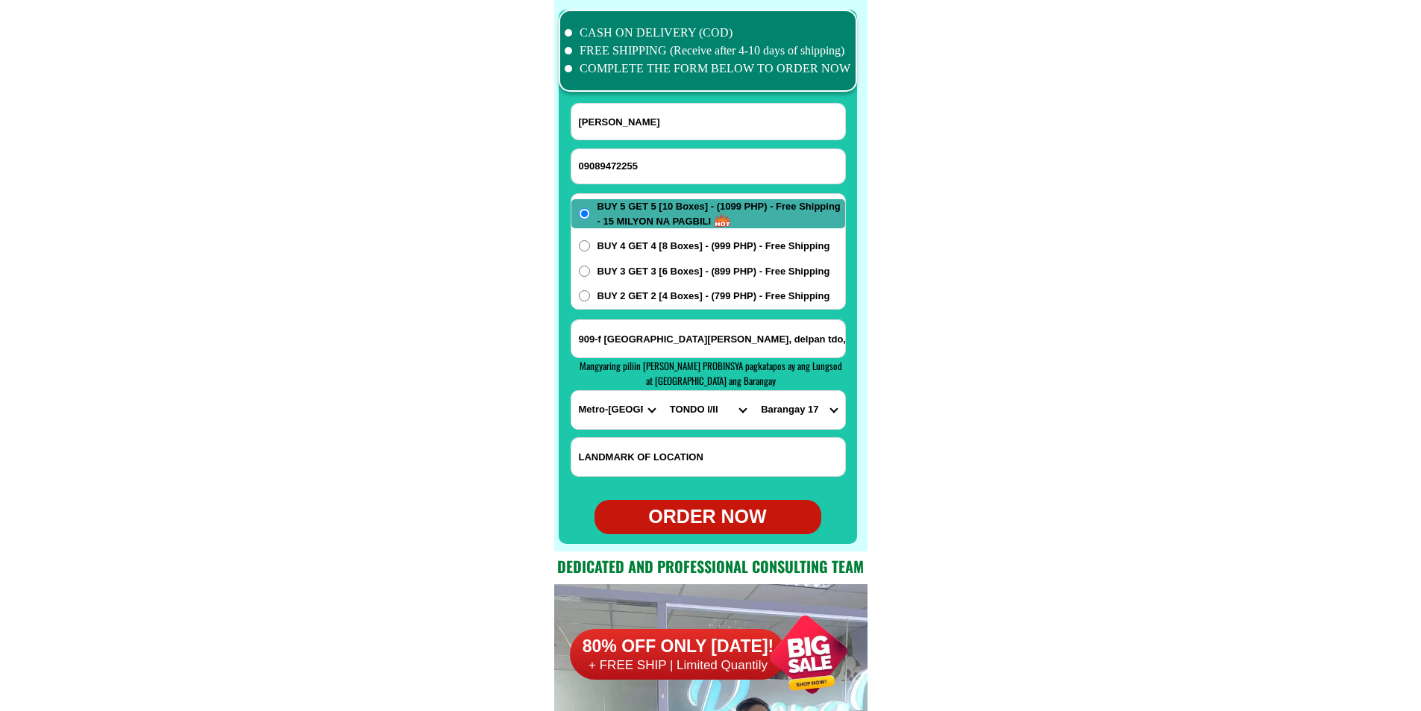
radio input "true"
click at [668, 171] on input "Input phone_number" at bounding box center [708, 166] width 274 height 34
paste input "09707063288"
type input "09707063288"
drag, startPoint x: 650, startPoint y: 126, endPoint x: 629, endPoint y: 118, distance: 22.4
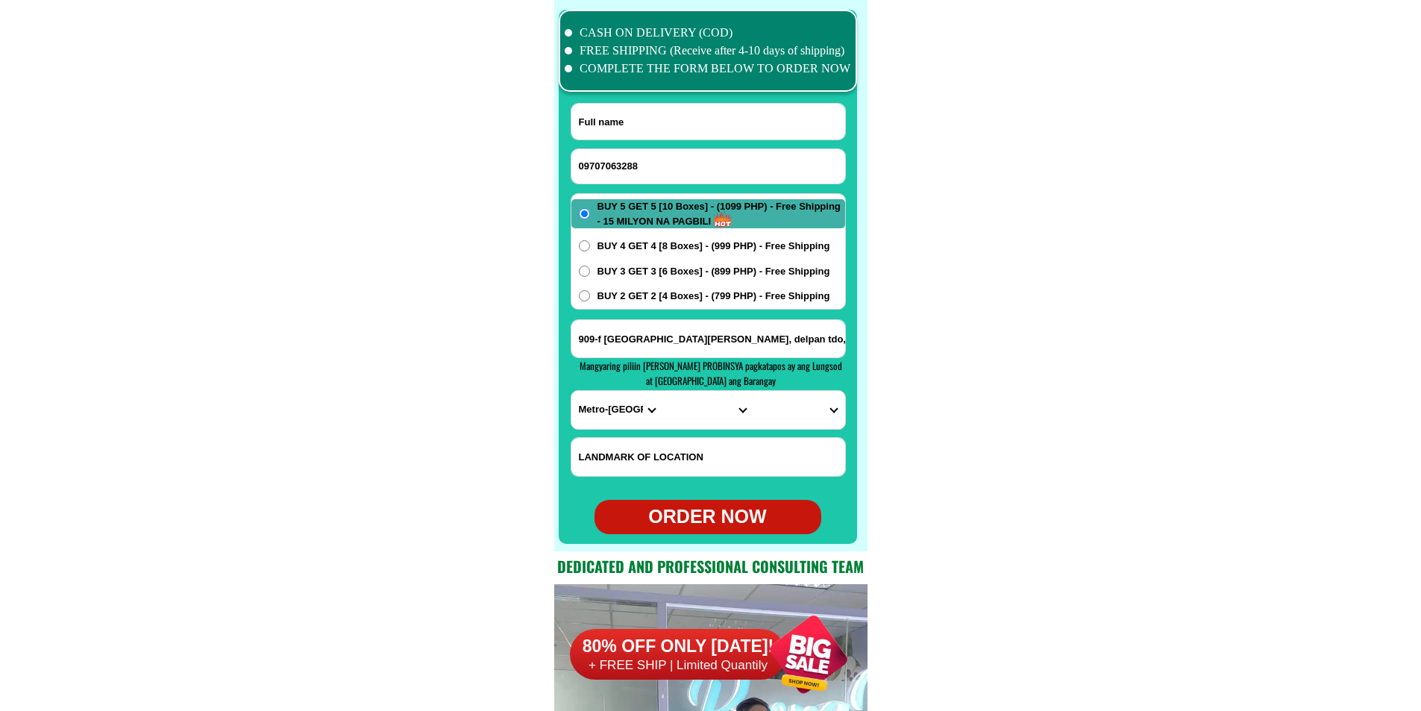
click at [650, 126] on input "Input full_name" at bounding box center [708, 122] width 274 height 36
paste input "[PERSON_NAME]"
type input "[PERSON_NAME]"
paste input "bgy san [PERSON_NAME] puerto princesa cty palawan"
click at [628, 344] on input "Input address" at bounding box center [708, 338] width 274 height 37
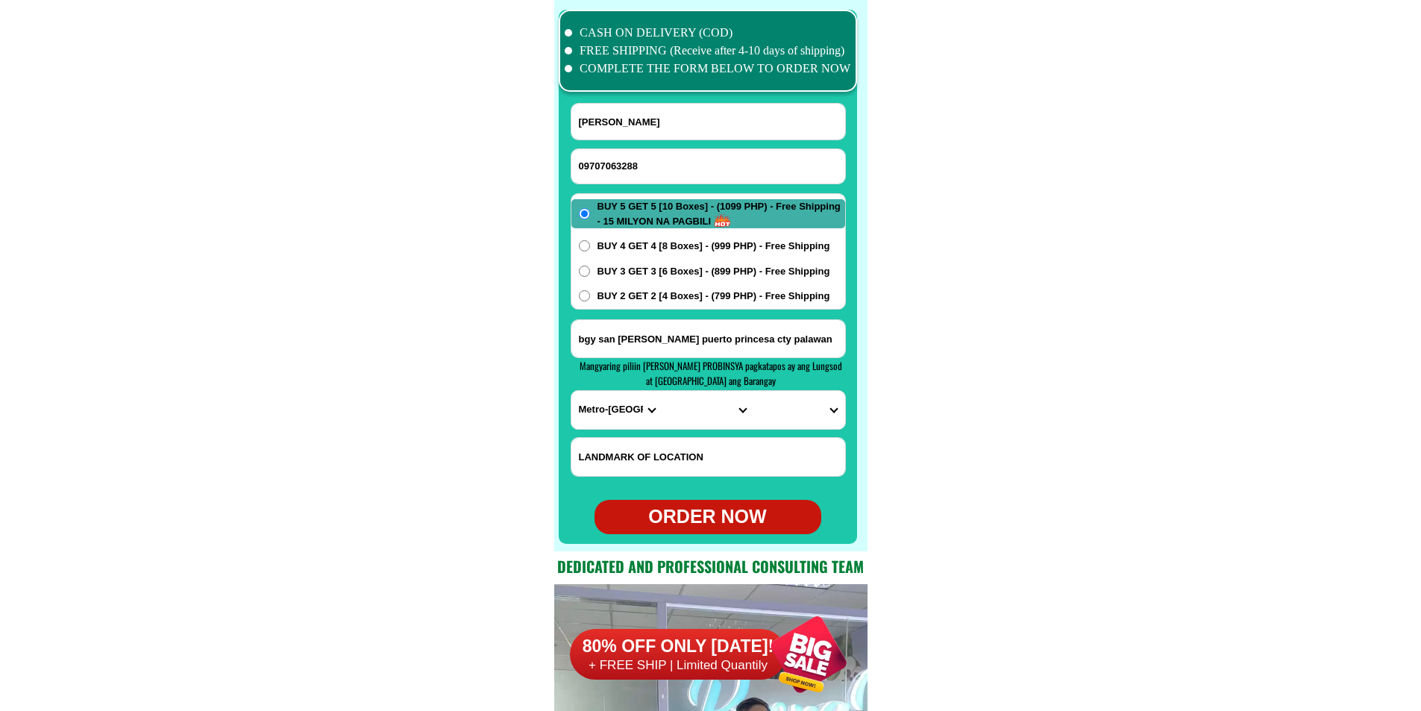
type input "bgy san [PERSON_NAME] puerto princesa cty palawan"
click at [607, 400] on select "PROVINCE [GEOGRAPHIC_DATA] [GEOGRAPHIC_DATA] [GEOGRAPHIC_DATA] [GEOGRAPHIC_DATA…" at bounding box center [616, 410] width 91 height 38
select select "63_811"
click at [571, 391] on select "PROVINCE [GEOGRAPHIC_DATA] [GEOGRAPHIC_DATA] [GEOGRAPHIC_DATA] [GEOGRAPHIC_DATA…" at bounding box center [616, 410] width 91 height 38
click at [687, 416] on select "CITY Aborlan [PERSON_NAME] Bataraza Brookes-point [GEOGRAPHIC_DATA] [GEOGRAPHIC…" at bounding box center [707, 410] width 91 height 38
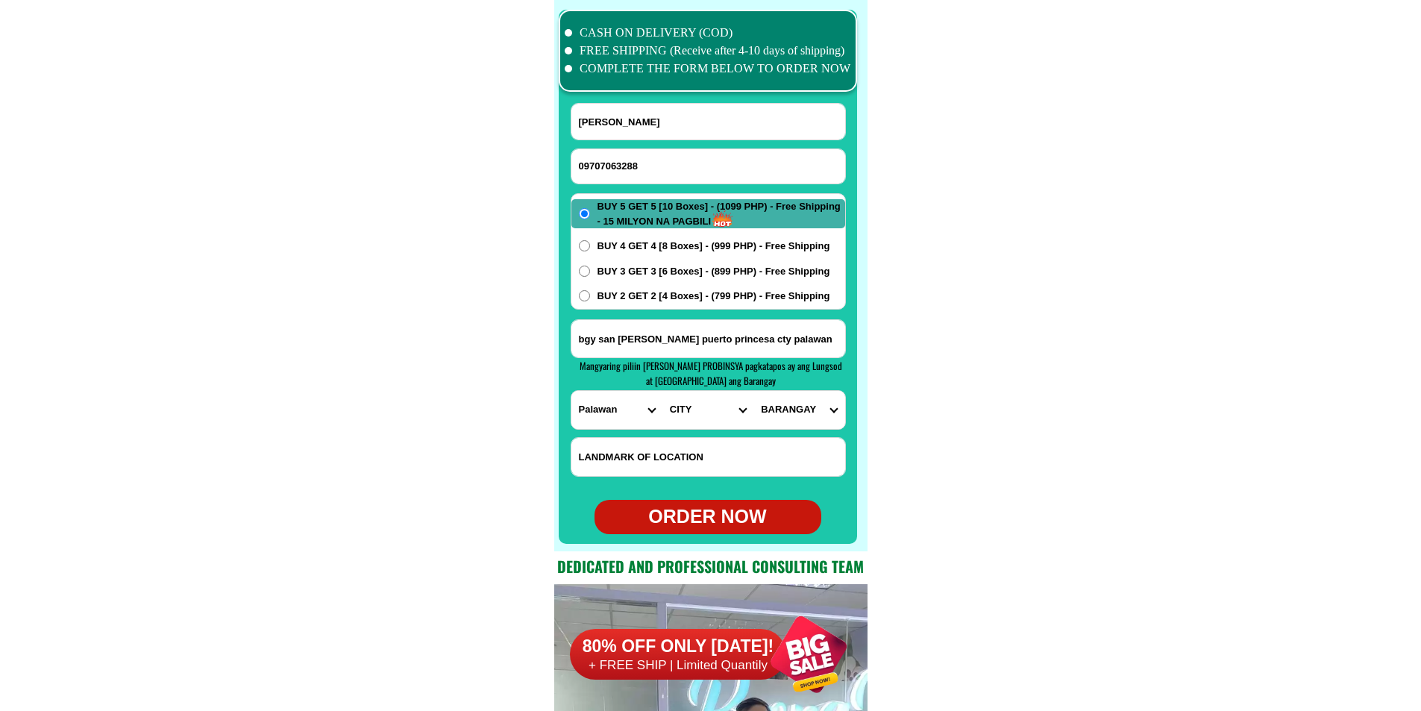
select select "63_8115896"
click at [662, 391] on select "CITY Aborlan [PERSON_NAME] Bataraza Brookes-point [GEOGRAPHIC_DATA] [GEOGRAPHIC…" at bounding box center [707, 410] width 91 height 38
click at [779, 422] on select "BARANGAY [GEOGRAPHIC_DATA] [GEOGRAPHIC_DATA] bayan Bagong pag-asa Bagong pag-as…" at bounding box center [798, 410] width 91 height 38
select select "63_81158961359"
click at [753, 391] on select "BARANGAY [GEOGRAPHIC_DATA] [GEOGRAPHIC_DATA] bayan Bagong pag-asa Bagong pag-as…" at bounding box center [798, 410] width 91 height 38
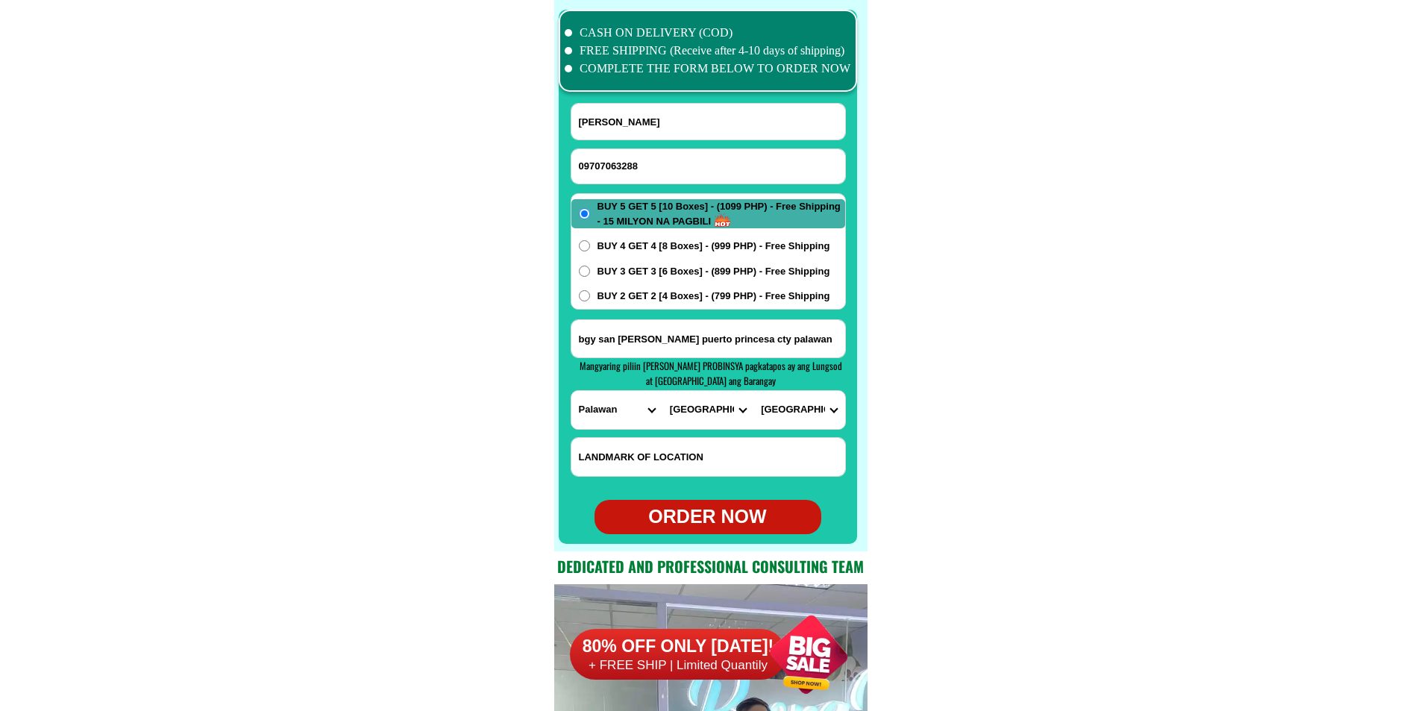
click at [683, 289] on span "BUY 2 GET 2 [4 Boxes] - (799 PHP) - Free Shipping" at bounding box center [714, 296] width 233 height 15
click at [590, 290] on input "BUY 2 GET 2 [4 Boxes] - (799 PHP) - Free Shipping" at bounding box center [584, 295] width 11 height 11
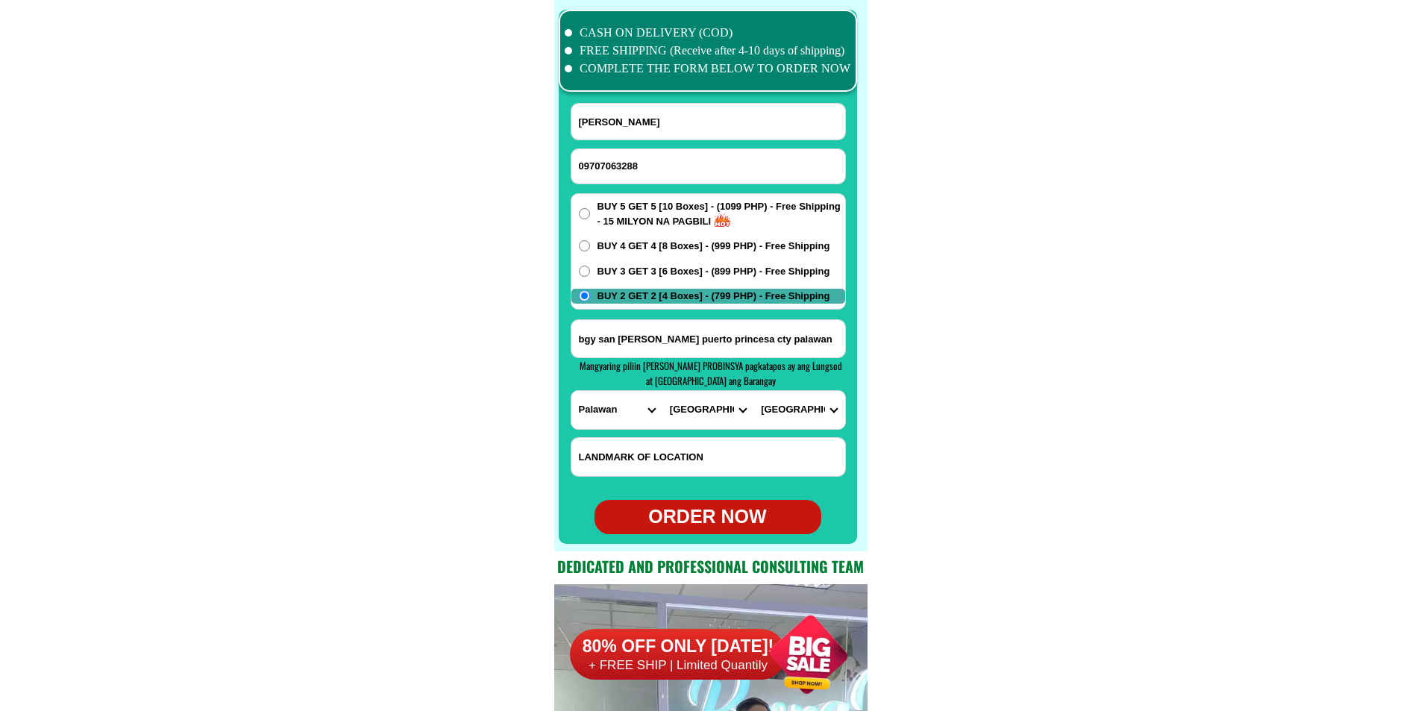
click at [714, 513] on div "ORDER NOW" at bounding box center [708, 517] width 227 height 28
radio input "true"
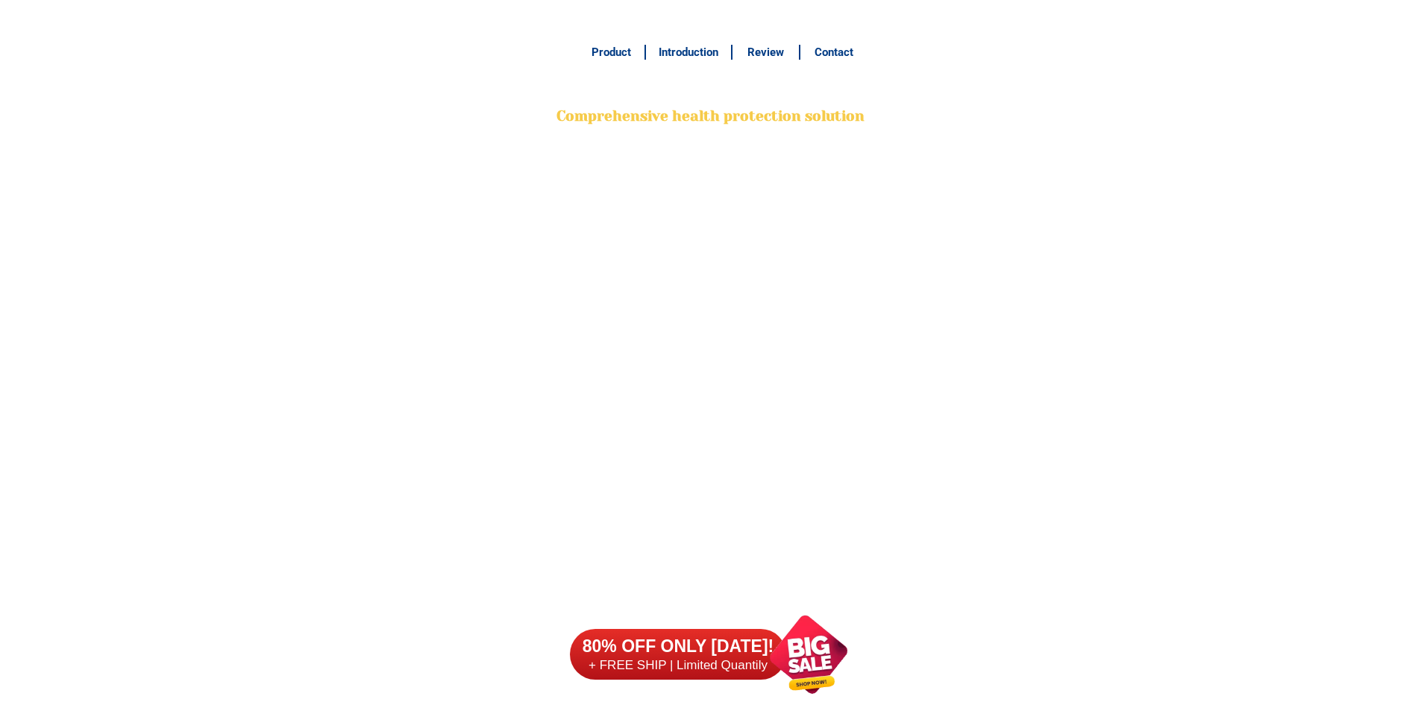
scroll to position [11763, 0]
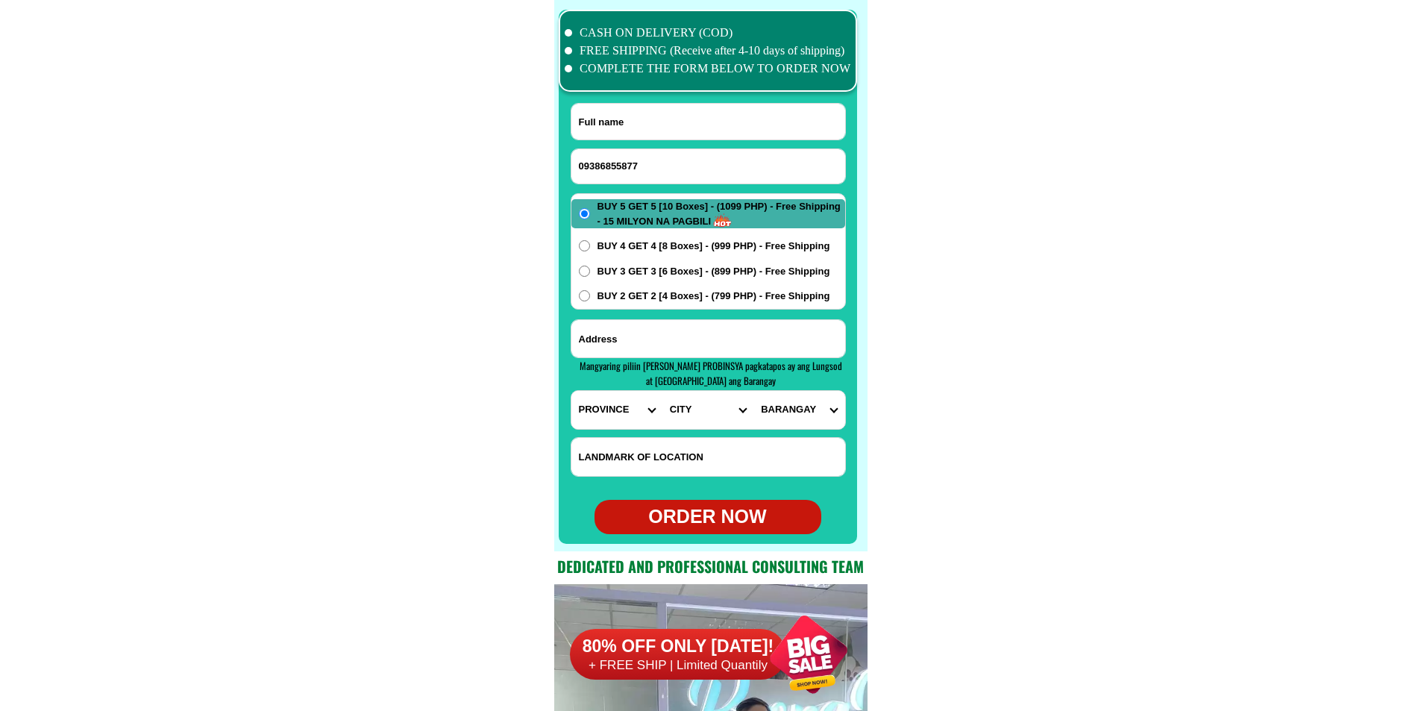
type input "09386855877"
paste input "Elsa Sangag"
click at [636, 134] on input "Elsa Sangag" at bounding box center [708, 122] width 274 height 36
type input "Elsa Sangag"
click at [713, 336] on input "Input address" at bounding box center [708, 338] width 274 height 37
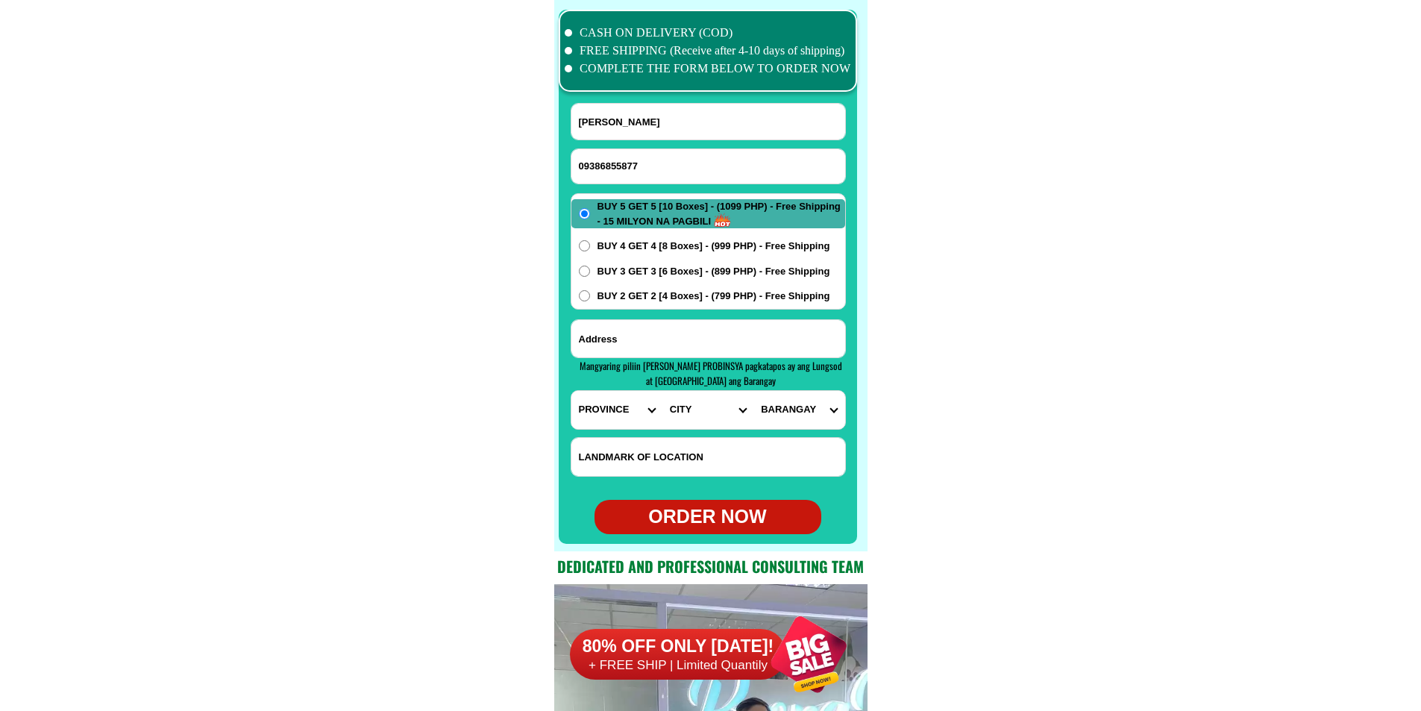
paste input "Purok Venus San Isidro Titay Zamboanga sibugay Ang bahay ko malapit SA school u…"
type input "Purok Venus San Isidro Titay Zamboanga sibugay Ang bahay ko malapit SA school u…"
click at [604, 424] on select "PROVINCE [GEOGRAPHIC_DATA] [GEOGRAPHIC_DATA] [GEOGRAPHIC_DATA] [GEOGRAPHIC_DATA…" at bounding box center [616, 410] width 91 height 38
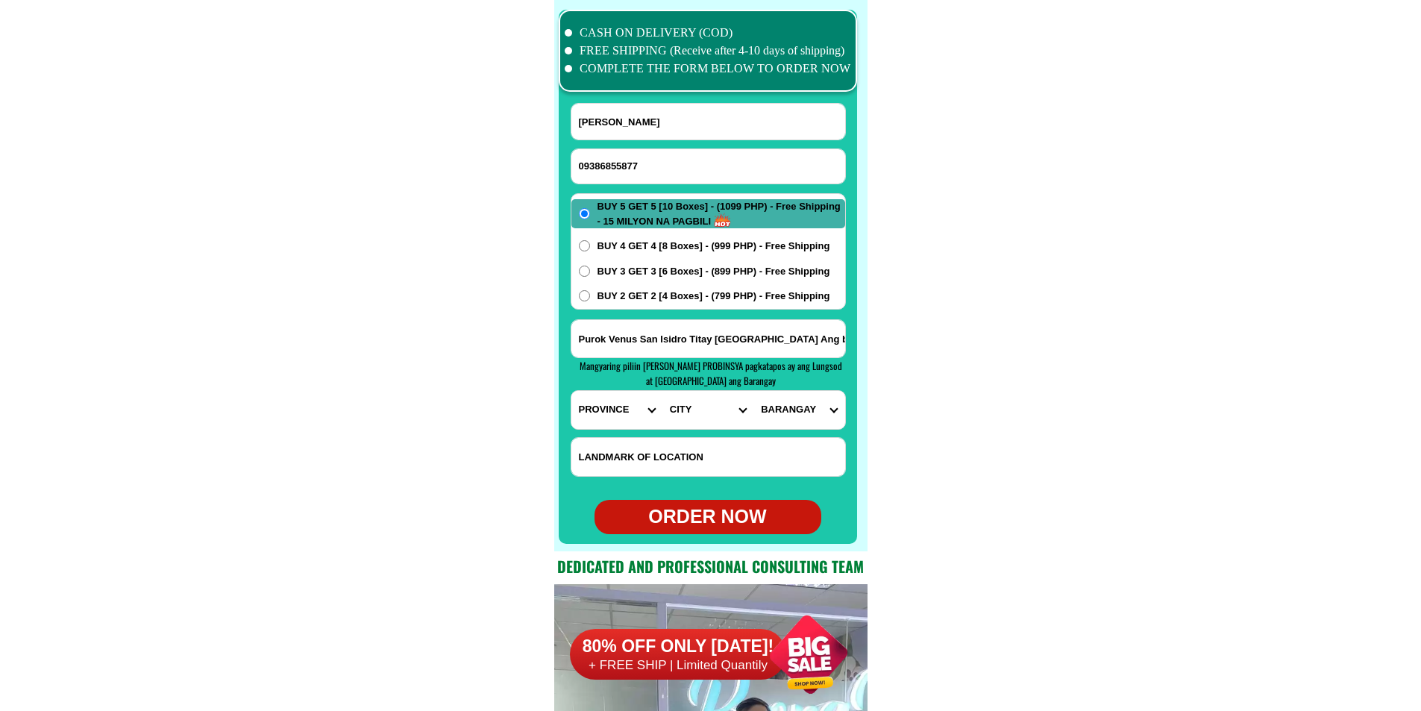
select select "63_480"
click at [571, 391] on select "PROVINCE [GEOGRAPHIC_DATA] [GEOGRAPHIC_DATA] [GEOGRAPHIC_DATA] [GEOGRAPHIC_DATA…" at bounding box center [616, 410] width 91 height 38
click at [716, 410] on select "CITY Buug Diplahan Imelda Ipil Kabasalan Mabuhay Malangas Naga Olutanga Payao R…" at bounding box center [707, 410] width 91 height 38
select select "63_4806708"
click at [662, 391] on select "CITY Buug Diplahan Imelda Ipil Kabasalan Mabuhay Malangas Naga Olutanga Payao R…" at bounding box center [707, 410] width 91 height 38
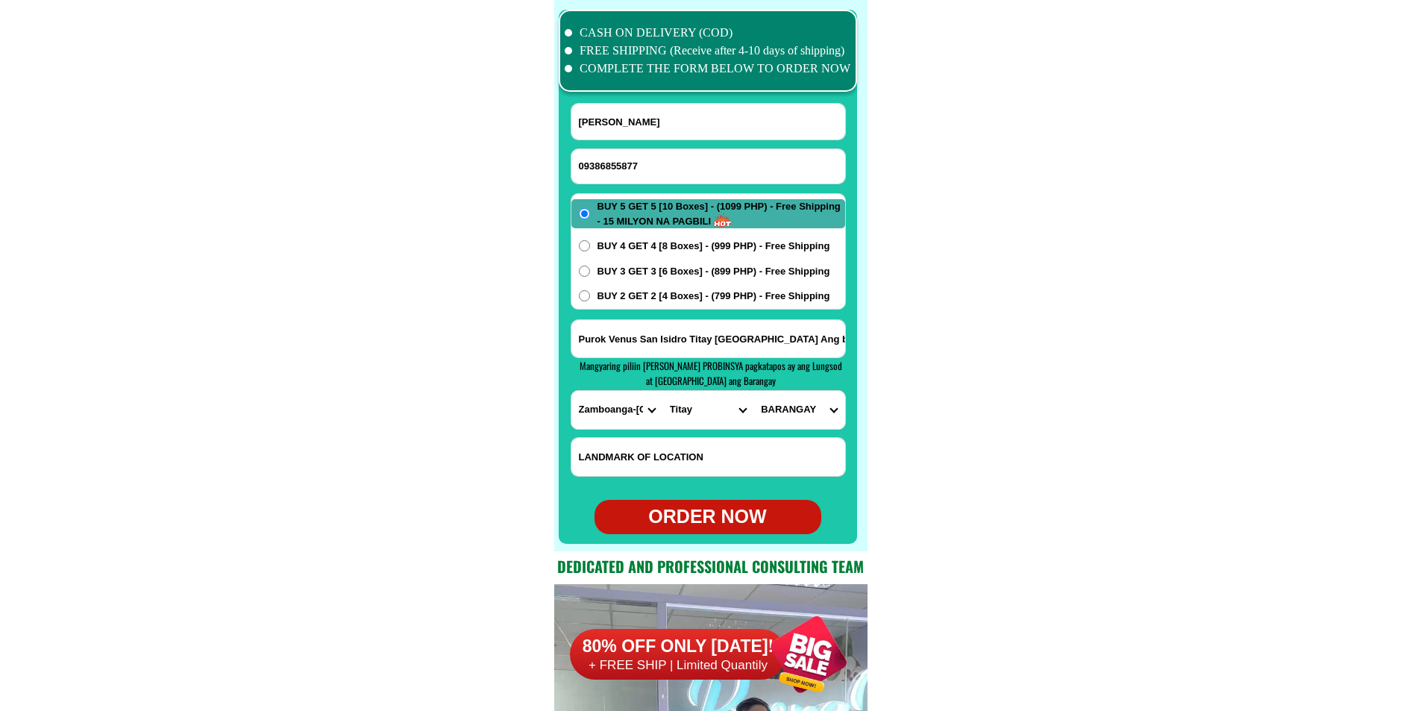
click at [792, 412] on select "BARANGAY Achasol Azusano Bangco Camanga Culasian Dalangin Dalangin muslim Dalis…" at bounding box center [798, 410] width 91 height 38
select select "63_48067084061"
click at [753, 391] on select "BARANGAY Achasol Azusano Bangco Camanga Culasian Dalangin Dalangin muslim Dalis…" at bounding box center [798, 410] width 91 height 38
click at [720, 522] on div "ORDER NOW" at bounding box center [708, 517] width 227 height 28
type input "09386855877"
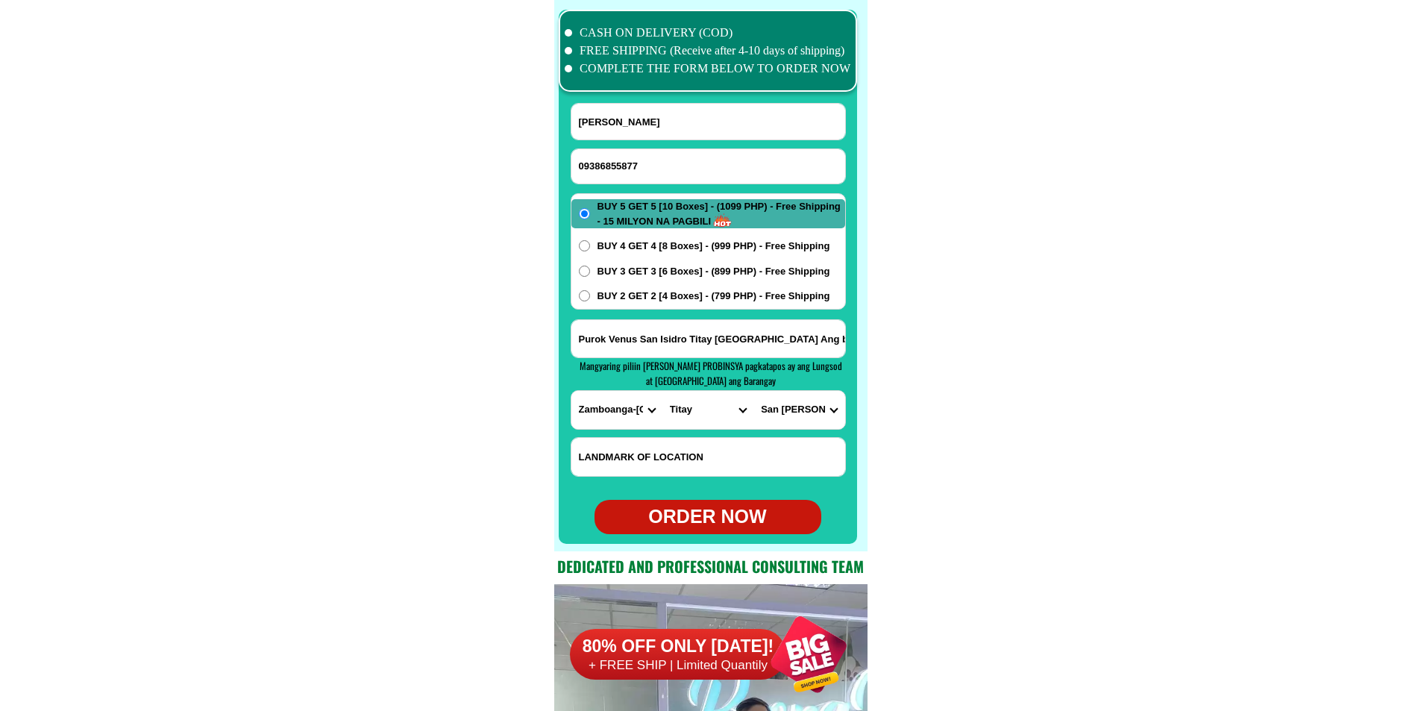
radio input "true"
paste input "09084751072"
click at [604, 160] on input "09084751072" at bounding box center [708, 166] width 274 height 34
type input "09084751072"
click at [634, 121] on input "Input full_name" at bounding box center [708, 122] width 274 height 36
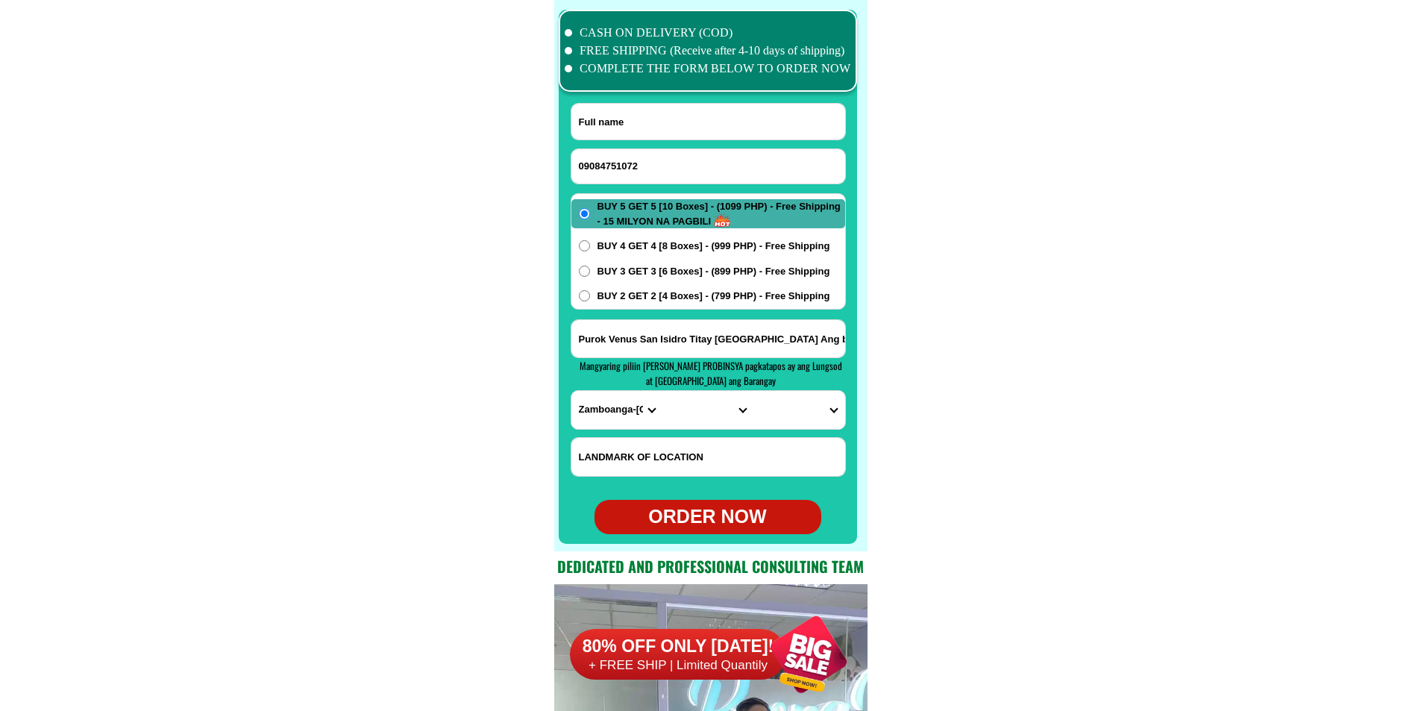
paste input "Raquel Alviar Valdez"
type input "Raquel Alviar Valdez"
paste input "31L Sitio1 Biday San Fernando City La Union"
click at [639, 335] on input "Input address" at bounding box center [708, 338] width 274 height 37
type input "31L Sitio1 Biday San Fernando City La Union"
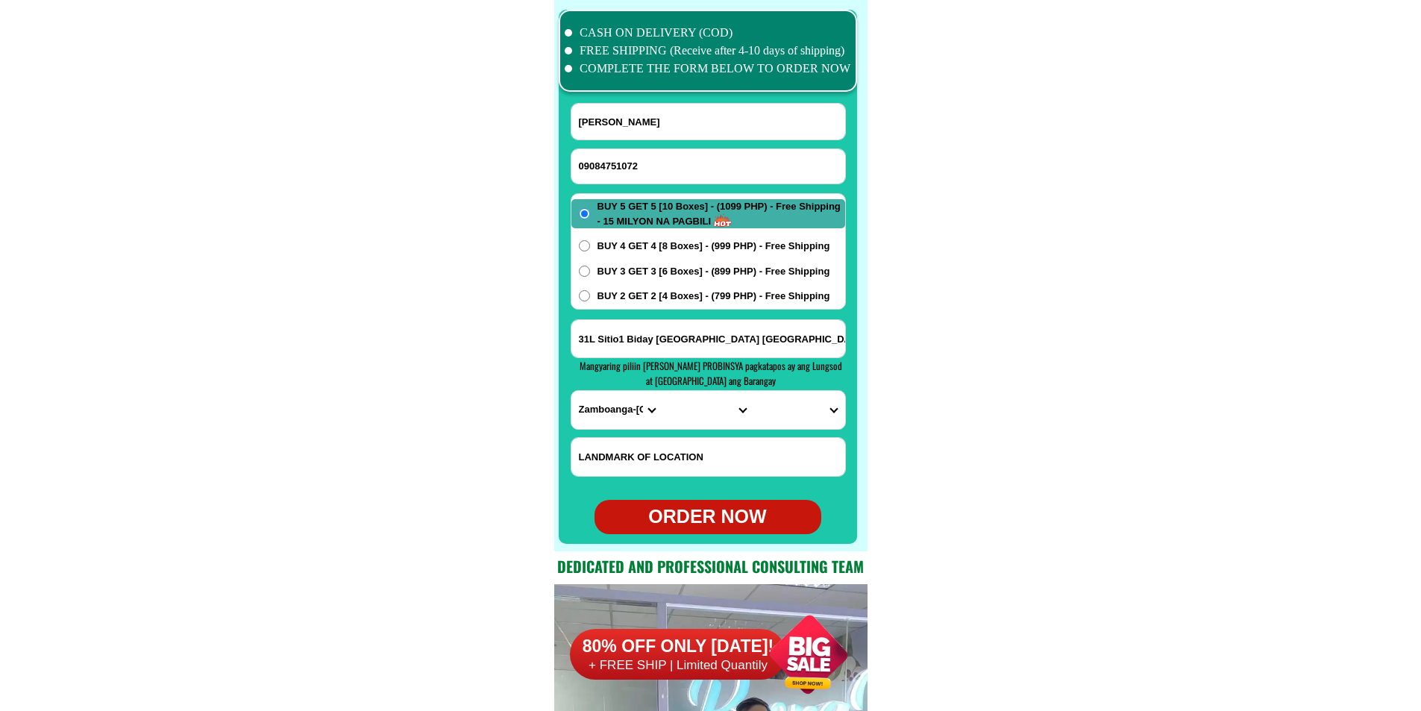
click at [680, 447] on input "Input LANDMARKOFLOCATION" at bounding box center [708, 457] width 274 height 38
paste input "Beside Royal Purple Refilling Station"
type input "Beside Royal Purple Refilling Station"
click at [620, 408] on select "PROVINCE [GEOGRAPHIC_DATA] [GEOGRAPHIC_DATA] [GEOGRAPHIC_DATA] [GEOGRAPHIC_DATA…" at bounding box center [616, 410] width 91 height 38
select select "63_32"
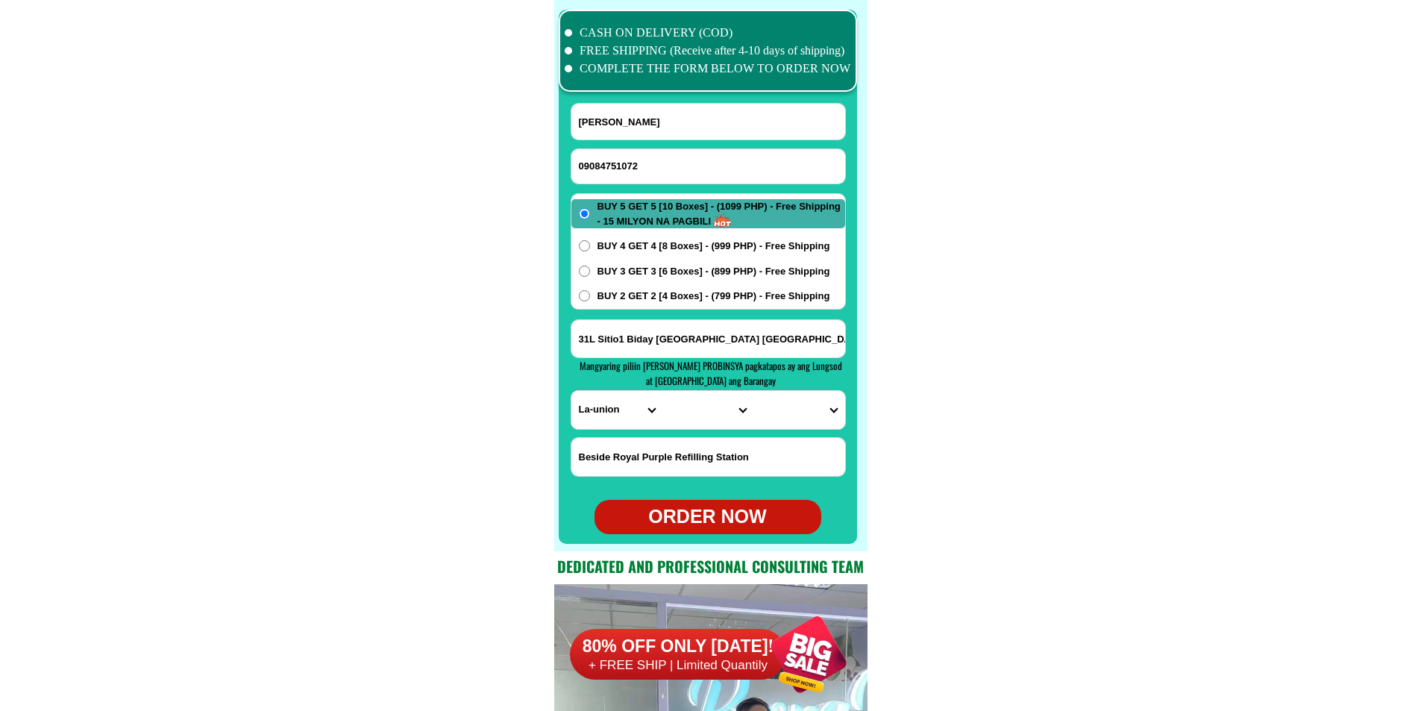
click at [571, 391] on select "PROVINCE [GEOGRAPHIC_DATA] [GEOGRAPHIC_DATA] [GEOGRAPHIC_DATA] [GEOGRAPHIC_DATA…" at bounding box center [616, 410] width 91 height 38
click at [692, 416] on select "CITY Agoo Aringay Bacnotan Bagulin Balaoan Bangar Bauang Caba La-union-burgos L…" at bounding box center [707, 410] width 91 height 38
select select "63_324644"
click at [662, 391] on select "CITY Agoo Aringay Bacnotan Bagulin Balaoan Bangar Bauang Caba La-union-burgos L…" at bounding box center [707, 410] width 91 height 38
click at [792, 410] on select "BARANGAY Abut Apaleng Bacsil Bangbangolan Bangcusay Barangay i (pob.) Barangay …" at bounding box center [798, 410] width 91 height 38
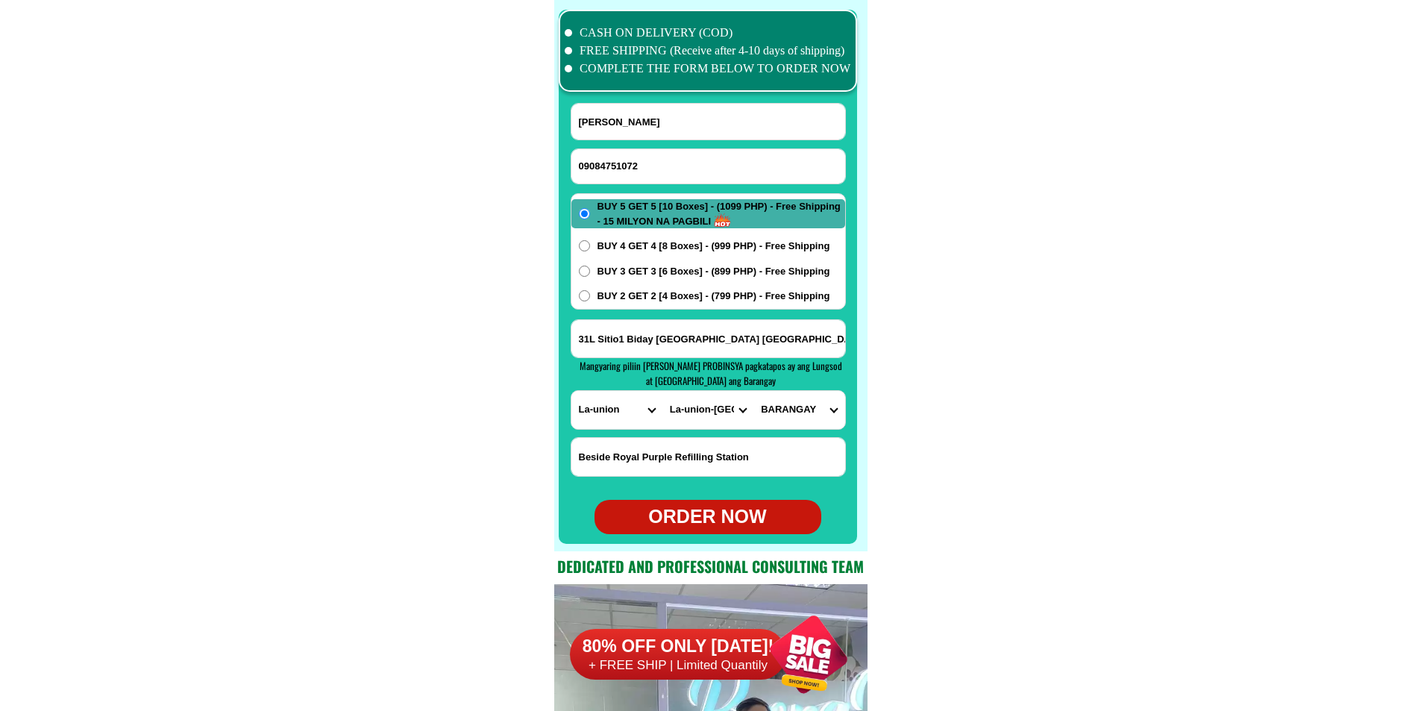
select select "63_32464421596"
click at [753, 391] on select "BARANGAY Abut Apaleng Bacsil Bangbangolan Bangcusay Barangay i (pob.) Barangay …" at bounding box center [798, 410] width 91 height 38
click at [715, 504] on div "ORDER NOW" at bounding box center [708, 517] width 227 height 34
radio input "true"
click at [613, 162] on input "Input phone_number" at bounding box center [708, 166] width 274 height 34
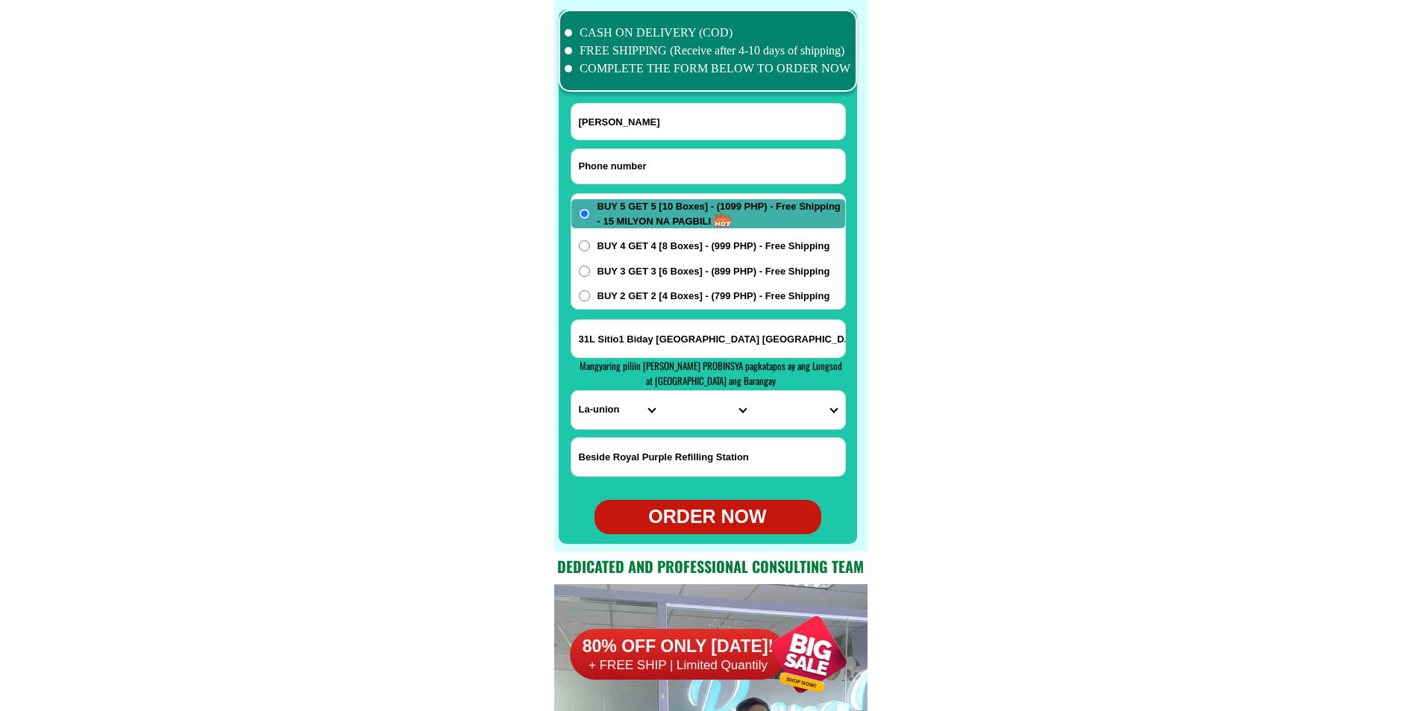
paste input "09933164411"
type input "09933164411"
click at [610, 121] on input "Raquel Alviar Valdez" at bounding box center [708, 122] width 274 height 36
paste input "Fatima b. Barasi"
type input "Fatima b. Barasi"
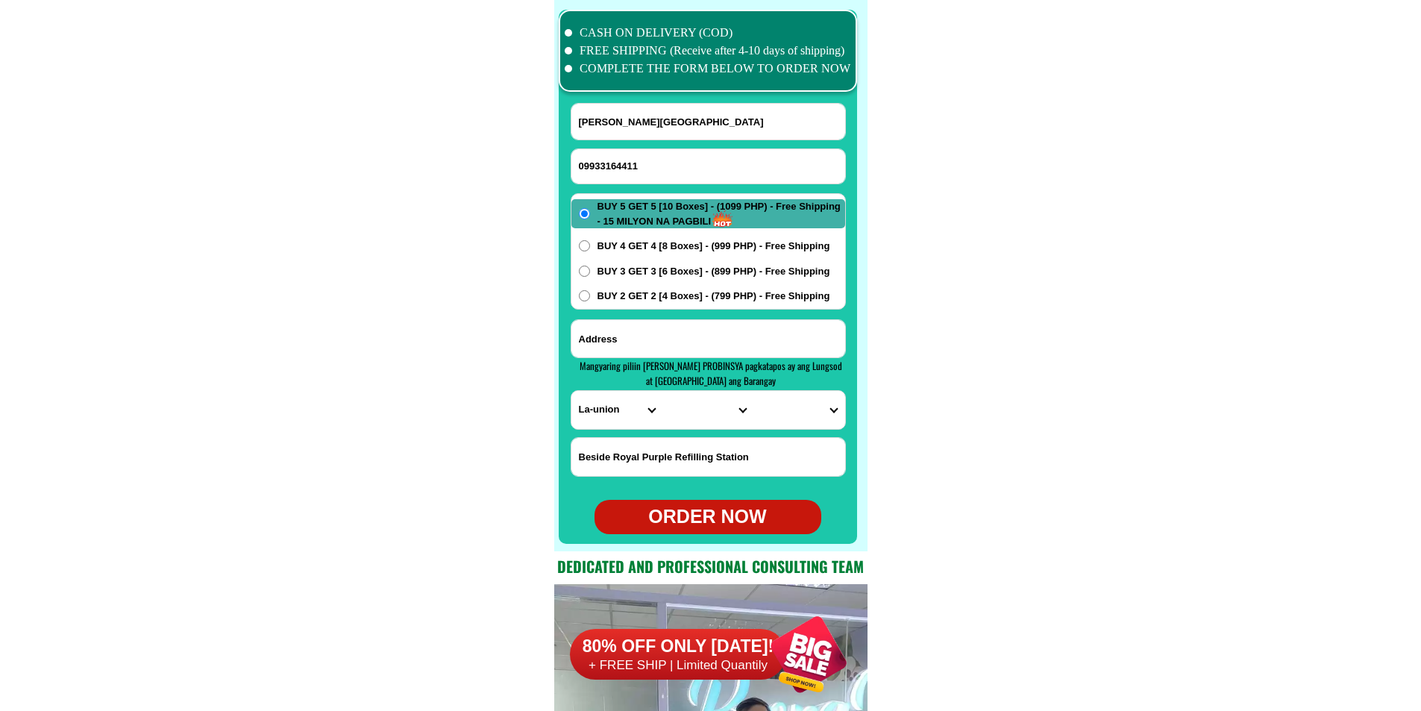
paste input "Juliana market Unang sigaw Balintawak q.c Sa loob ng Juliana market canteen po"
click at [700, 351] on input "Input address" at bounding box center [708, 338] width 274 height 37
type input "Juliana market Unang sigaw Balintawak q.c Sa loob ng Juliana market canteen po"
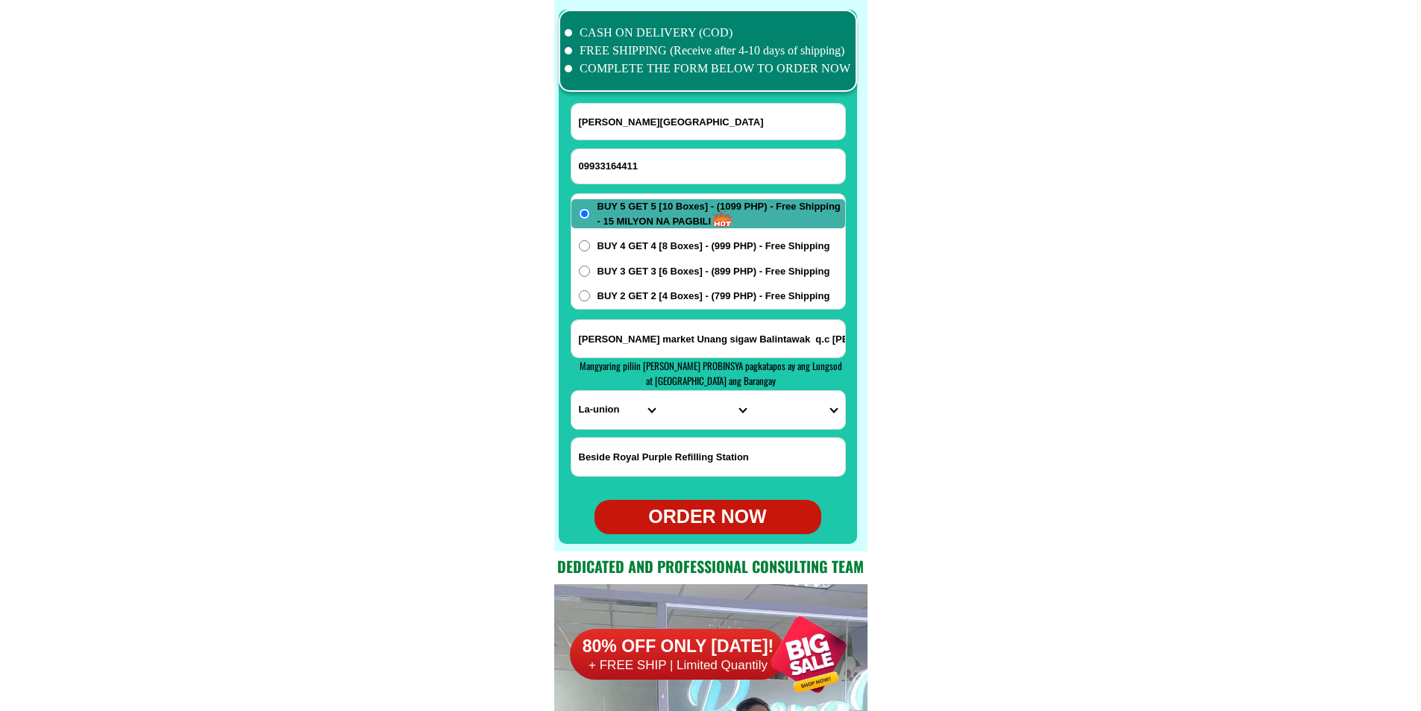
click at [617, 412] on select "PROVINCE [GEOGRAPHIC_DATA] [GEOGRAPHIC_DATA] [GEOGRAPHIC_DATA] [GEOGRAPHIC_DATA…" at bounding box center [616, 410] width 91 height 38
select select "63_219"
click at [571, 391] on select "PROVINCE [GEOGRAPHIC_DATA] [GEOGRAPHIC_DATA] [GEOGRAPHIC_DATA] [GEOGRAPHIC_DATA…" at bounding box center [616, 410] width 91 height 38
click at [677, 418] on select "CITY [GEOGRAPHIC_DATA] [GEOGRAPHIC_DATA] [GEOGRAPHIC_DATA] [GEOGRAPHIC_DATA]-ci…" at bounding box center [707, 410] width 91 height 38
select select "63_2194070"
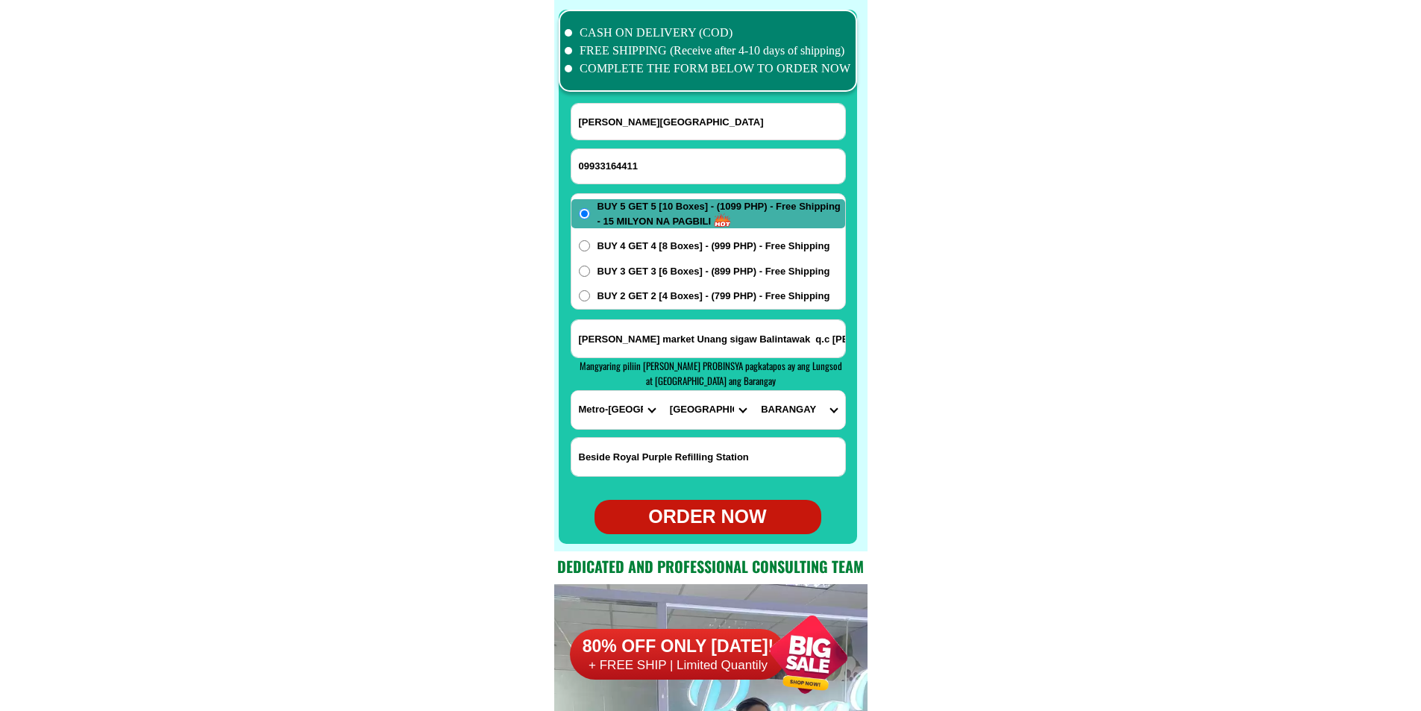
click at [662, 391] on select "CITY [GEOGRAPHIC_DATA] [GEOGRAPHIC_DATA] [GEOGRAPHIC_DATA] [GEOGRAPHIC_DATA]-ci…" at bounding box center [707, 410] width 91 height 38
click at [812, 413] on select "BARANGAY Alicia Amihan Apolonio samson Aurora Baesa Bagbag Bago bantay Bagong l…" at bounding box center [798, 410] width 91 height 38
select select "63_21940709128"
click at [753, 391] on select "BARANGAY Alicia Amihan Apolonio samson Aurora Baesa Bagbag Bago bantay Bagong l…" at bounding box center [798, 410] width 91 height 38
click at [737, 522] on div "ORDER NOW" at bounding box center [708, 517] width 227 height 28
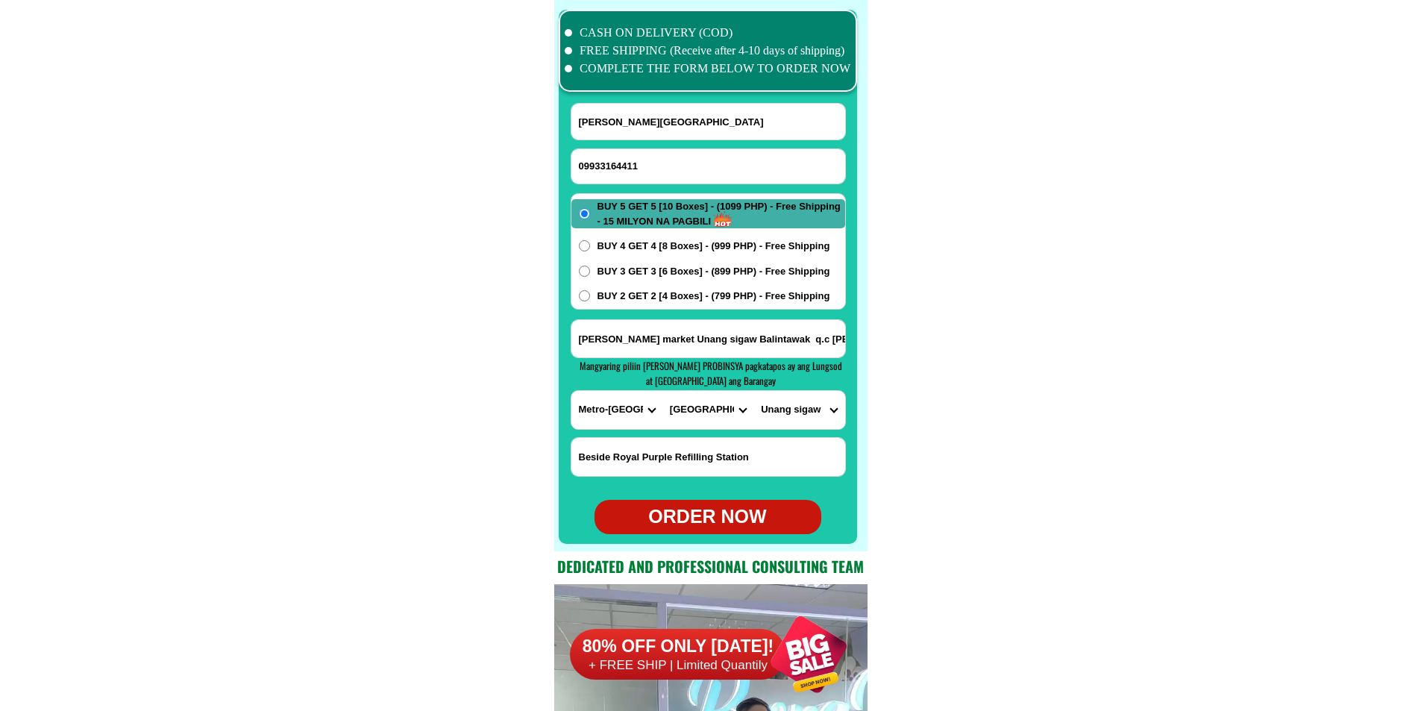
type input "Fatima b. Barasi"
radio input "true"
click at [634, 166] on input "Input phone_number" at bounding box center [708, 166] width 274 height 34
paste input "09757962393"
type input "09757962393"
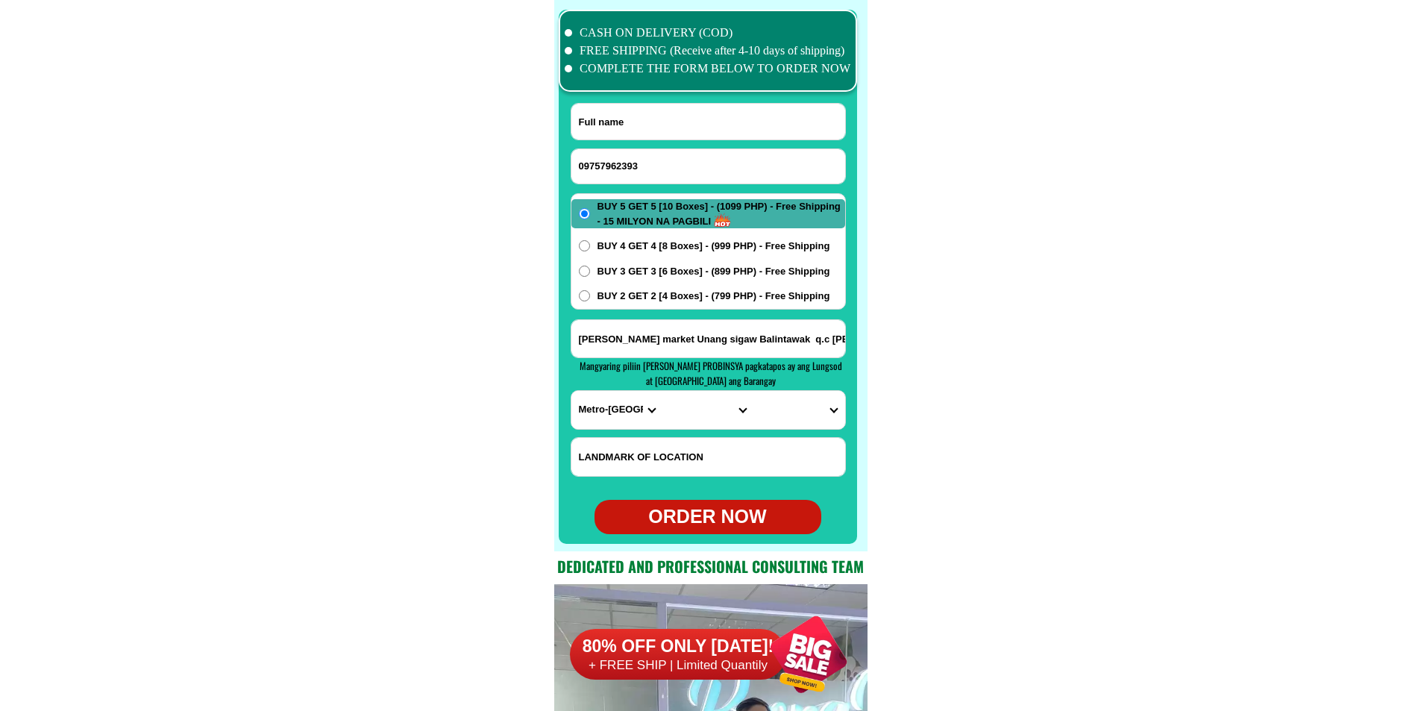
paste input "paping. Franco"
click at [645, 123] on input "paping. Franco" at bounding box center [708, 122] width 274 height 36
type input "paping. Franco"
paste input "buy. 5. get. 5. 1231. Don. qiujote. St. Sam. palik. manila"
click at [635, 341] on input "buy. 5. get. 5. 1231. Don. qiujote. St. Sam. palik. manila" at bounding box center [708, 338] width 274 height 37
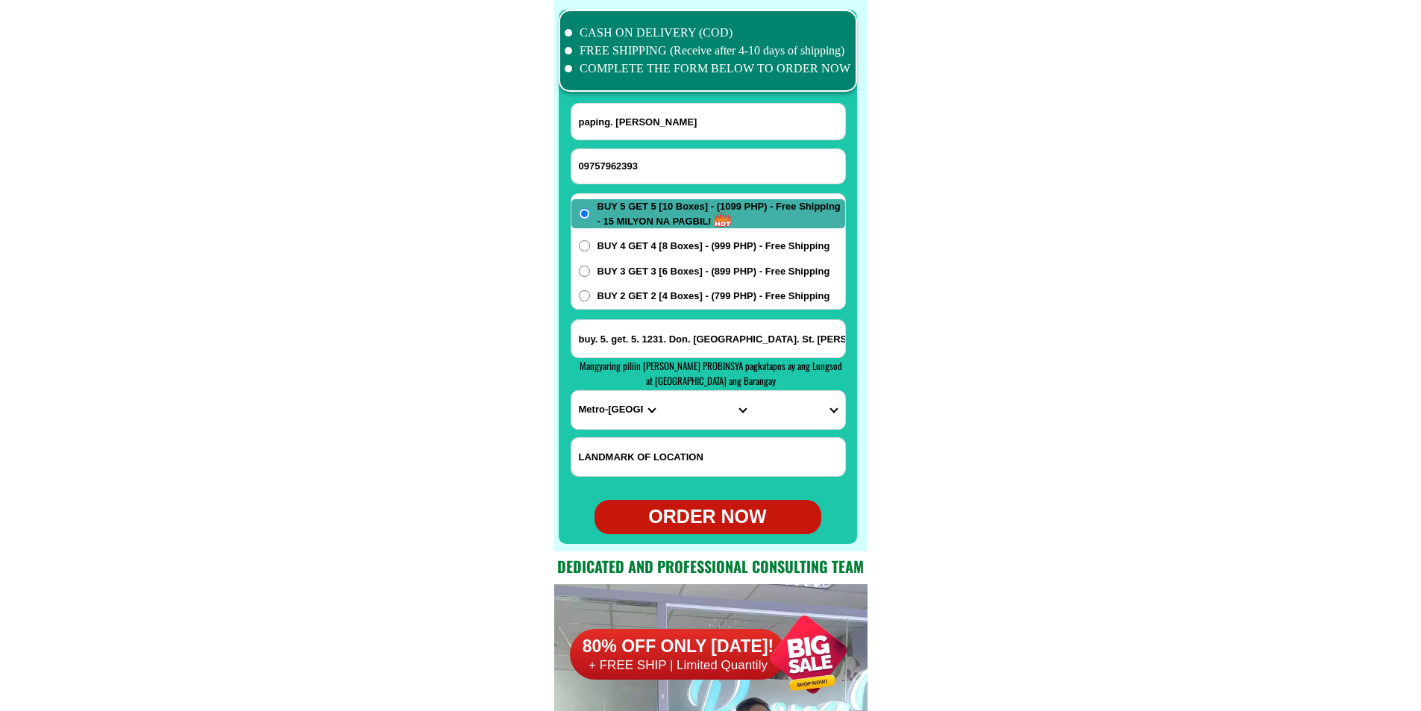
type input "buy. 5. get. 5. 1231. Don. qiujote. St. Sam. palik. manila"
click at [591, 416] on select "PROVINCE [GEOGRAPHIC_DATA] [GEOGRAPHIC_DATA] [GEOGRAPHIC_DATA] [GEOGRAPHIC_DATA…" at bounding box center [616, 410] width 91 height 38
select select "63_219"
click at [571, 391] on select "PROVINCE [GEOGRAPHIC_DATA] [GEOGRAPHIC_DATA] [GEOGRAPHIC_DATA] [GEOGRAPHIC_DATA…" at bounding box center [616, 410] width 91 height 38
click at [679, 419] on select "CITY [GEOGRAPHIC_DATA] [GEOGRAPHIC_DATA] [GEOGRAPHIC_DATA] [GEOGRAPHIC_DATA]-ci…" at bounding box center [707, 410] width 91 height 38
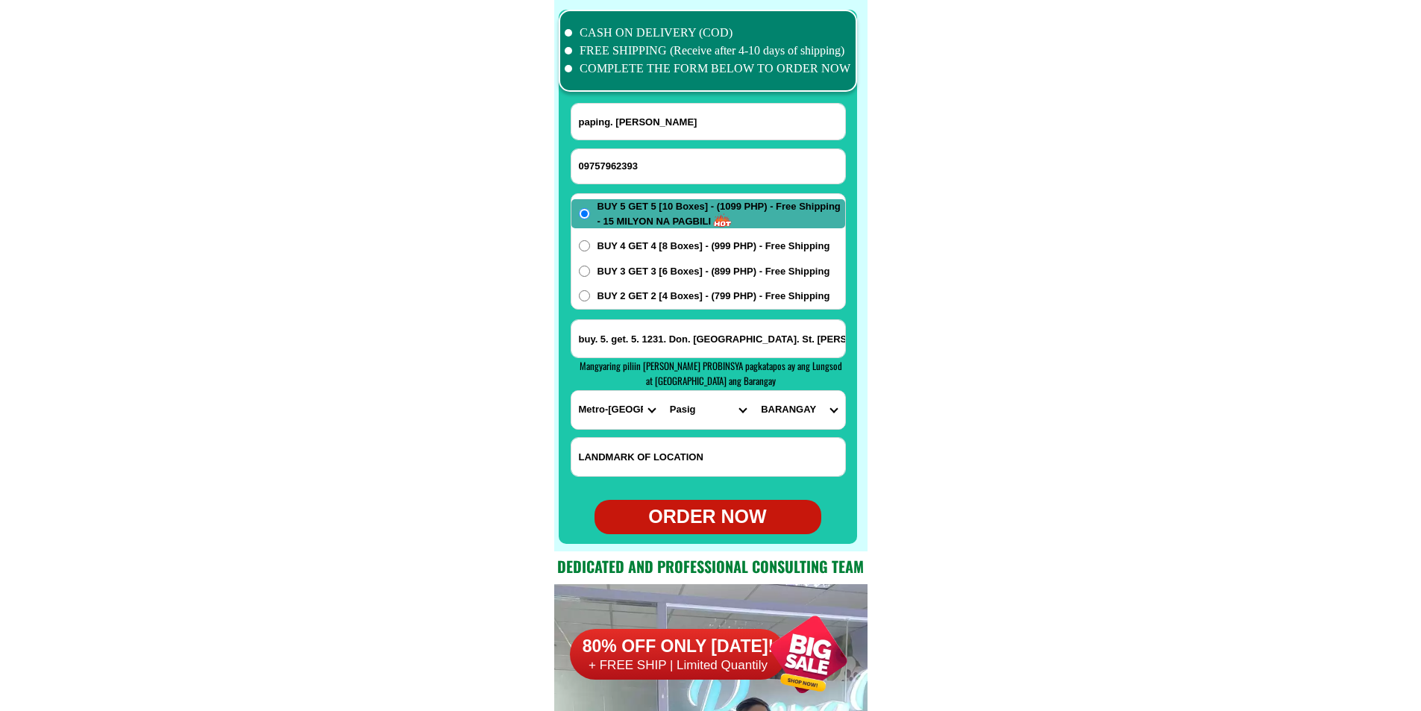
click at [662, 391] on select "CITY [GEOGRAPHIC_DATA] [GEOGRAPHIC_DATA] [GEOGRAPHIC_DATA] [GEOGRAPHIC_DATA]-ci…" at bounding box center [707, 410] width 91 height 38
drag, startPoint x: 651, startPoint y: 336, endPoint x: 837, endPoint y: 341, distance: 185.8
click at [837, 341] on input "buy. 5. get. 5. 1231. Don. qiujote. St. Sam. palik. manila" at bounding box center [708, 338] width 274 height 37
click at [691, 411] on select "CITY [GEOGRAPHIC_DATA] [GEOGRAPHIC_DATA] [GEOGRAPHIC_DATA] [GEOGRAPHIC_DATA]-ci…" at bounding box center [707, 410] width 91 height 38
select select "63_2194856"
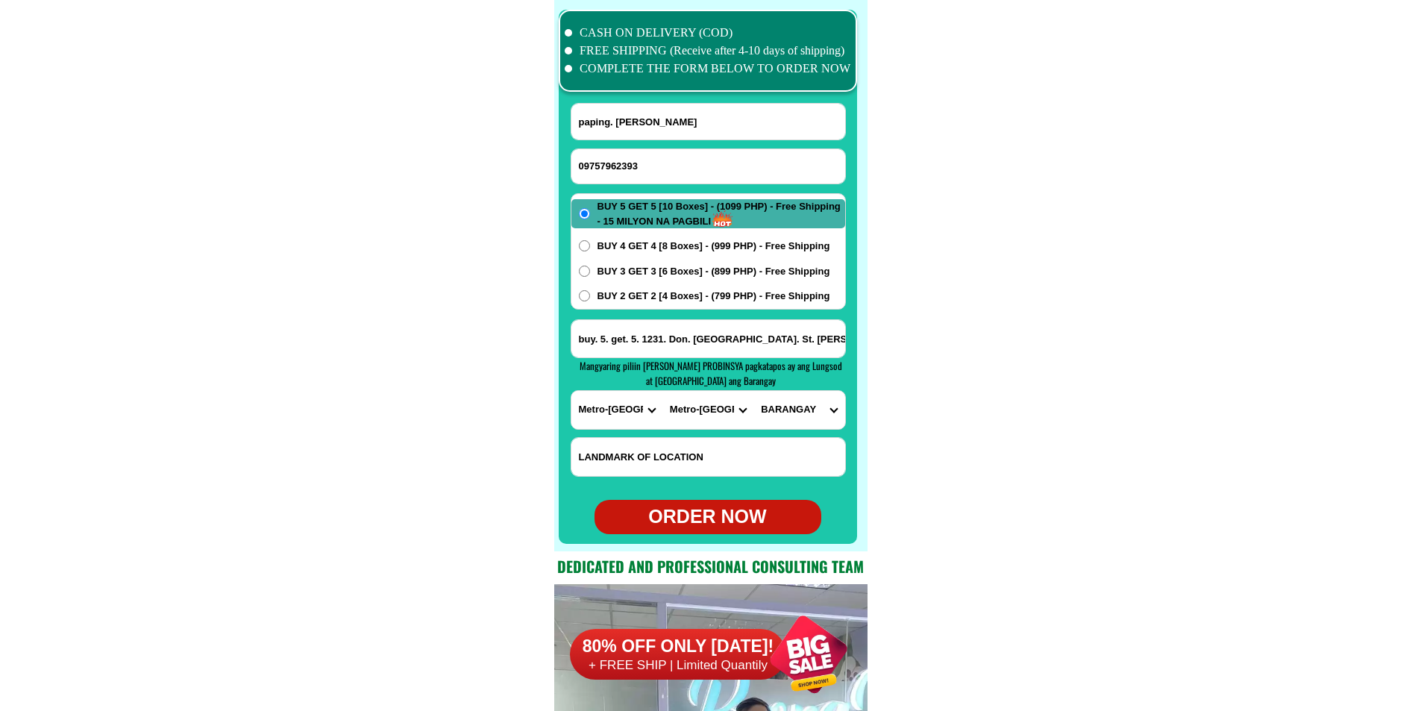
click at [662, 391] on select "CITY [GEOGRAPHIC_DATA] [GEOGRAPHIC_DATA] [GEOGRAPHIC_DATA] [GEOGRAPHIC_DATA]-ci…" at bounding box center [707, 410] width 91 height 38
click at [803, 405] on select "BARANGAY Barangay 395 Barangay 396 Barangay 397 Barangay 398 Barangay 399 Baran…" at bounding box center [798, 410] width 91 height 38
select select "63_21948565952"
click at [753, 391] on select "BARANGAY Barangay 395 Barangay 396 Barangay 397 Barangay 398 Barangay 399 Baran…" at bounding box center [798, 410] width 91 height 38
click at [706, 512] on div "ORDER NOW" at bounding box center [708, 517] width 227 height 28
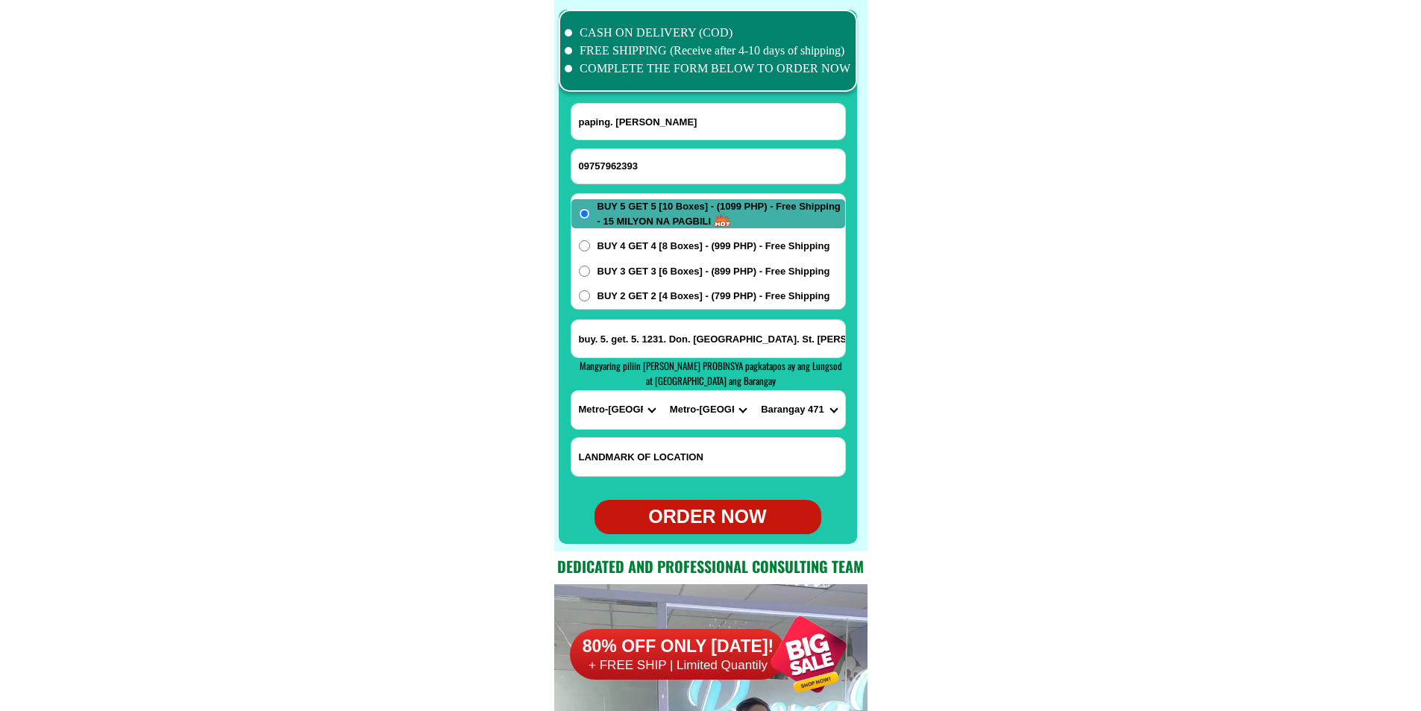
type input "buy. 5. get. 5. 1231. Don. qiujote. St. Sam. palik. manila"
radio input "true"
drag, startPoint x: 637, startPoint y: 161, endPoint x: 620, endPoint y: 153, distance: 19.0
click at [637, 160] on input "Input phone_number" at bounding box center [708, 166] width 274 height 34
paste input "09351855276"
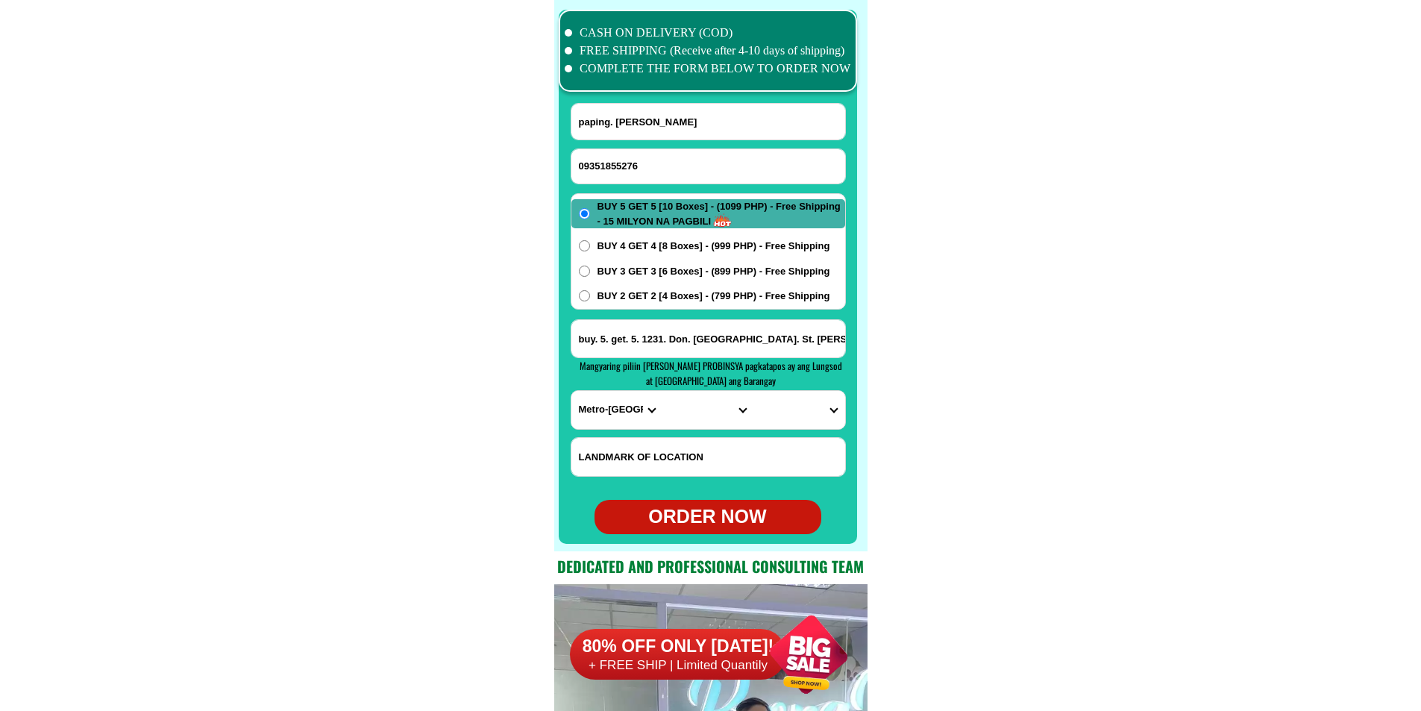
type input "09351855276"
click at [615, 109] on input "Input full_name" at bounding box center [708, 122] width 274 height 36
paste input "Ignacio b buere"
type input "Ignacio b buere"
click at [607, 325] on input "Input address" at bounding box center [708, 338] width 274 height 37
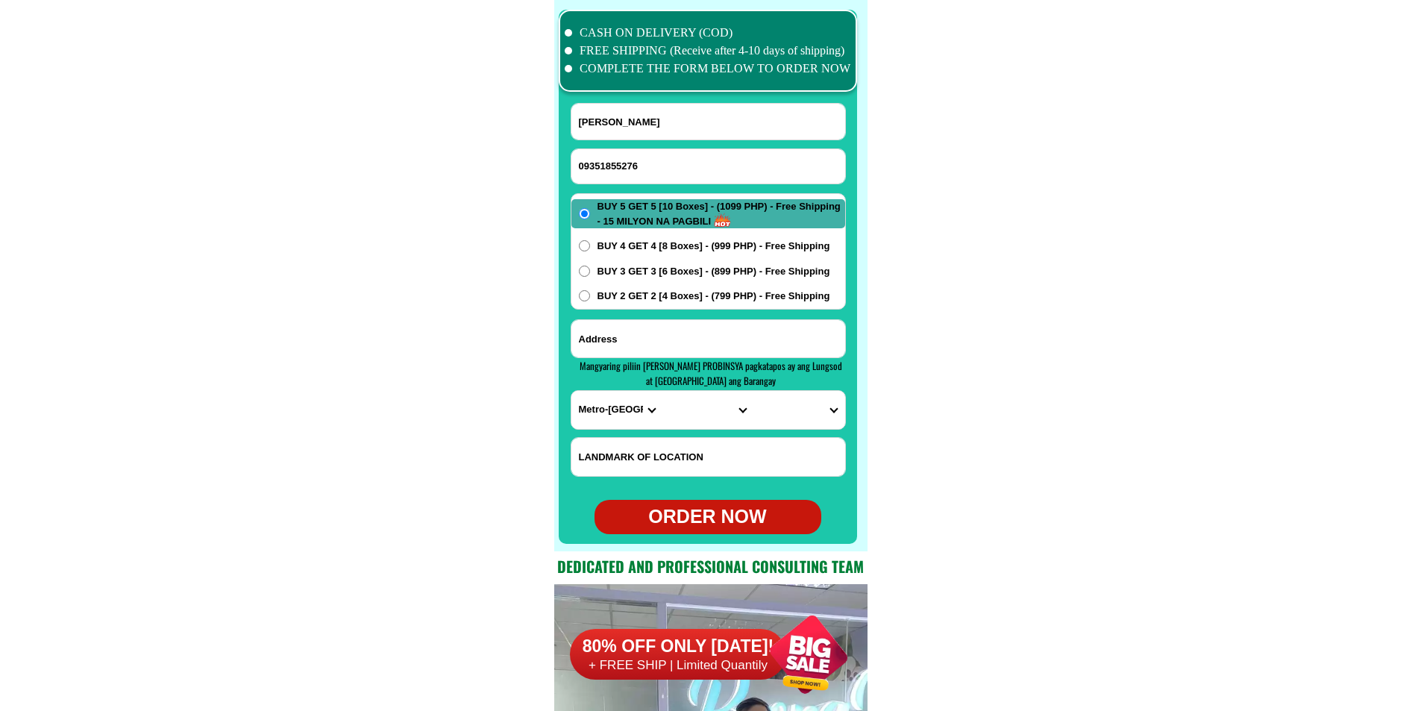
paste input "Barangay47 purok1 arimbay Legaspi city albay"
type input "Barangay47 purok1 arimbay Legaspi city albay"
click at [612, 416] on select "PROVINCE [GEOGRAPHIC_DATA] [GEOGRAPHIC_DATA] [GEOGRAPHIC_DATA] [GEOGRAPHIC_DATA…" at bounding box center [616, 410] width 91 height 38
select select "63_402"
click at [571, 391] on select "PROVINCE [GEOGRAPHIC_DATA] [GEOGRAPHIC_DATA] [GEOGRAPHIC_DATA] [GEOGRAPHIC_DATA…" at bounding box center [616, 410] width 91 height 38
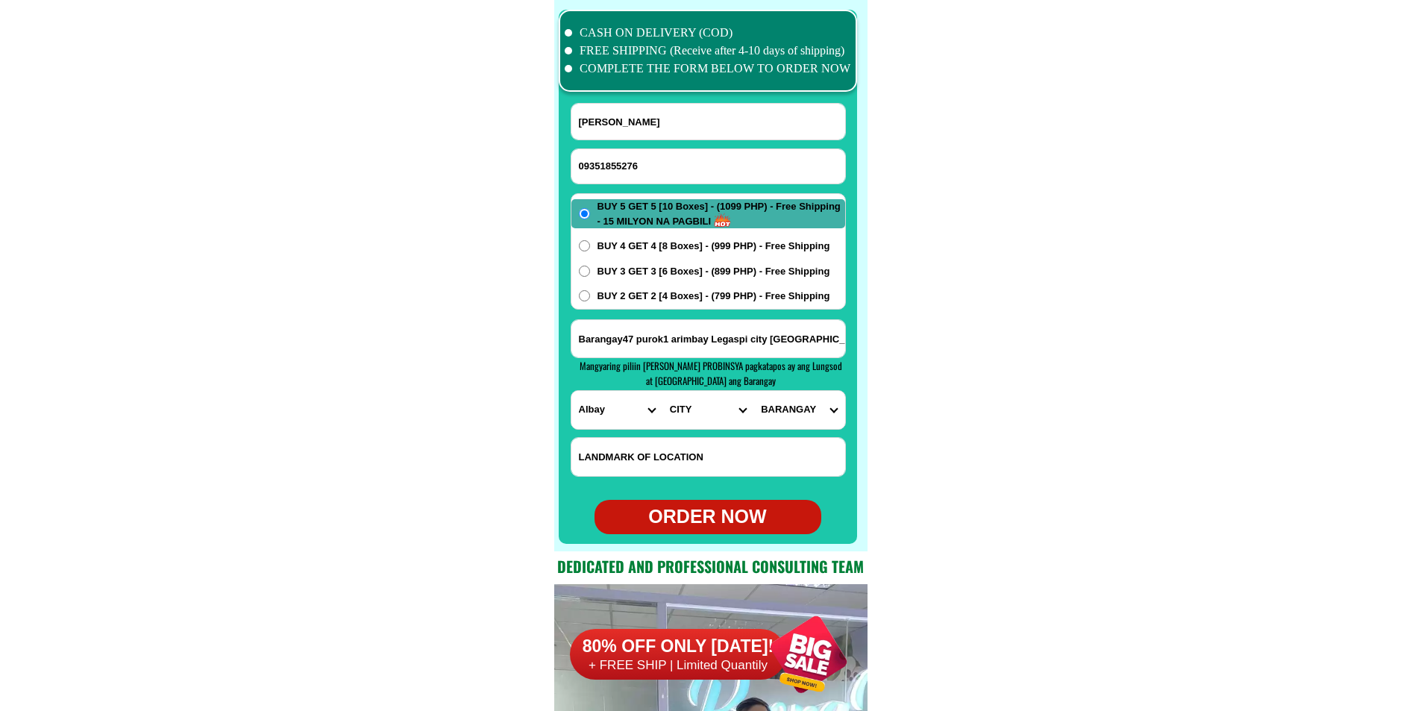
click at [694, 424] on select "CITY Albay-malinao Albay-santo-domingo Bacacay Camalig Daraga Guinobatan Jovell…" at bounding box center [707, 410] width 91 height 38
select select "63_4027164"
click at [662, 391] on select "CITY Albay-malinao Albay-santo-domingo Bacacay Camalig Daraga Guinobatan Jovell…" at bounding box center [707, 410] width 91 height 38
click at [803, 422] on select "BARANGAY Bgy. 1 - em's barrio (pob.) Bgy. 10 - cabugao Bgy. 11 - maoyod pob. (b…" at bounding box center [798, 410] width 91 height 38
select select "63_40271647472"
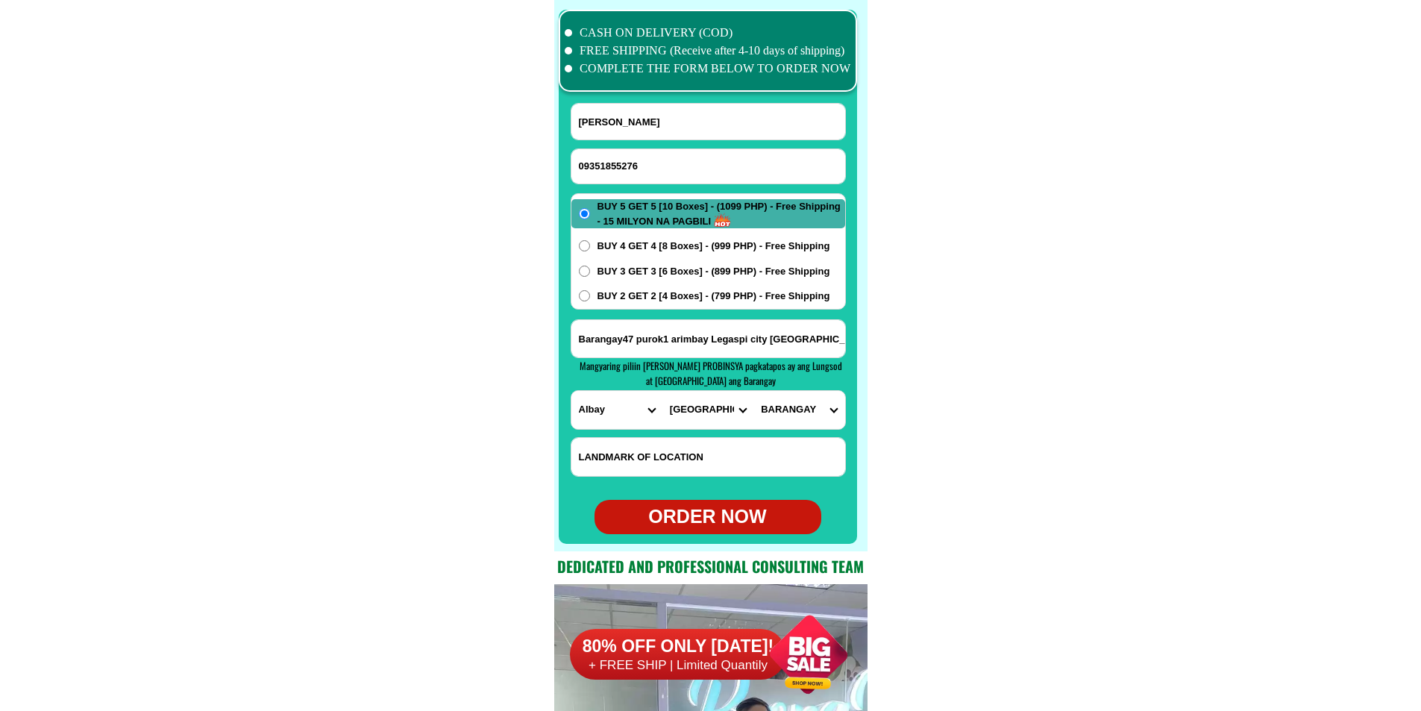
click at [753, 391] on select "BARANGAY Bgy. 1 - em's barrio (pob.) Bgy. 10 - cabugao Bgy. 11 - maoyod pob. (b…" at bounding box center [798, 410] width 91 height 38
click at [726, 519] on div "ORDER NOW" at bounding box center [708, 517] width 227 height 28
radio input "true"
